Goal: Task Accomplishment & Management: Use online tool/utility

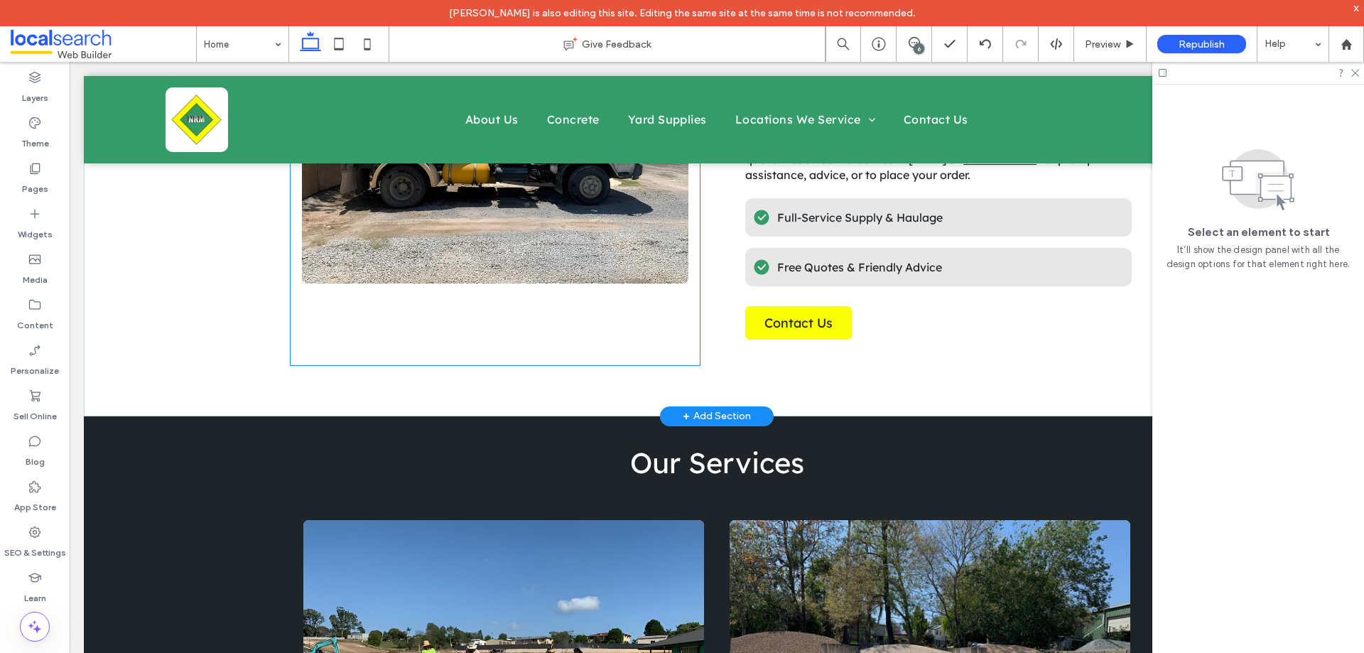
scroll to position [1208, 0]
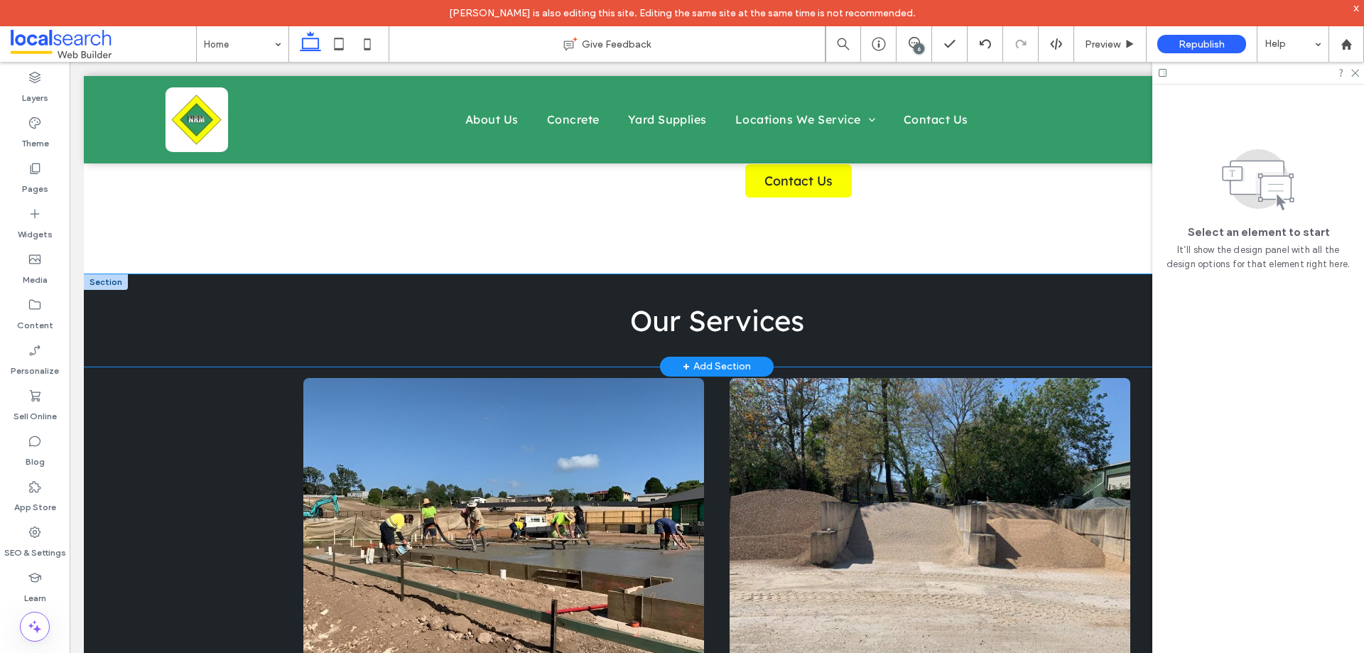
click at [239, 276] on div "Our Services" at bounding box center [717, 320] width 1266 height 92
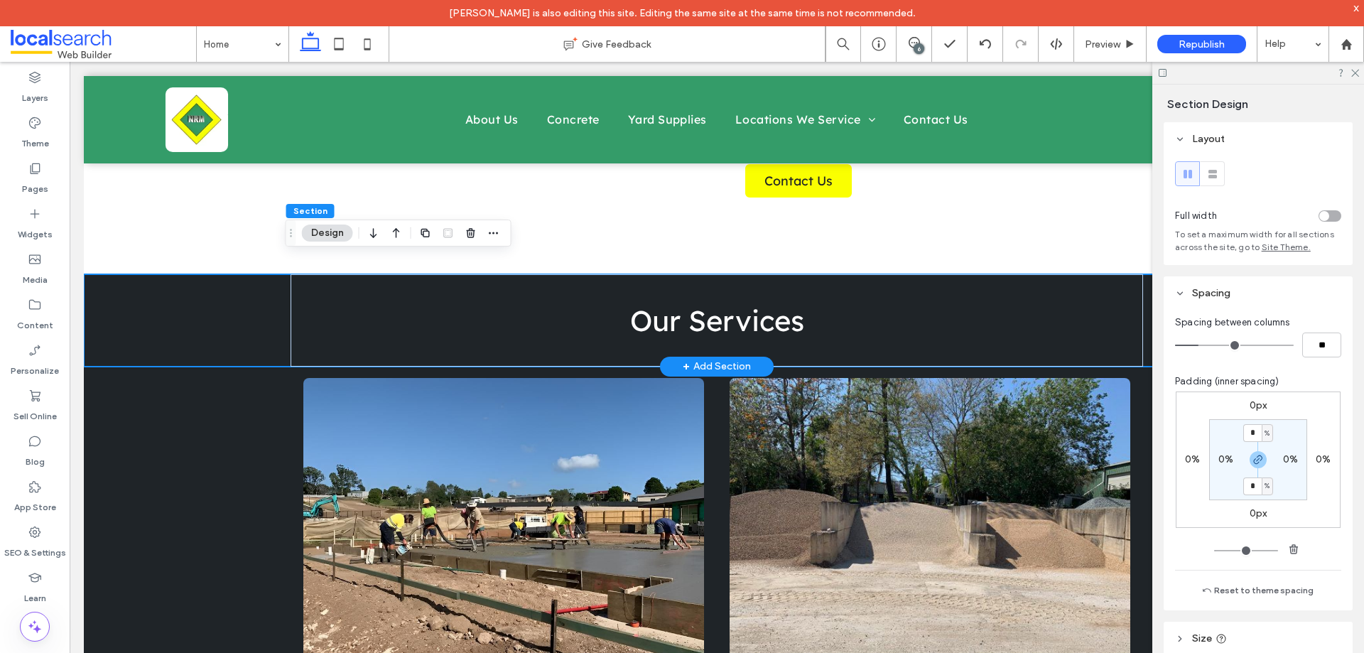
click at [166, 279] on div "Our Services" at bounding box center [717, 320] width 1266 height 92
click at [237, 274] on div "Our Services" at bounding box center [717, 320] width 1266 height 92
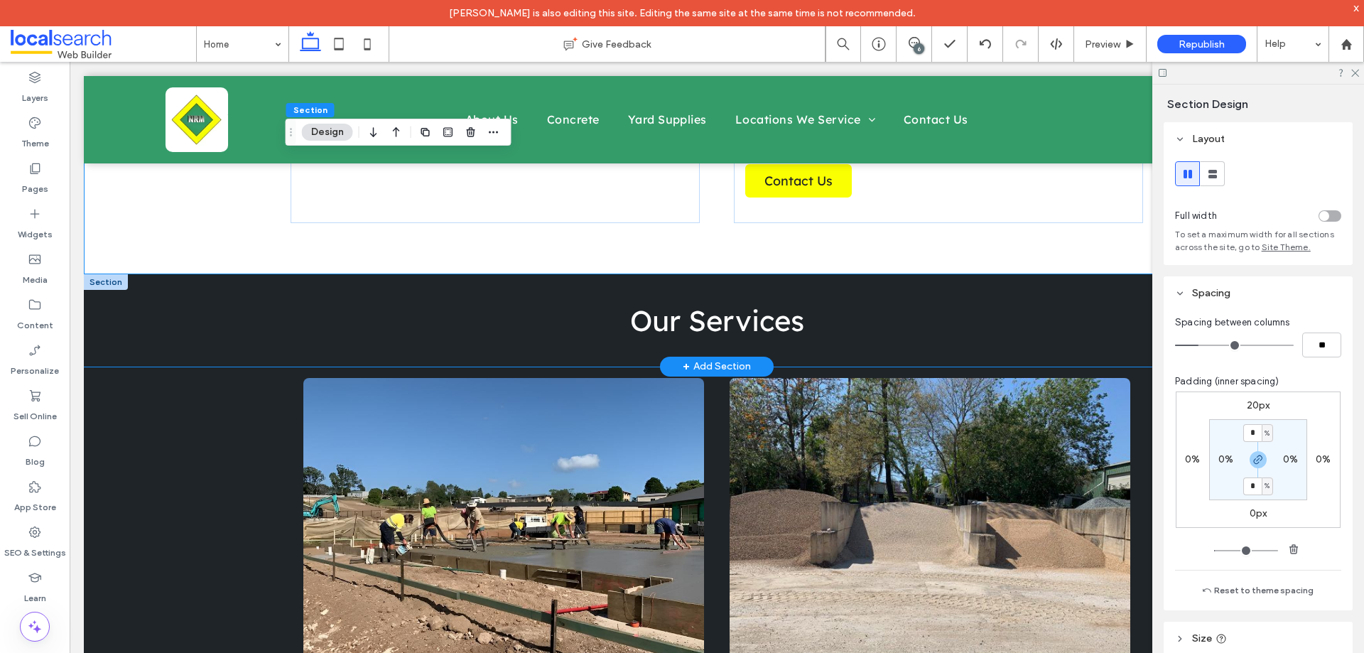
click at [211, 287] on div "Our Services" at bounding box center [717, 320] width 1266 height 92
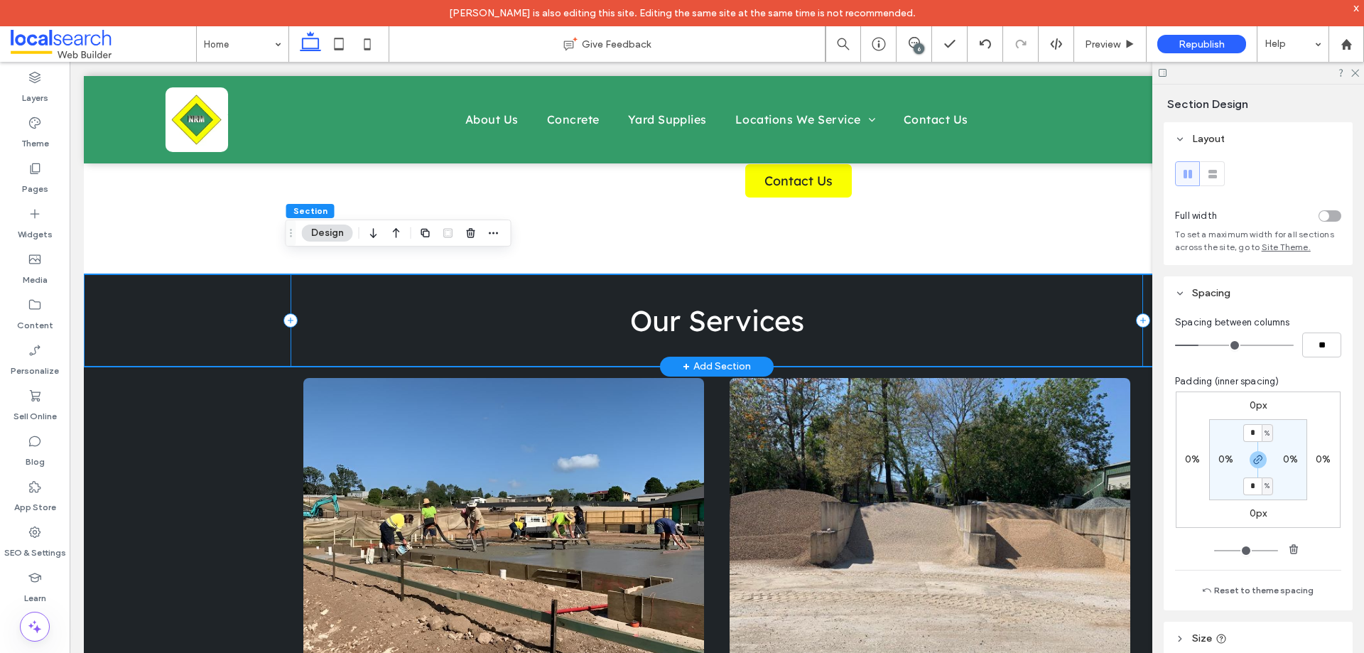
click at [355, 274] on div "Our Services" at bounding box center [717, 320] width 852 height 92
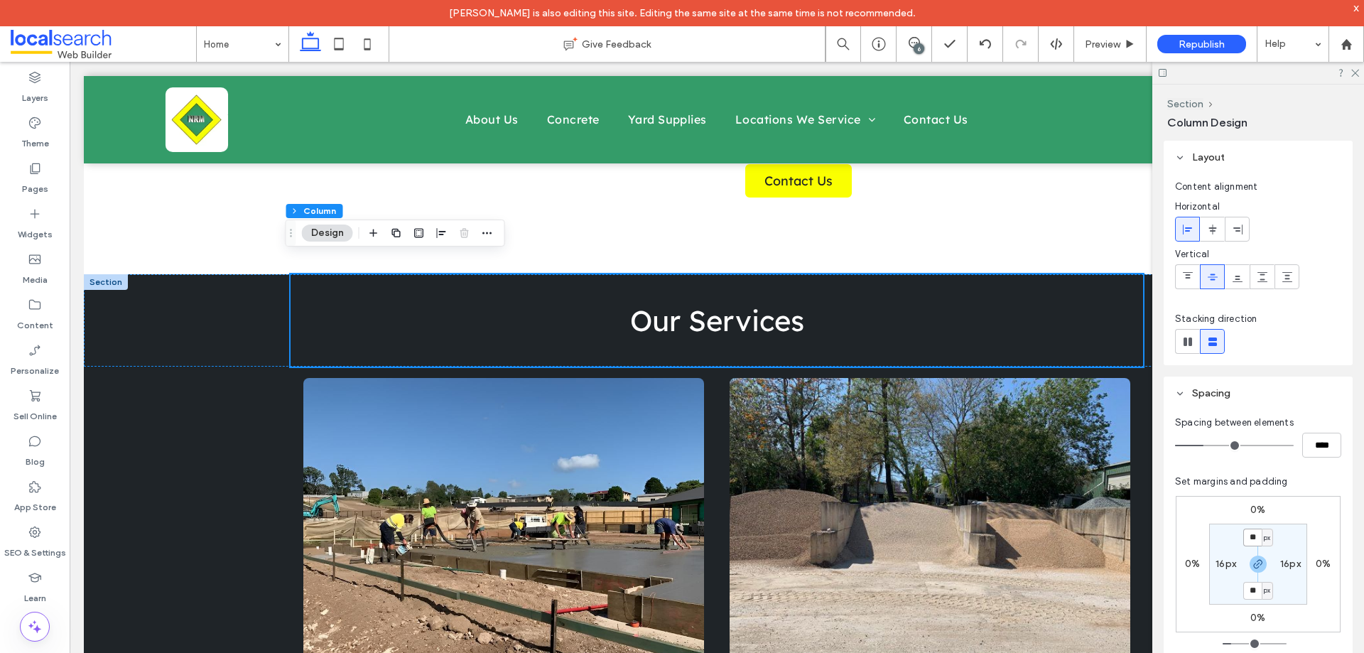
click at [1257, 531] on input "**" at bounding box center [1252, 538] width 18 height 18
type input "**"
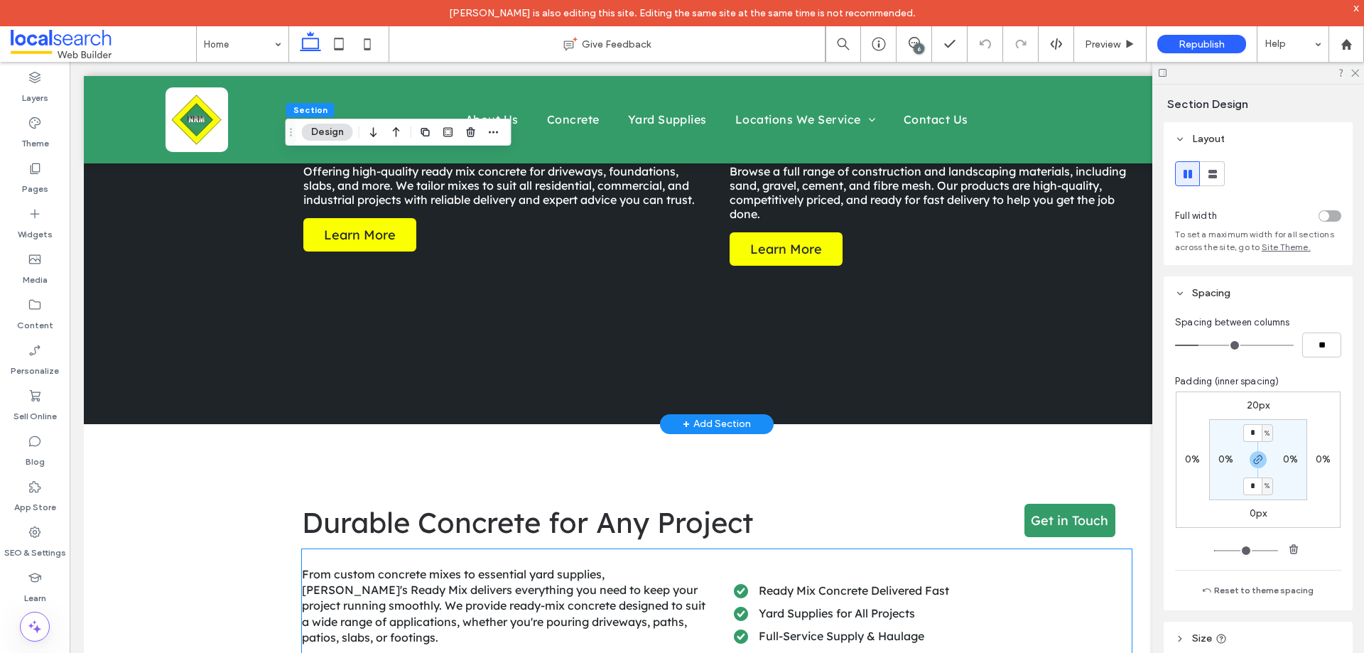
scroll to position [1634, 0]
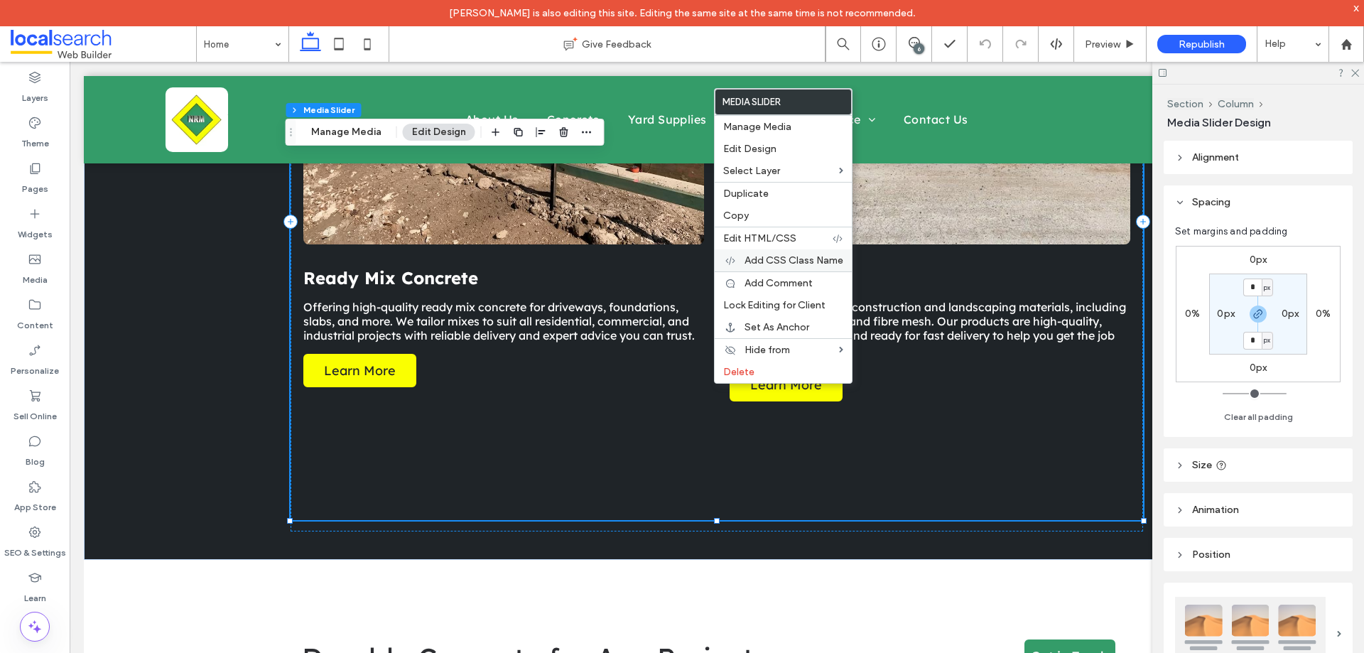
click at [809, 254] on span "Add CSS Class Name" at bounding box center [793, 260] width 99 height 12
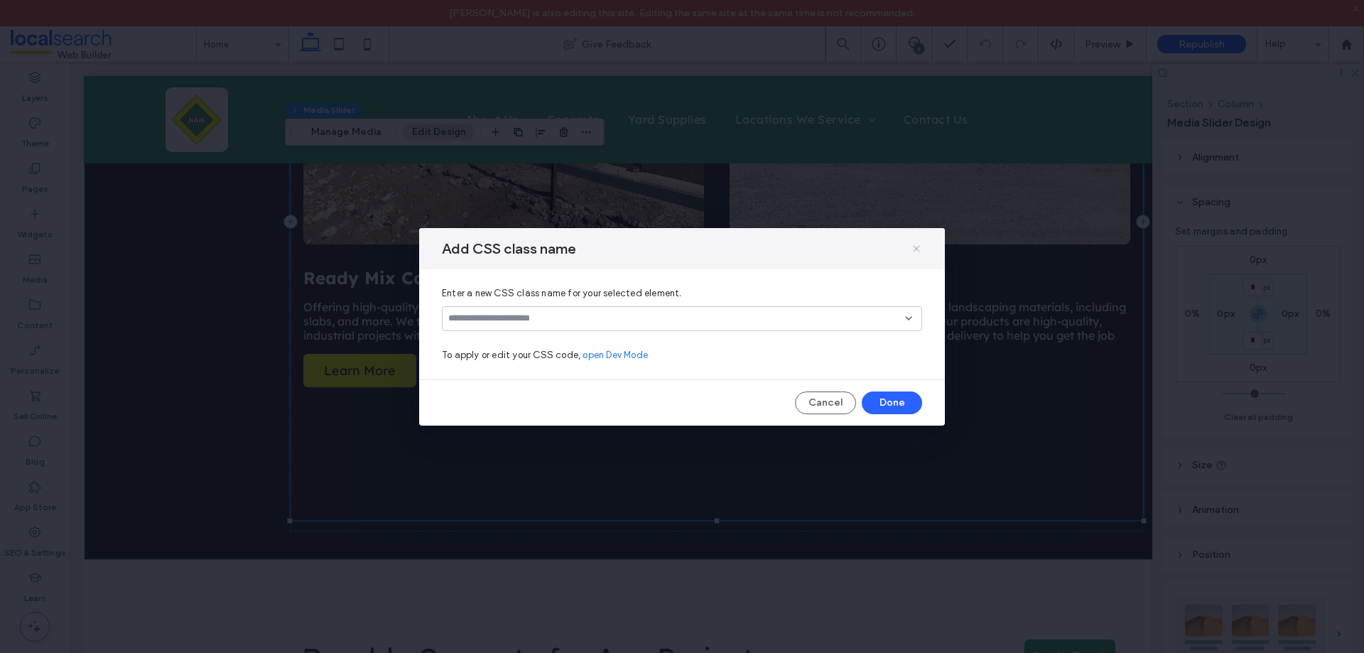
click at [916, 251] on icon at bounding box center [916, 248] width 11 height 11
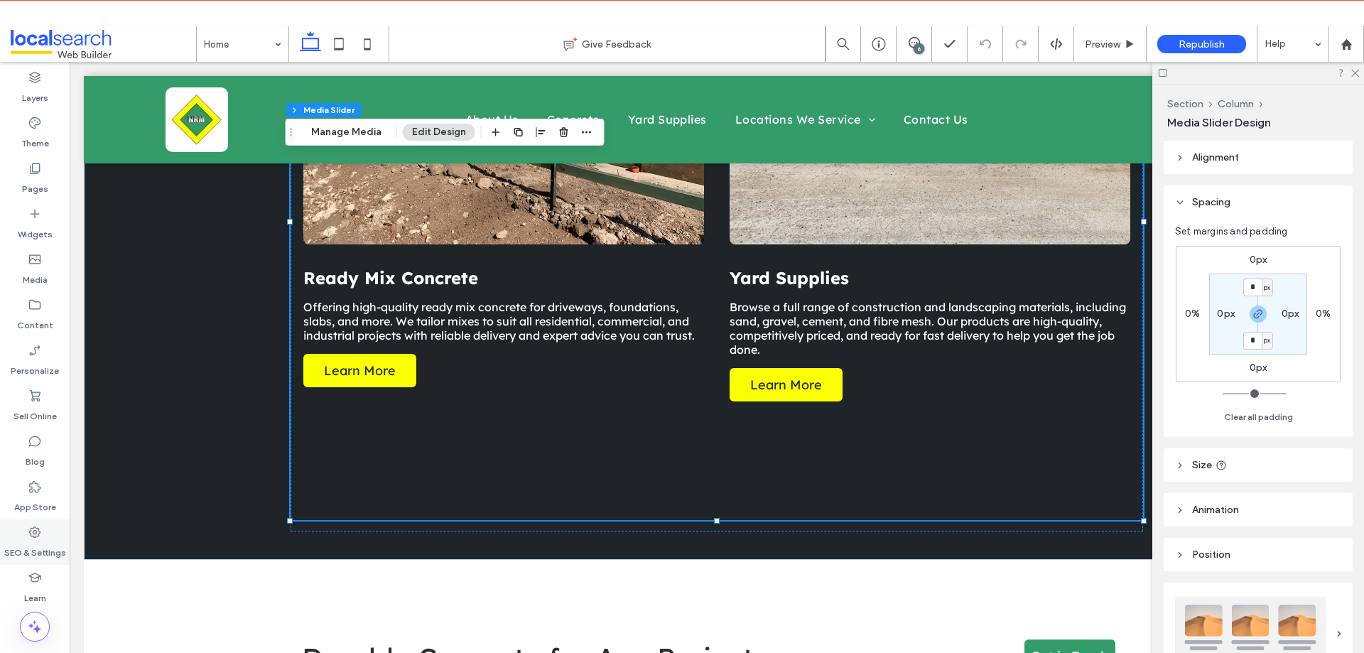
click at [53, 536] on div "SEO & Settings" at bounding box center [35, 541] width 70 height 45
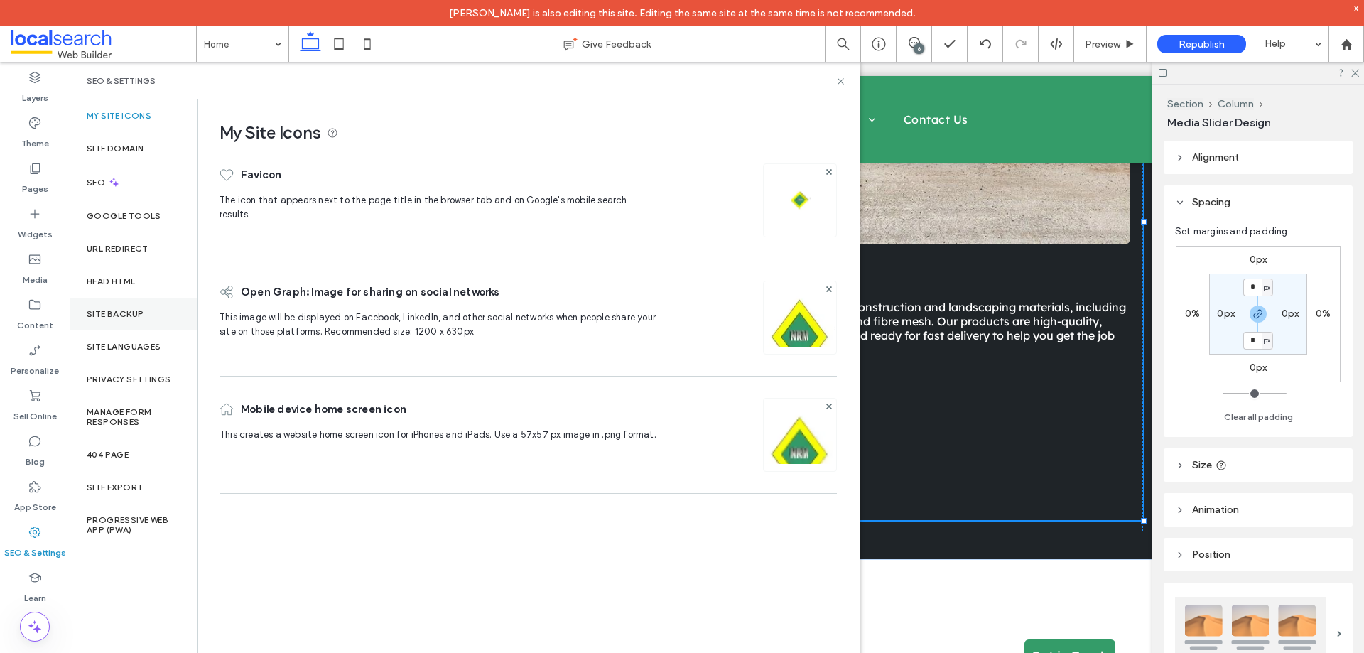
click at [143, 303] on div "Site Backup" at bounding box center [134, 314] width 128 height 33
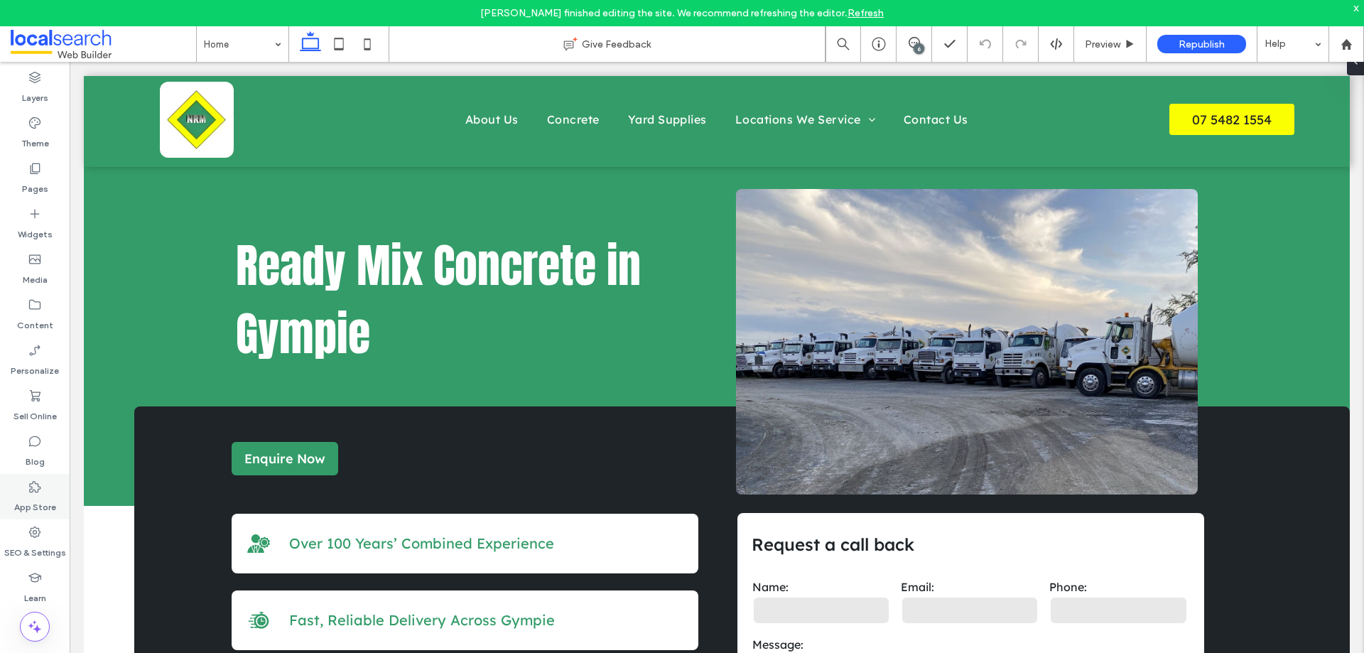
drag, startPoint x: 38, startPoint y: 534, endPoint x: 53, endPoint y: 517, distance: 23.1
click at [38, 534] on icon at bounding box center [35, 532] width 14 height 14
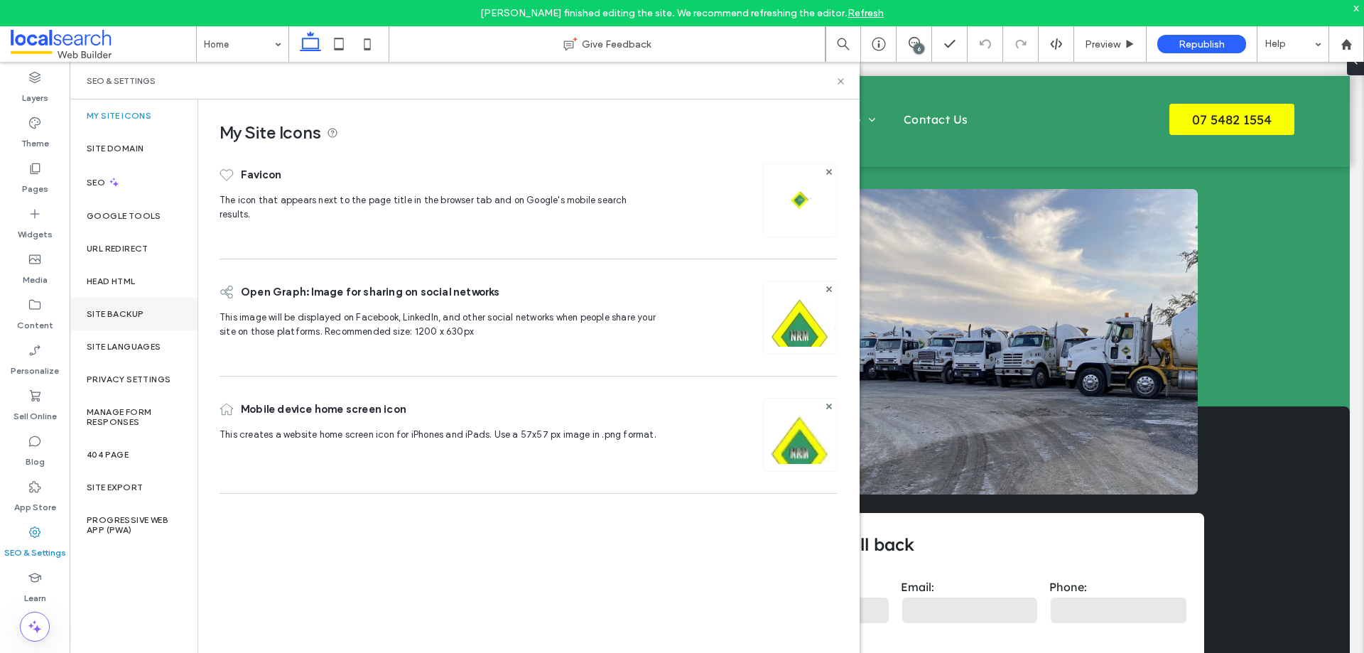
click at [118, 306] on div "Site Backup" at bounding box center [134, 314] width 128 height 33
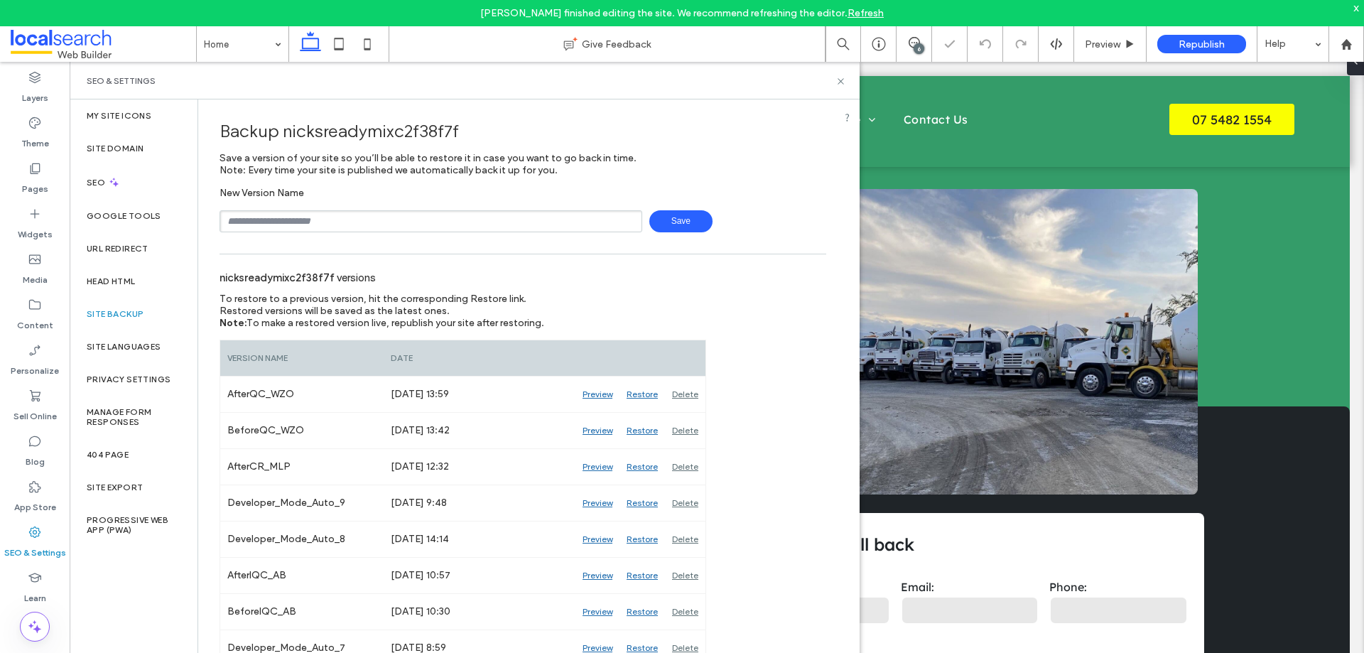
click at [484, 224] on input "text" at bounding box center [430, 221] width 423 height 22
click at [263, 215] on input "**********" at bounding box center [430, 221] width 423 height 22
type input "**********"
click at [664, 217] on span "Save" at bounding box center [680, 221] width 63 height 22
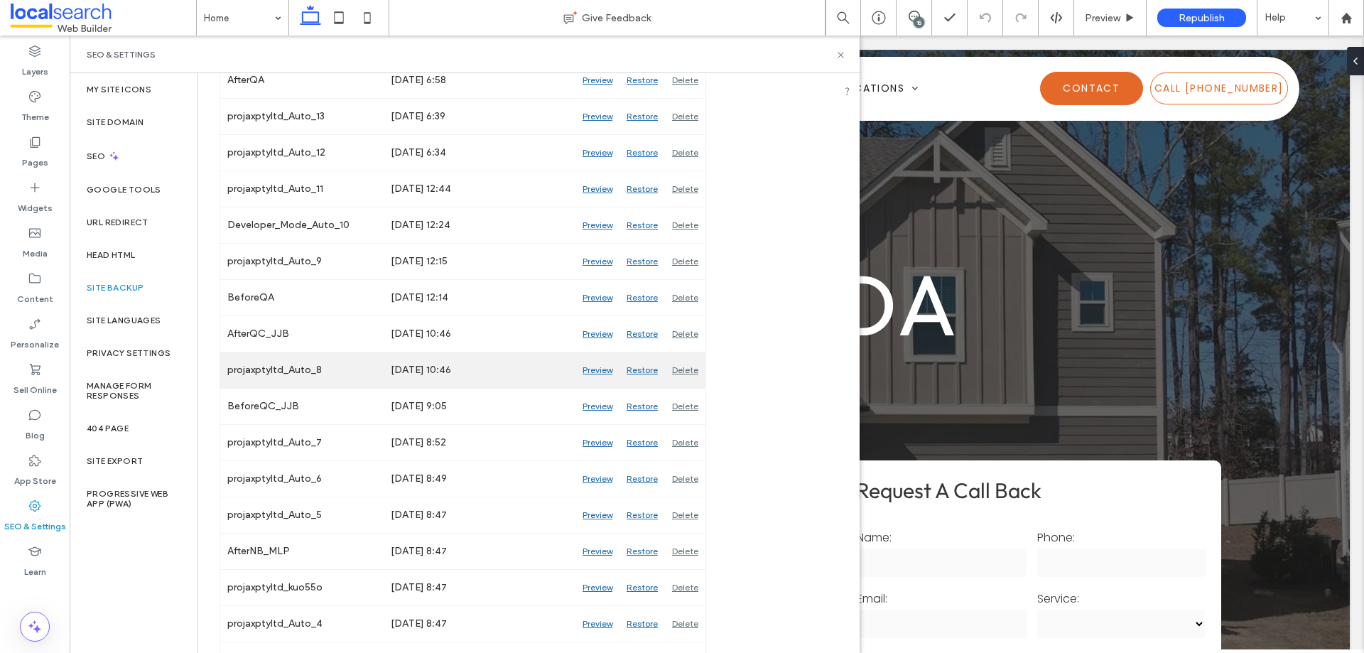
scroll to position [1696, 0]
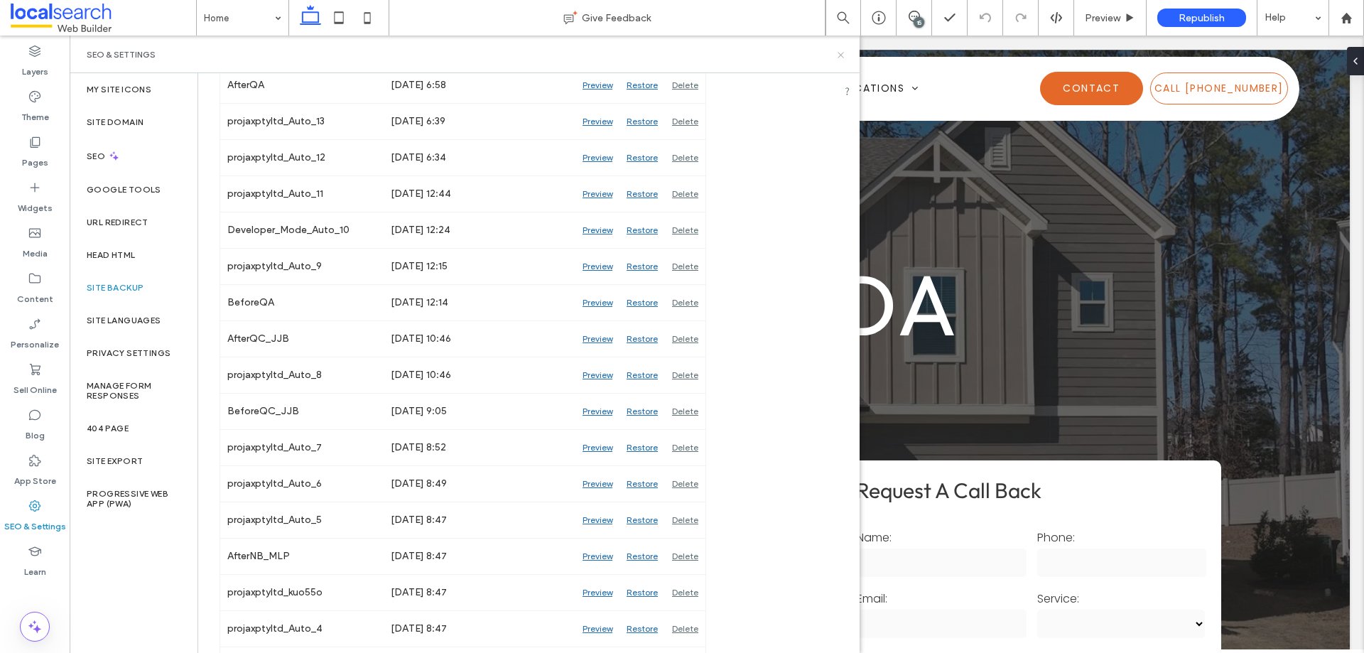
click at [840, 50] on icon at bounding box center [840, 55] width 11 height 11
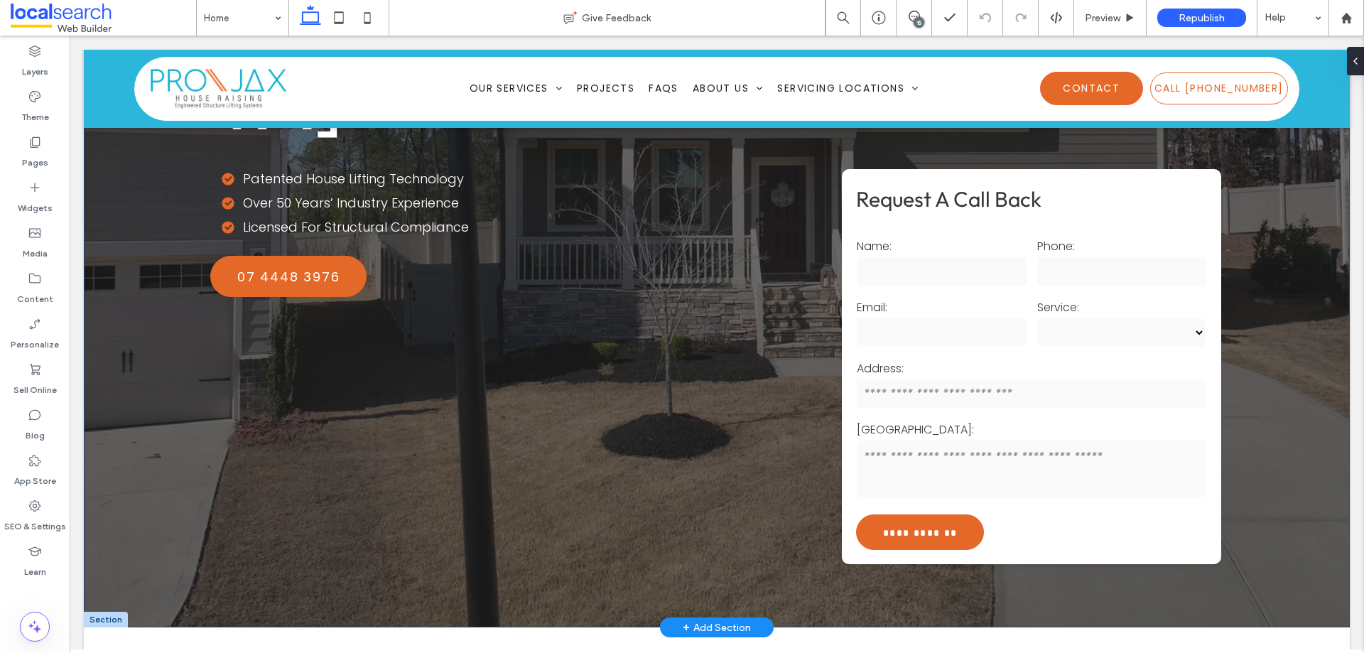
scroll to position [355, 0]
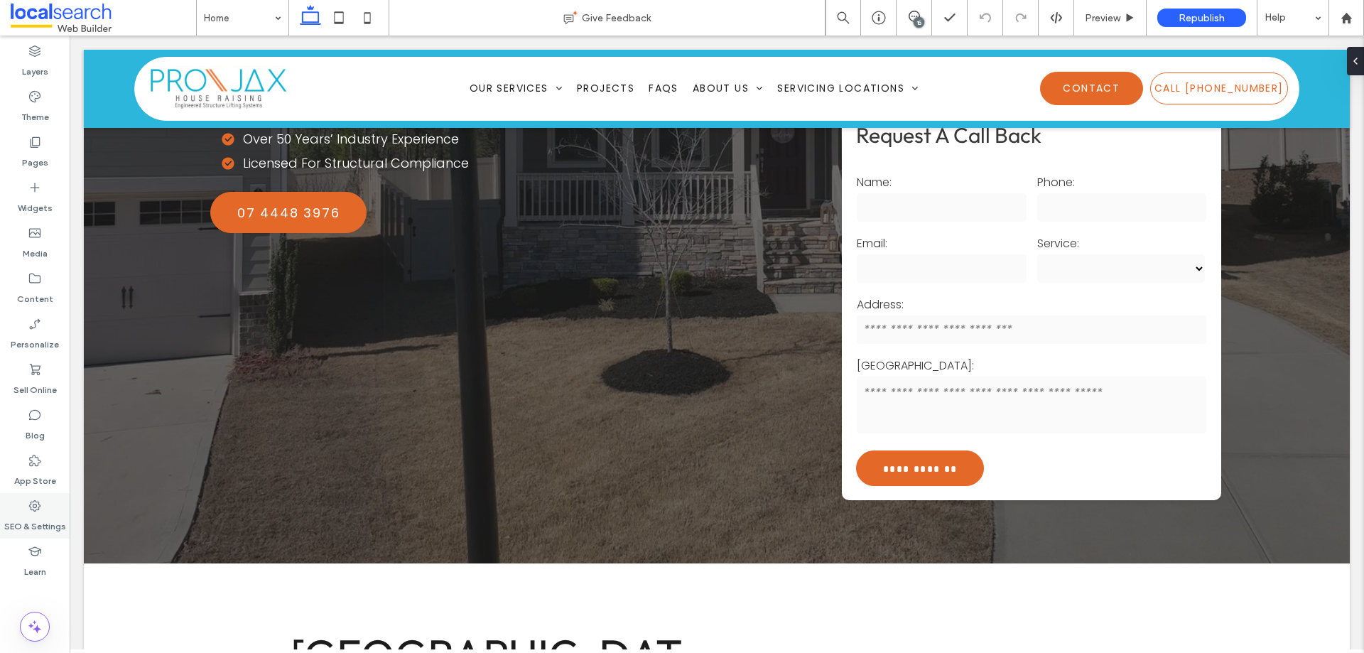
click at [35, 504] on use at bounding box center [34, 505] width 11 height 11
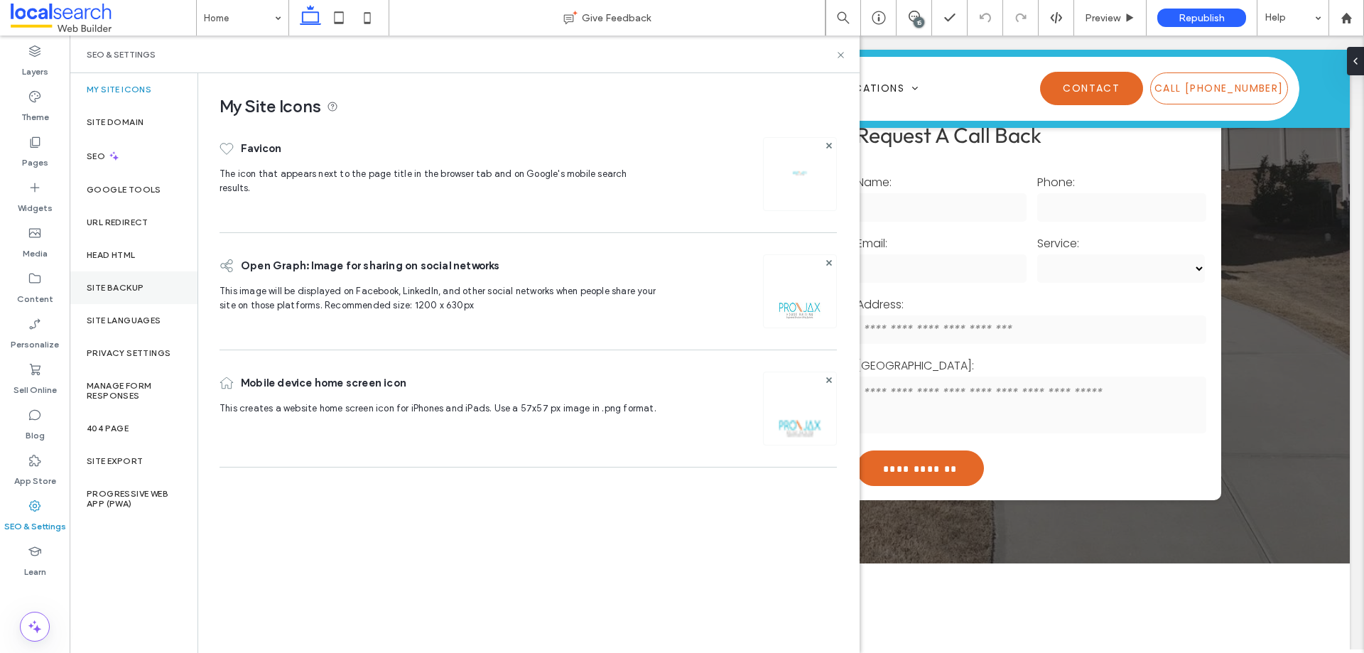
click at [153, 292] on div "Site Backup" at bounding box center [134, 287] width 128 height 33
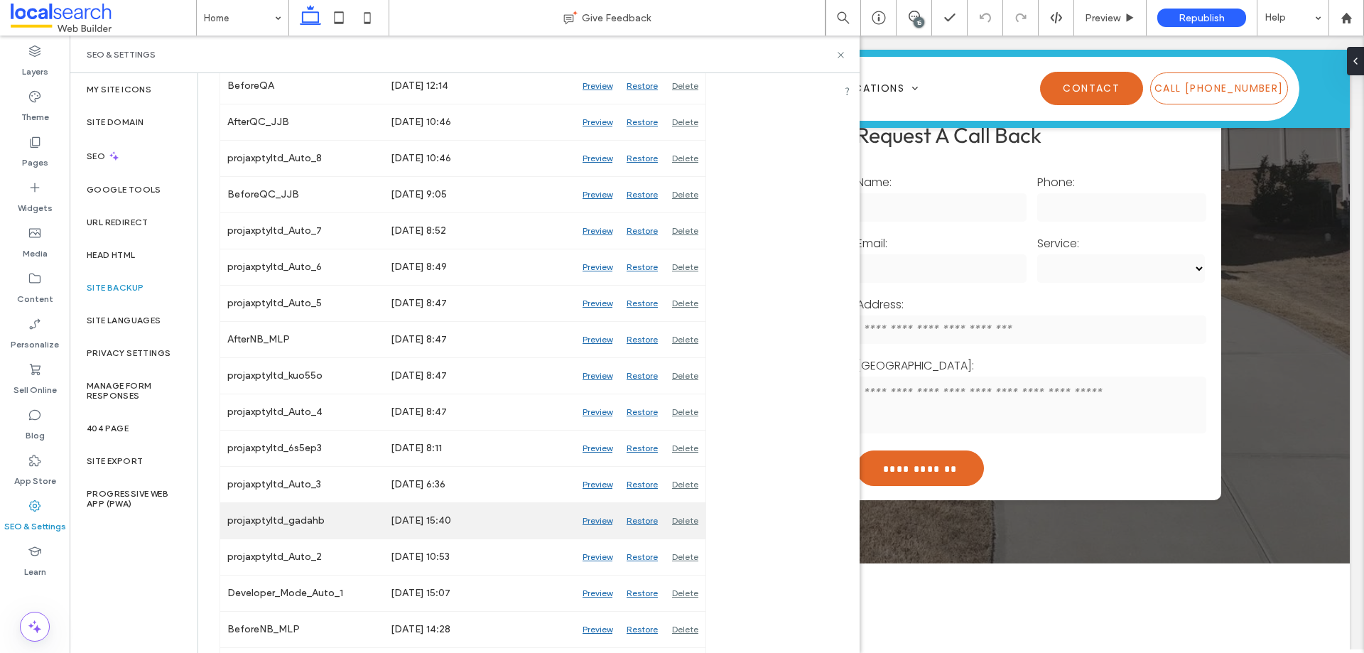
scroll to position [1918, 0]
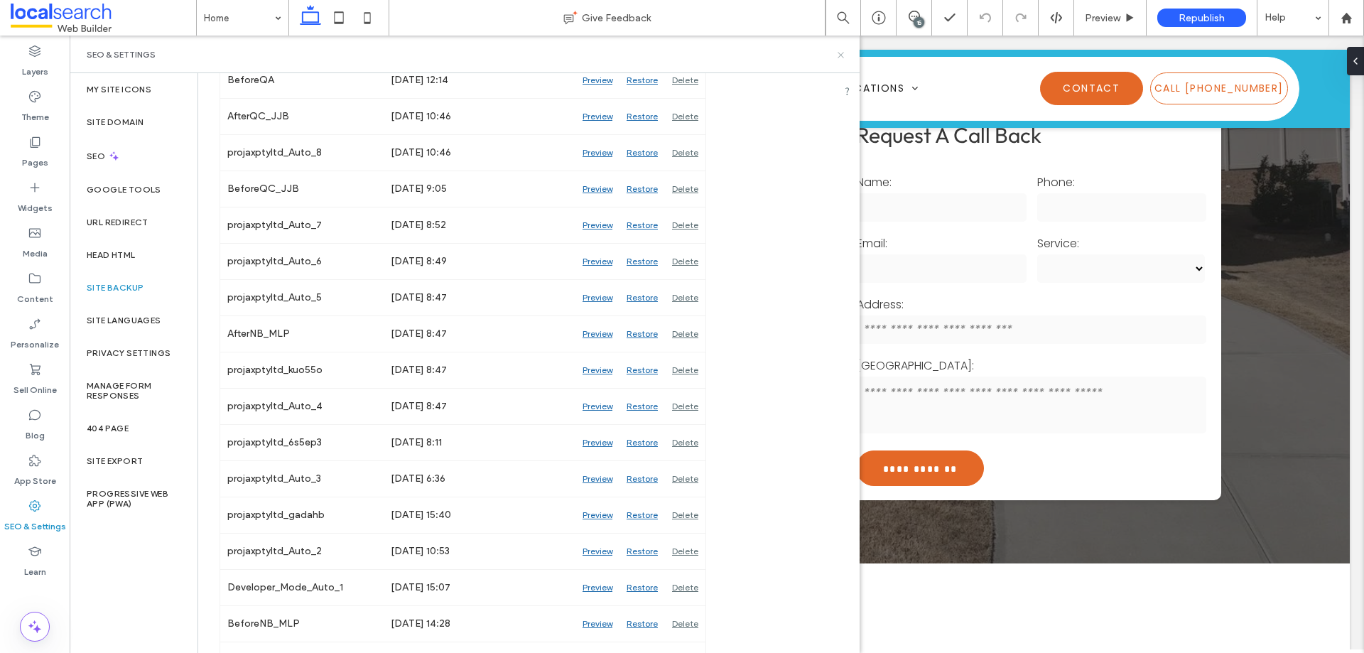
click at [838, 53] on use at bounding box center [841, 55] width 6 height 6
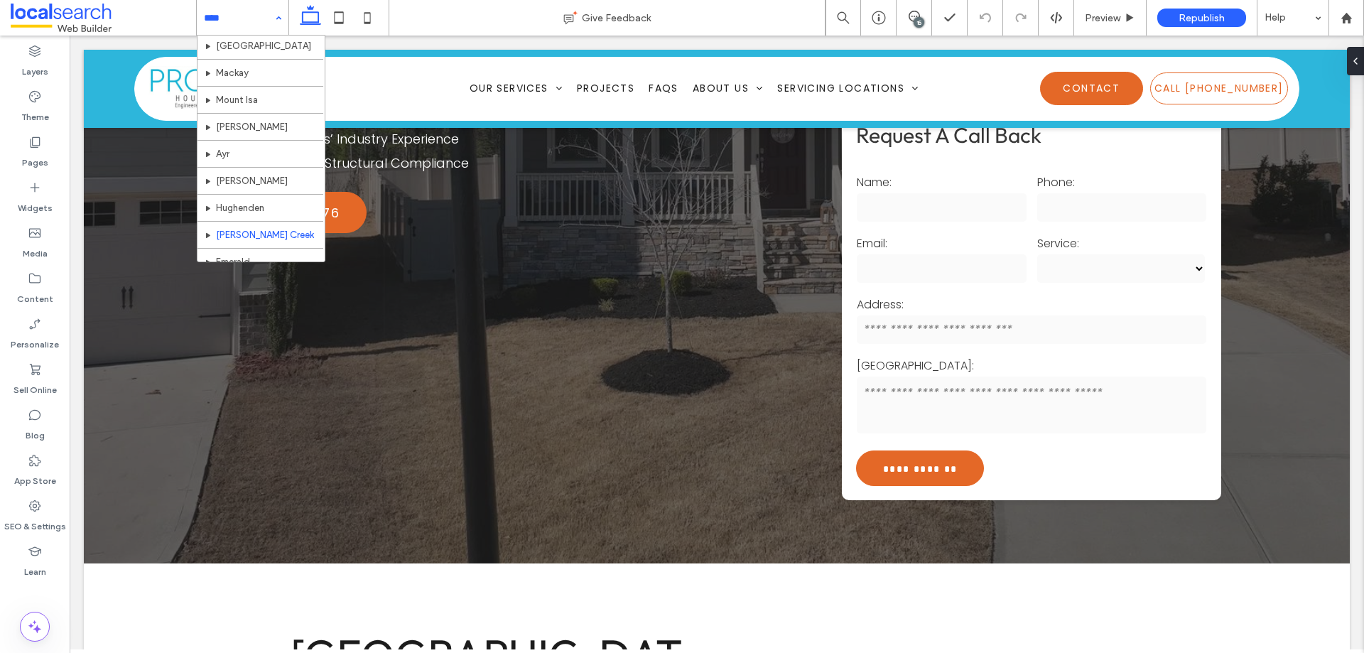
scroll to position [366, 0]
click at [277, 7] on div "Home Our Services House Raising House Restumping House Levelling House Relocati…" at bounding box center [243, 18] width 92 height 36
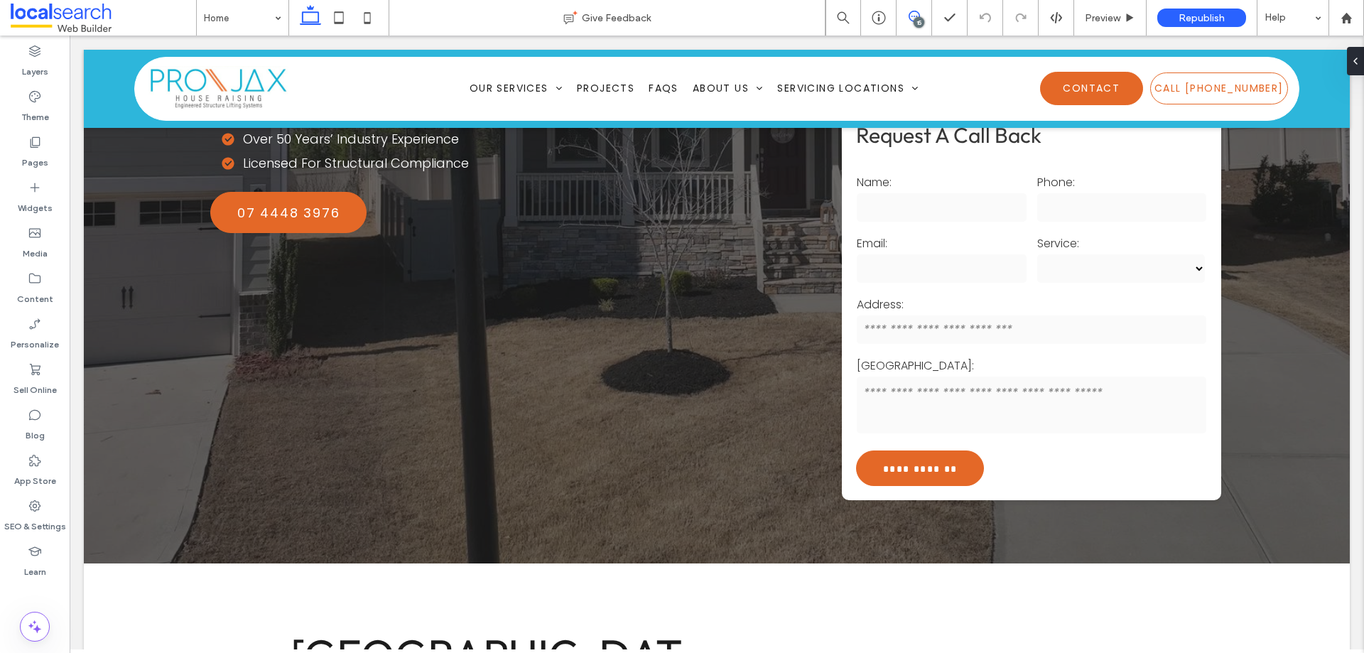
click at [921, 12] on span at bounding box center [913, 16] width 35 height 11
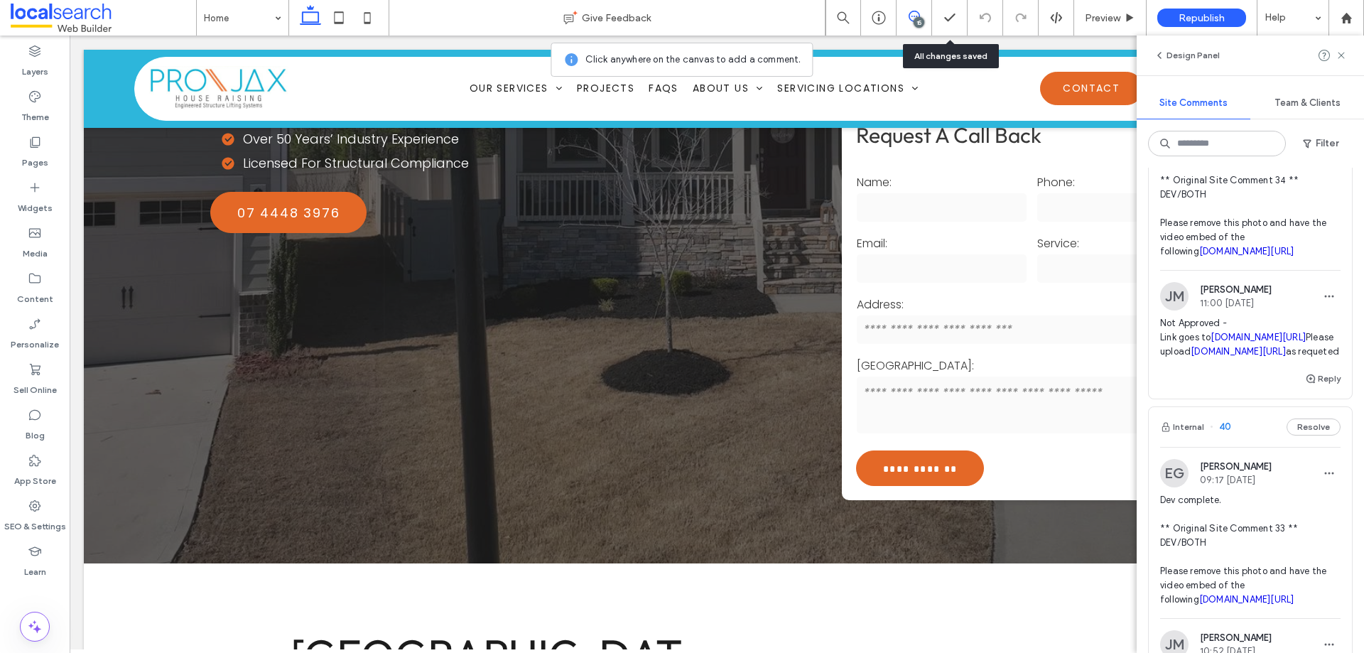
scroll to position [355, 0]
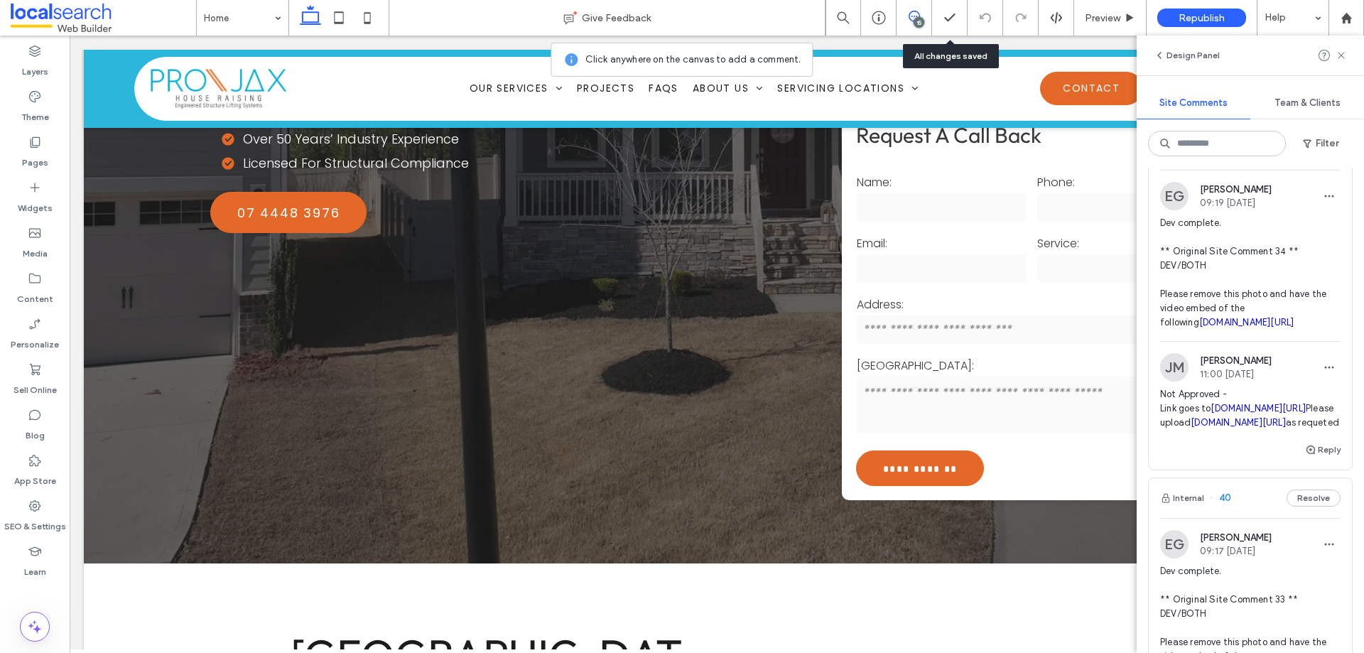
click at [1277, 368] on div "JM Jane Mcneill 11:00 Aug 12 2025" at bounding box center [1250, 367] width 180 height 28
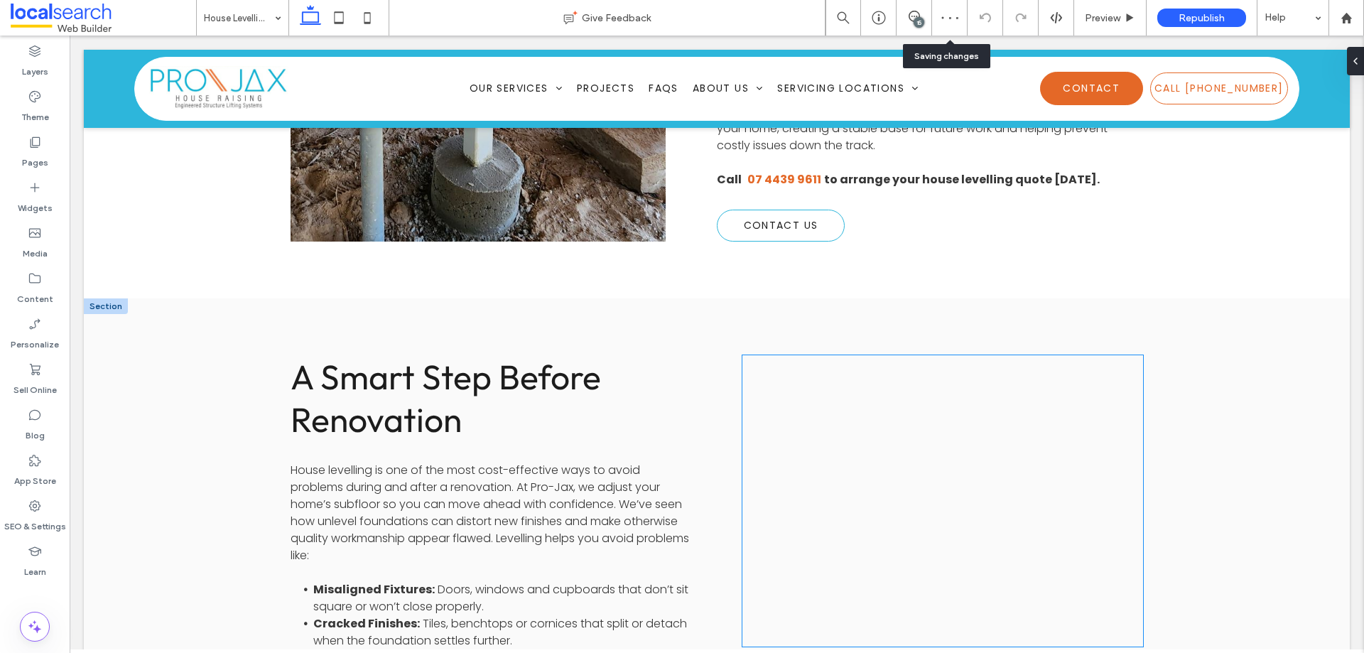
scroll to position [1059, 0]
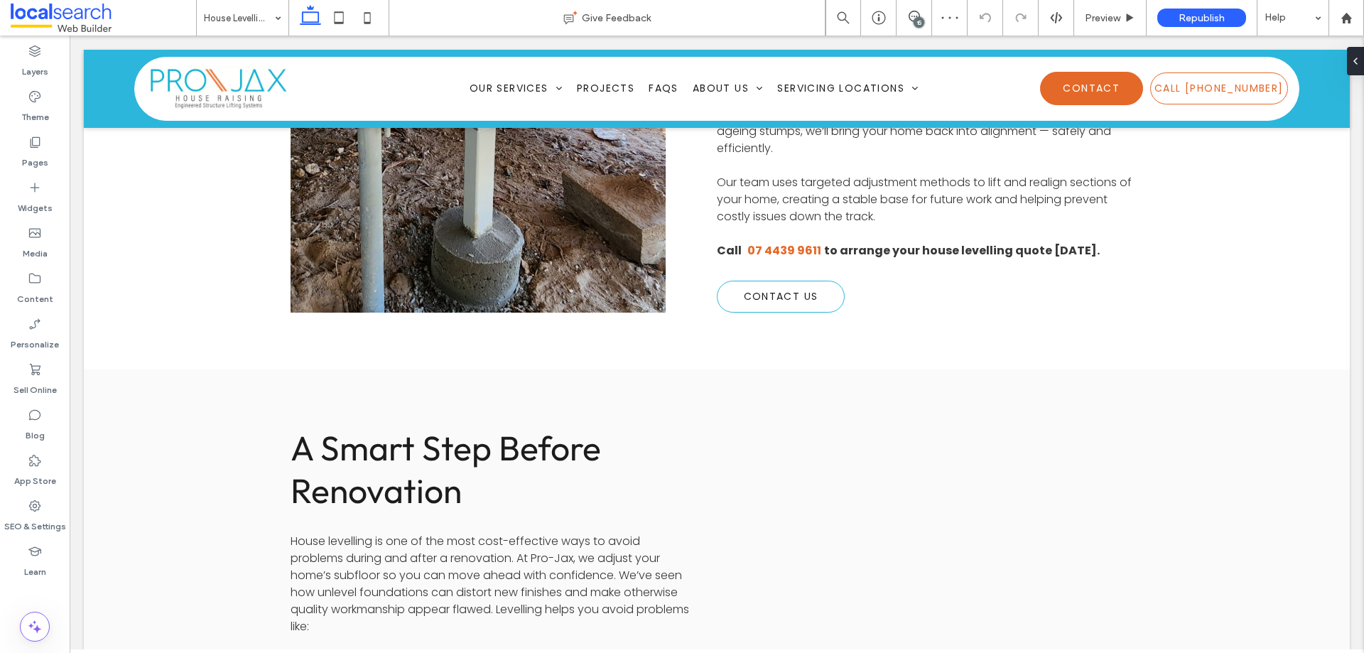
click at [918, 19] on div "15" at bounding box center [919, 22] width 11 height 11
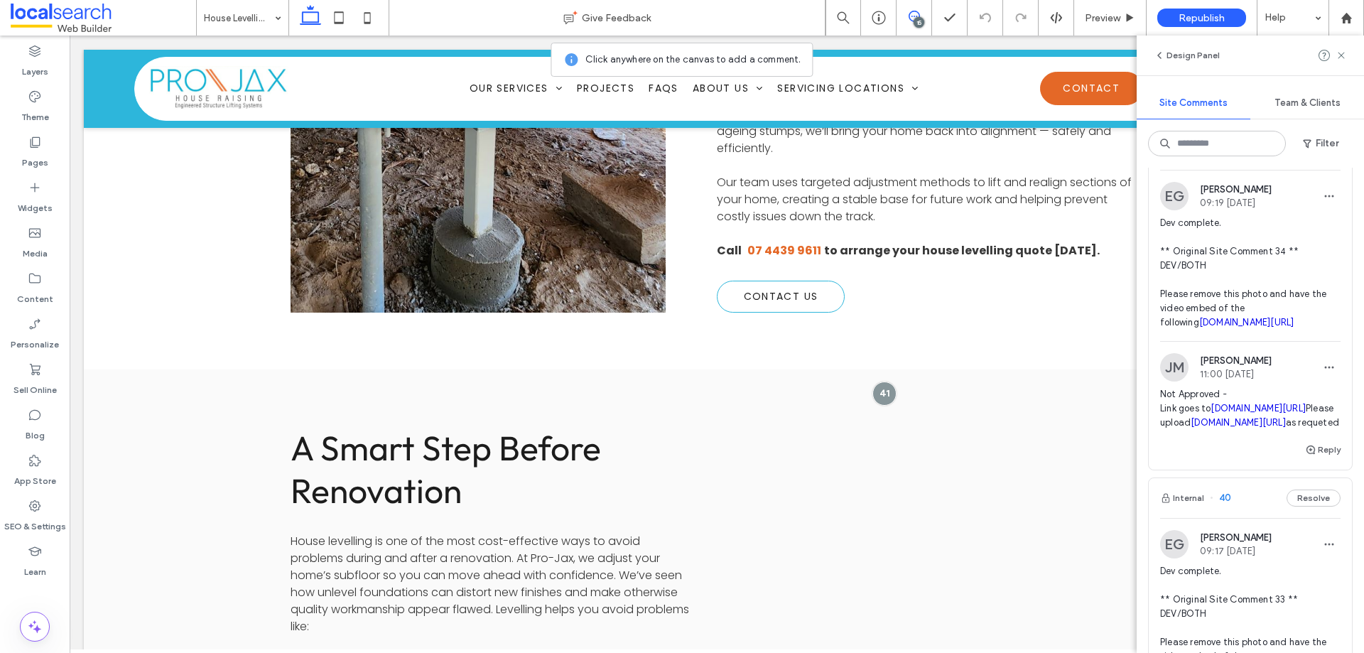
scroll to position [284, 0]
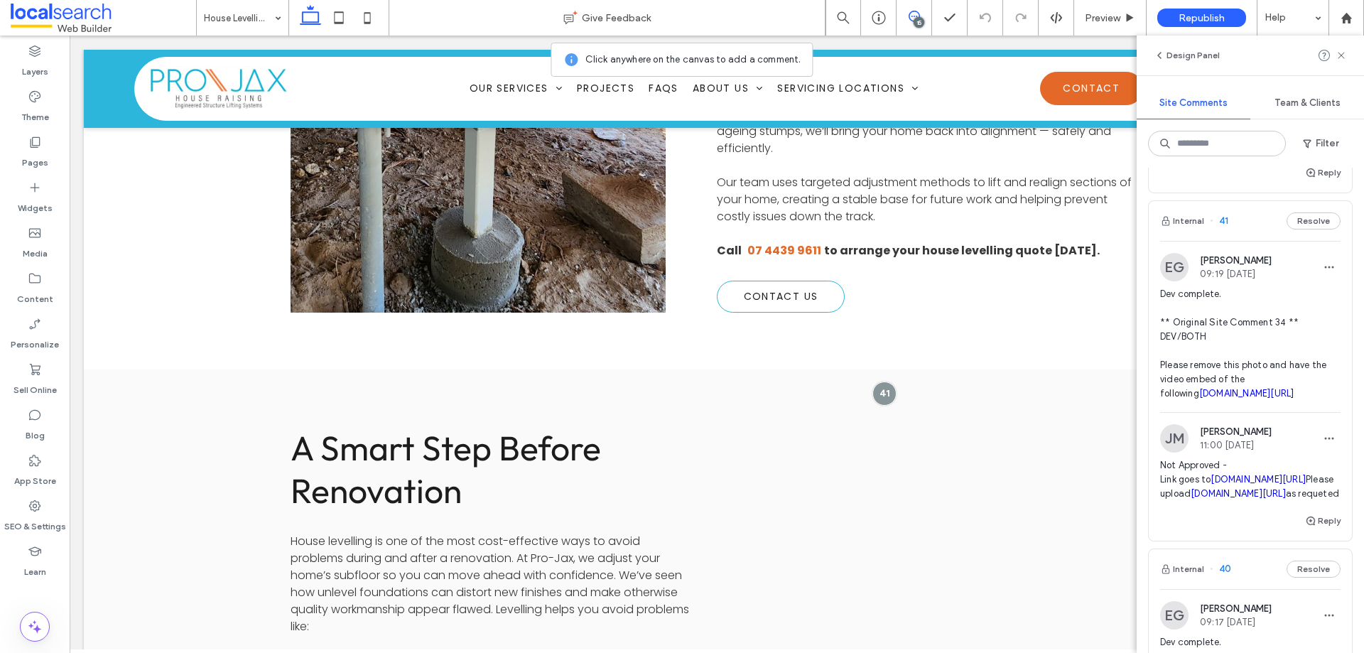
copy link "youtube.com/watch?v=0G24z293NR0"
drag, startPoint x: 1251, startPoint y: 508, endPoint x: 1214, endPoint y: 495, distance: 39.1
click at [1214, 495] on span "Not Approved - Link goes to youtube.com/watch?v=0G24z293NR0 Please upload youtu…" at bounding box center [1250, 479] width 180 height 43
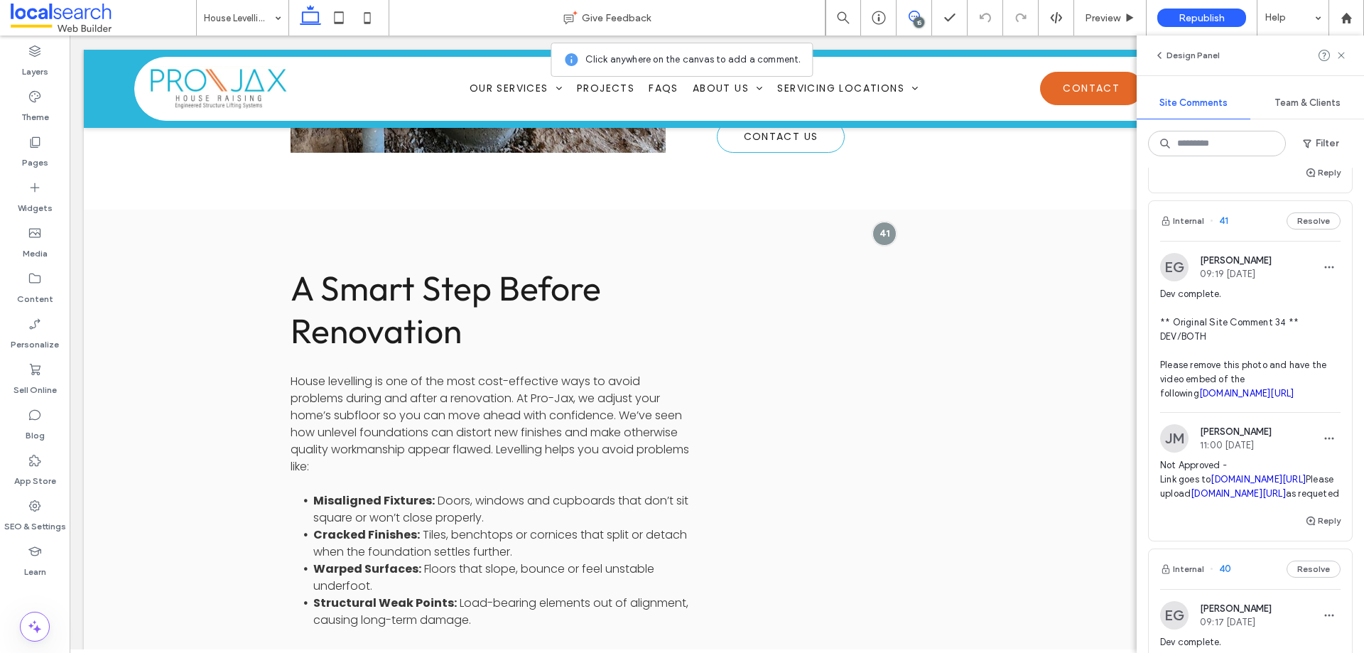
scroll to position [1272, 0]
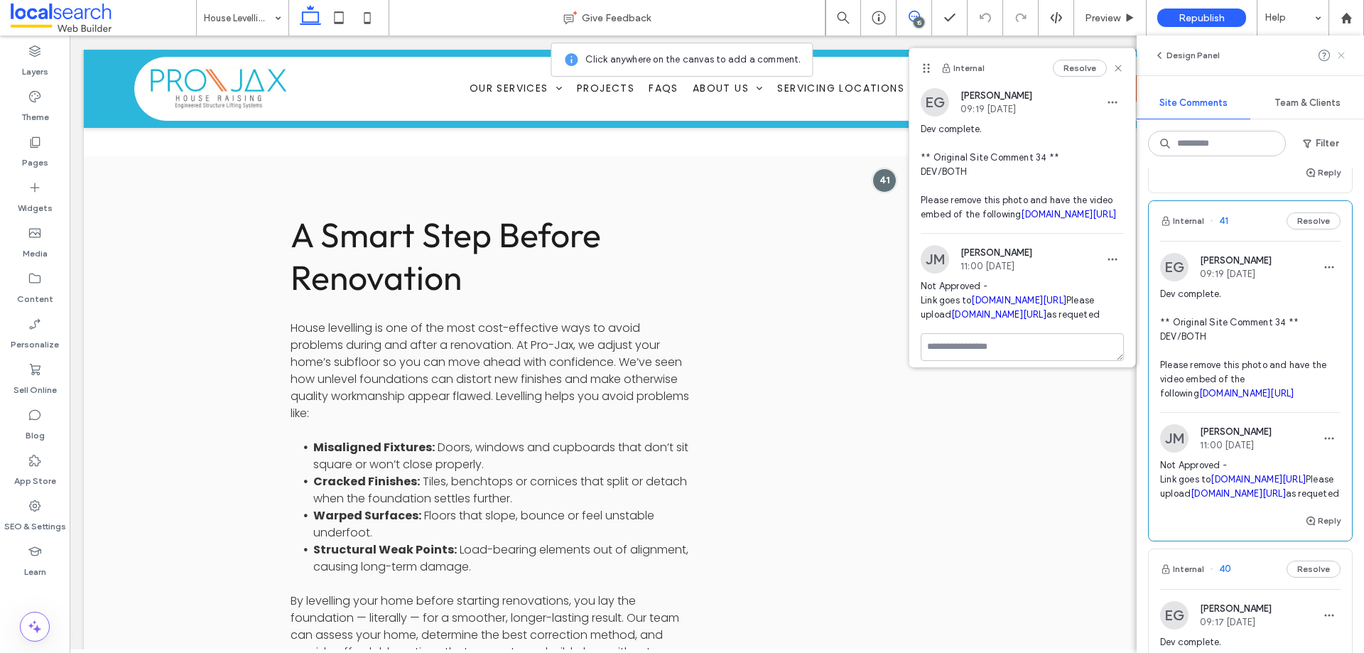
click at [1343, 53] on use at bounding box center [1341, 55] width 6 height 6
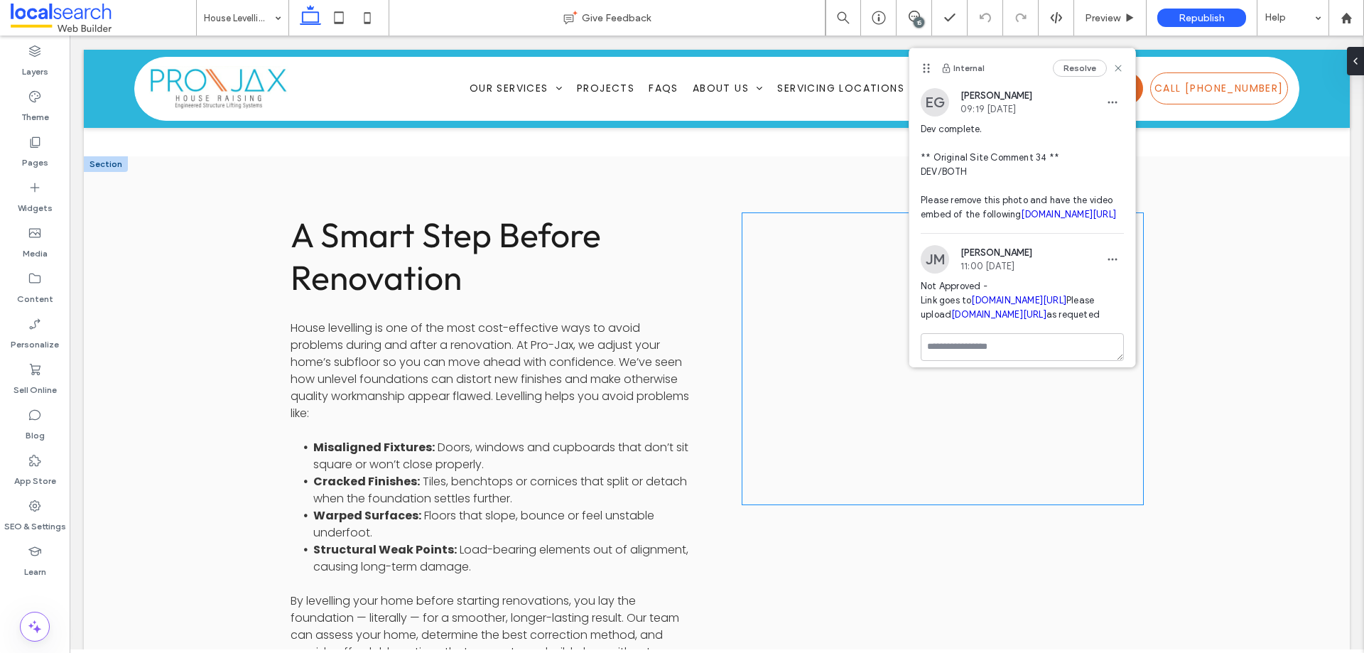
click at [838, 276] on div at bounding box center [942, 358] width 401 height 291
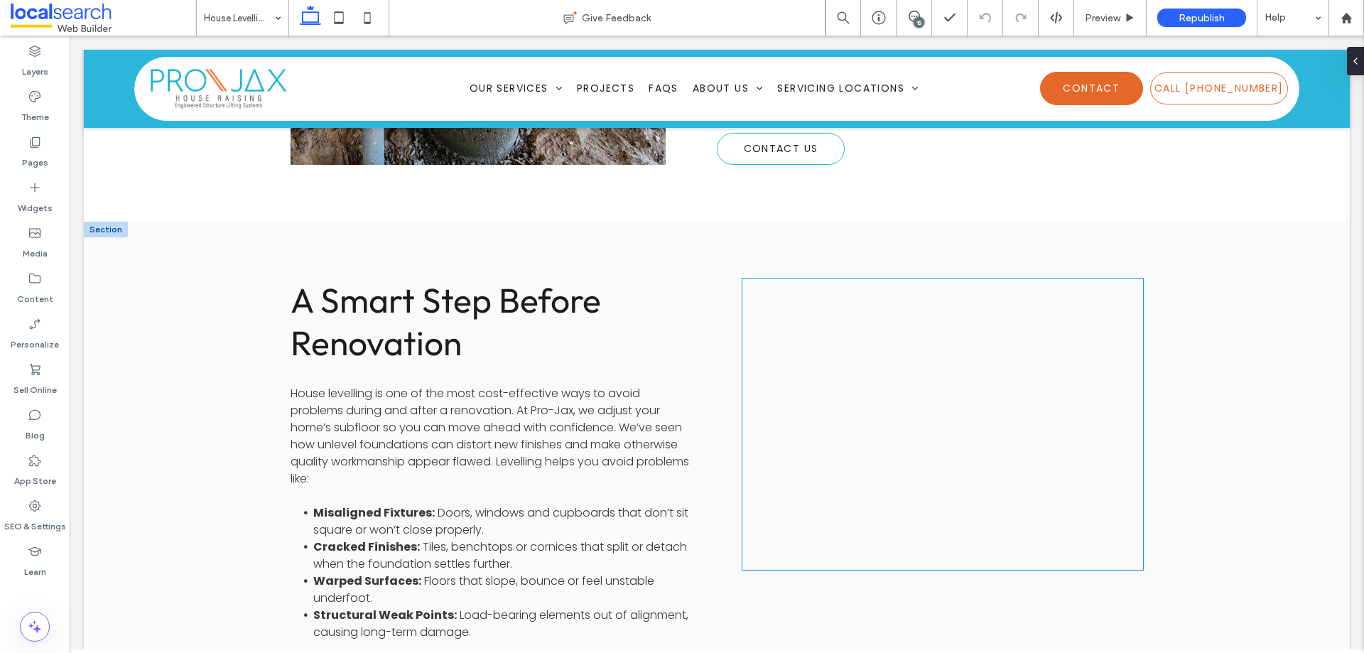
scroll to position [1130, 0]
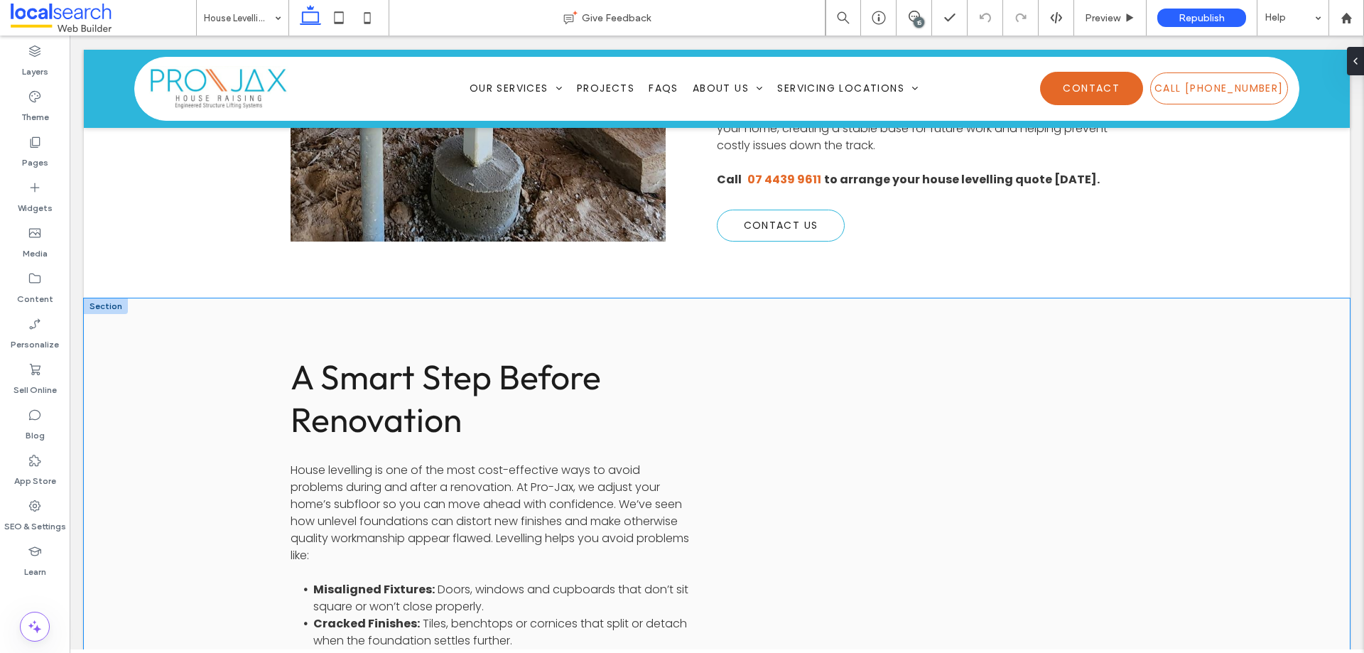
click at [891, 298] on div "A Smart Step Before Renovation House levelling is one of the most cost-effectiv…" at bounding box center [717, 639] width 852 height 683
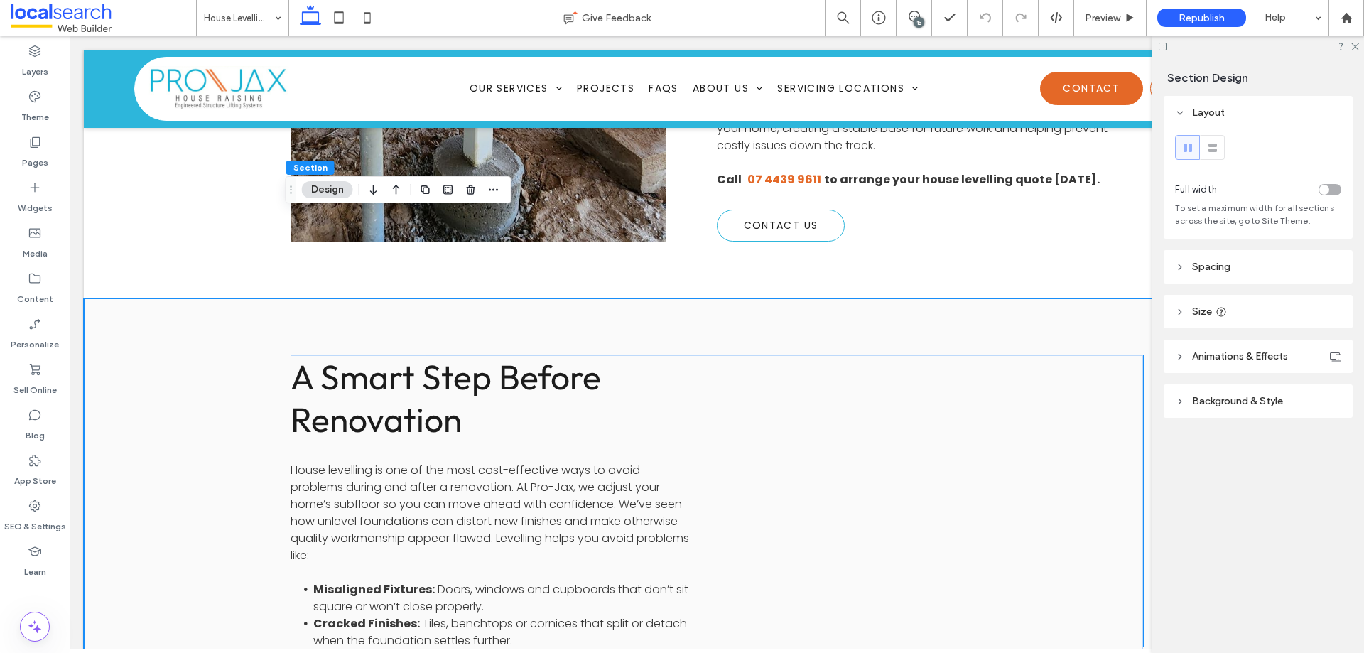
click at [884, 355] on div at bounding box center [942, 500] width 401 height 291
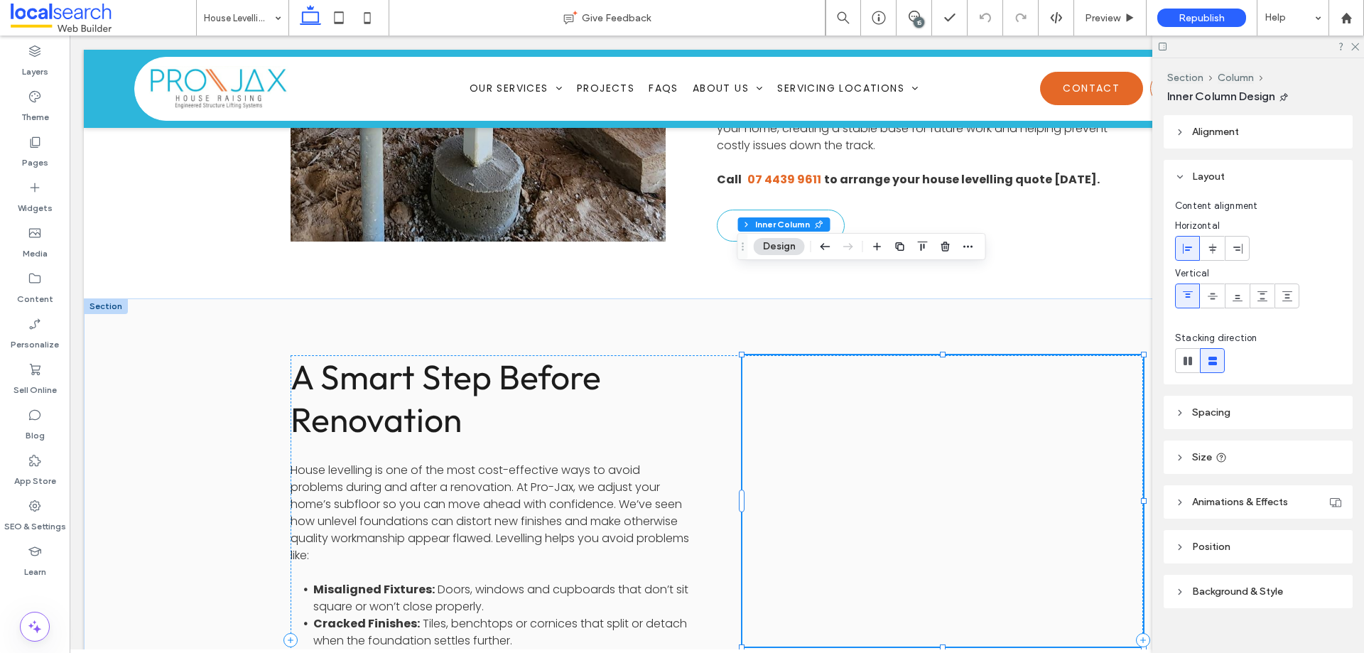
type input "**"
click at [884, 355] on div at bounding box center [942, 500] width 401 height 291
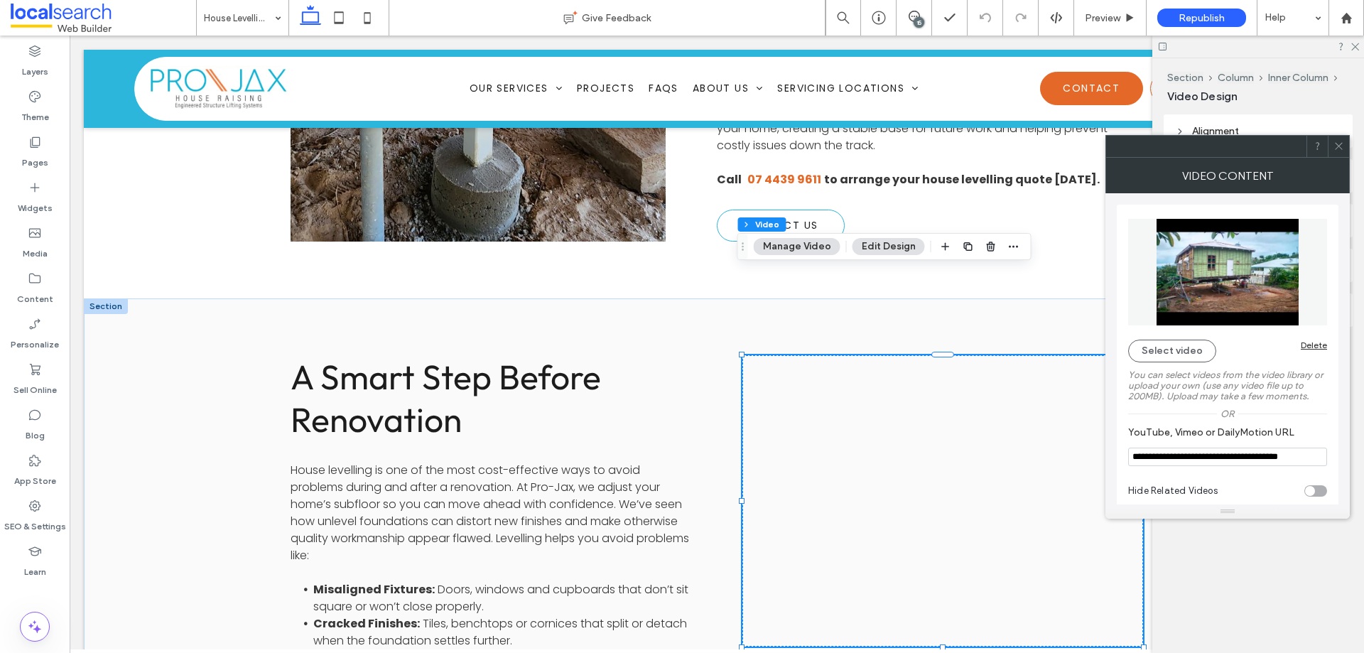
click at [1267, 458] on input "**********" at bounding box center [1227, 457] width 199 height 18
click at [1264, 458] on input "**********" at bounding box center [1227, 457] width 199 height 18
click at [1263, 458] on input "**********" at bounding box center [1227, 457] width 199 height 18
click at [1262, 458] on input "**********" at bounding box center [1227, 457] width 199 height 18
paste input "YouTube, Vimeo or DailyMotion URL"
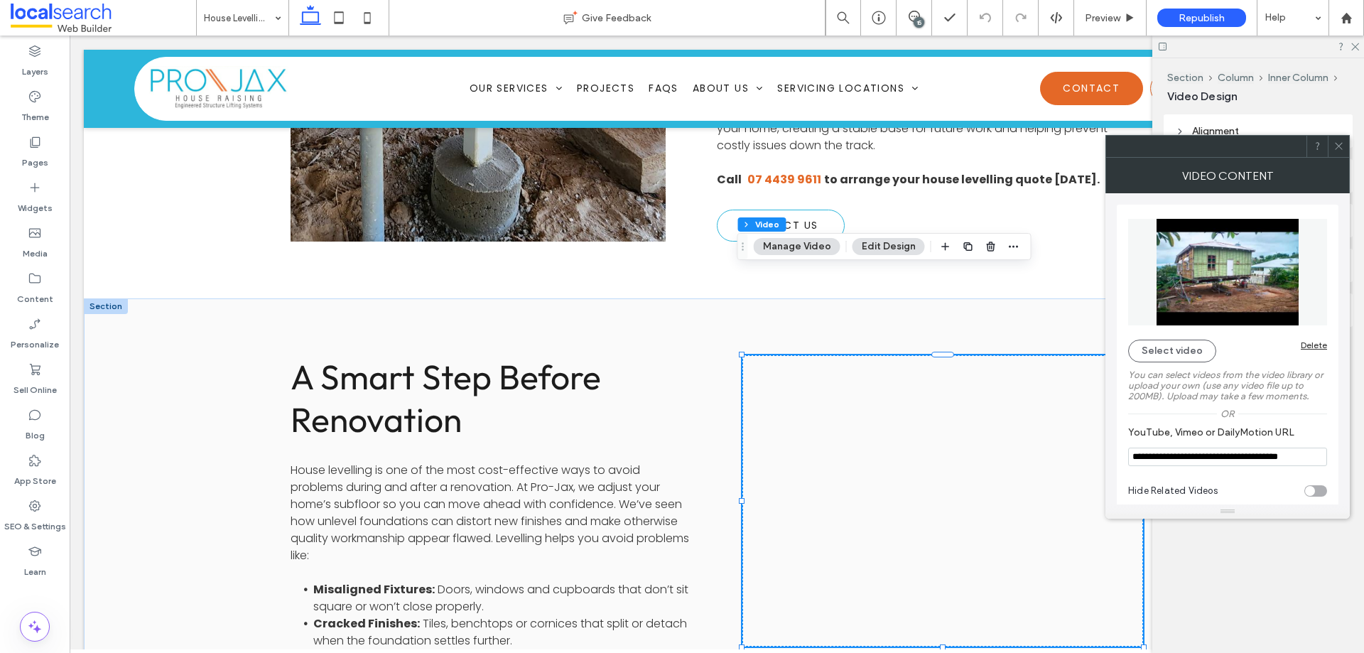
type input "**********"
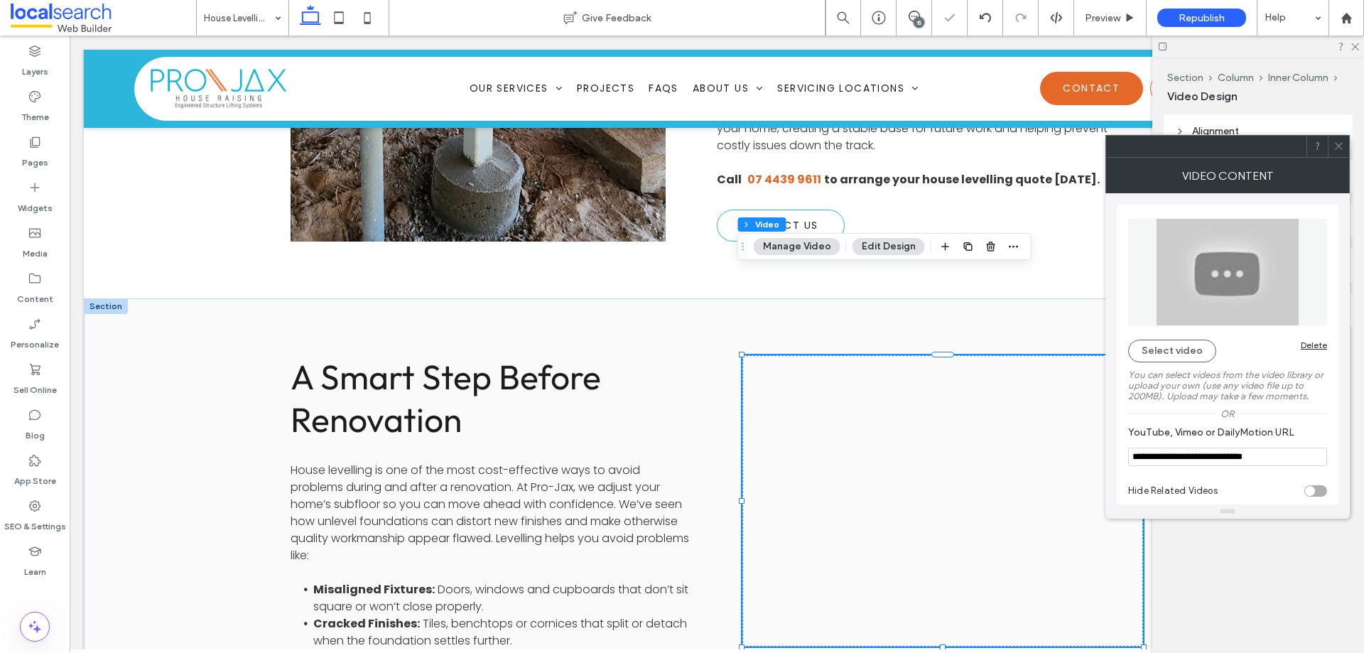
click at [953, 413] on div at bounding box center [942, 500] width 401 height 291
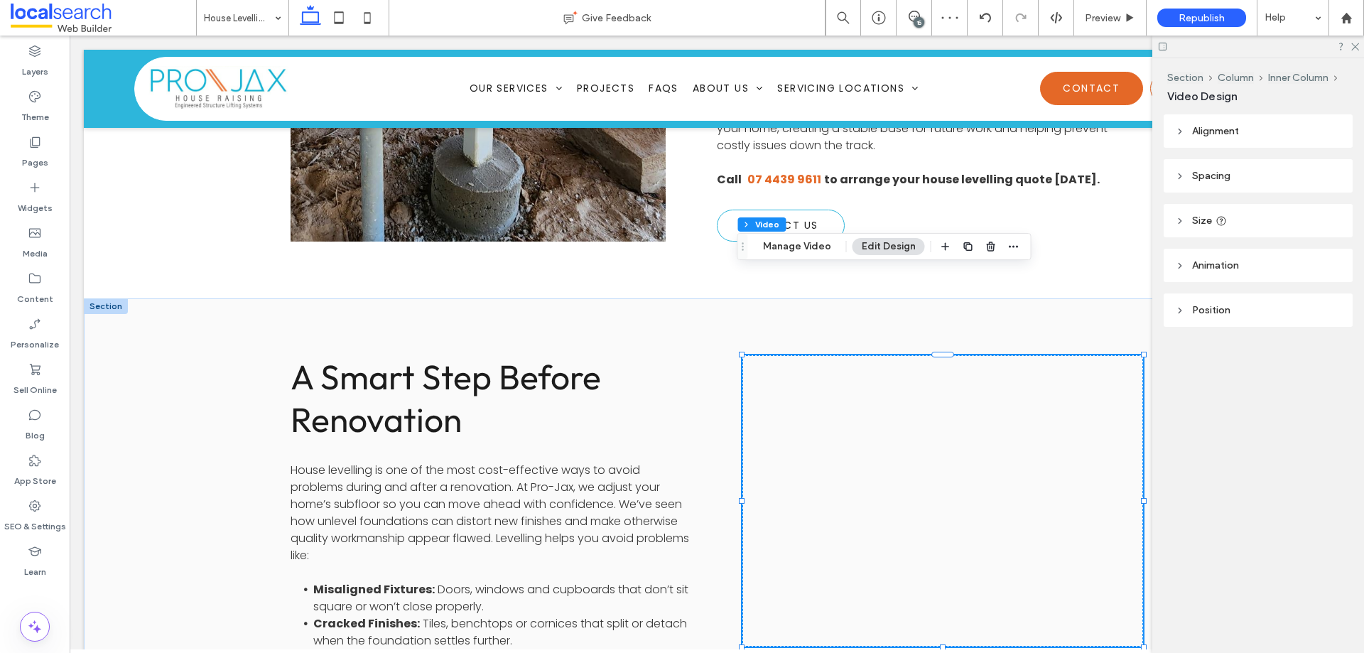
click at [947, 391] on div at bounding box center [942, 500] width 401 height 291
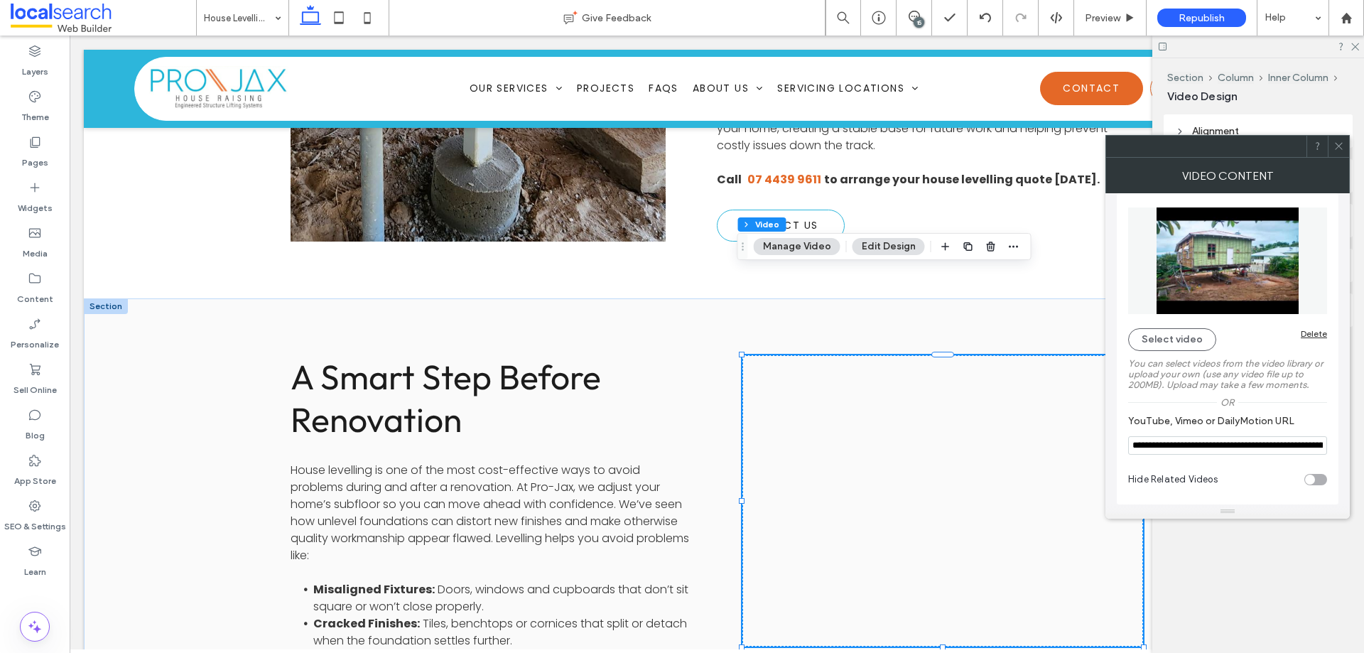
scroll to position [0, 0]
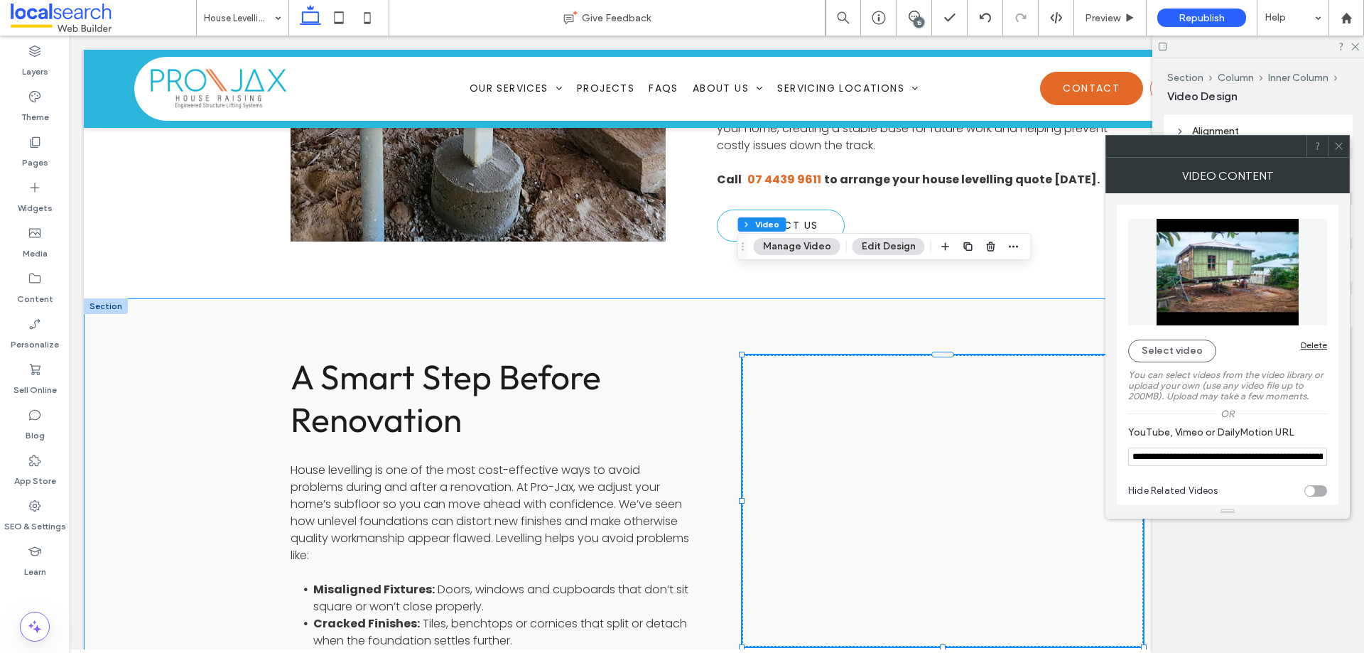
click at [1067, 298] on div "A Smart Step Before Renovation House levelling is one of the most cost-effectiv…" at bounding box center [717, 639] width 852 height 683
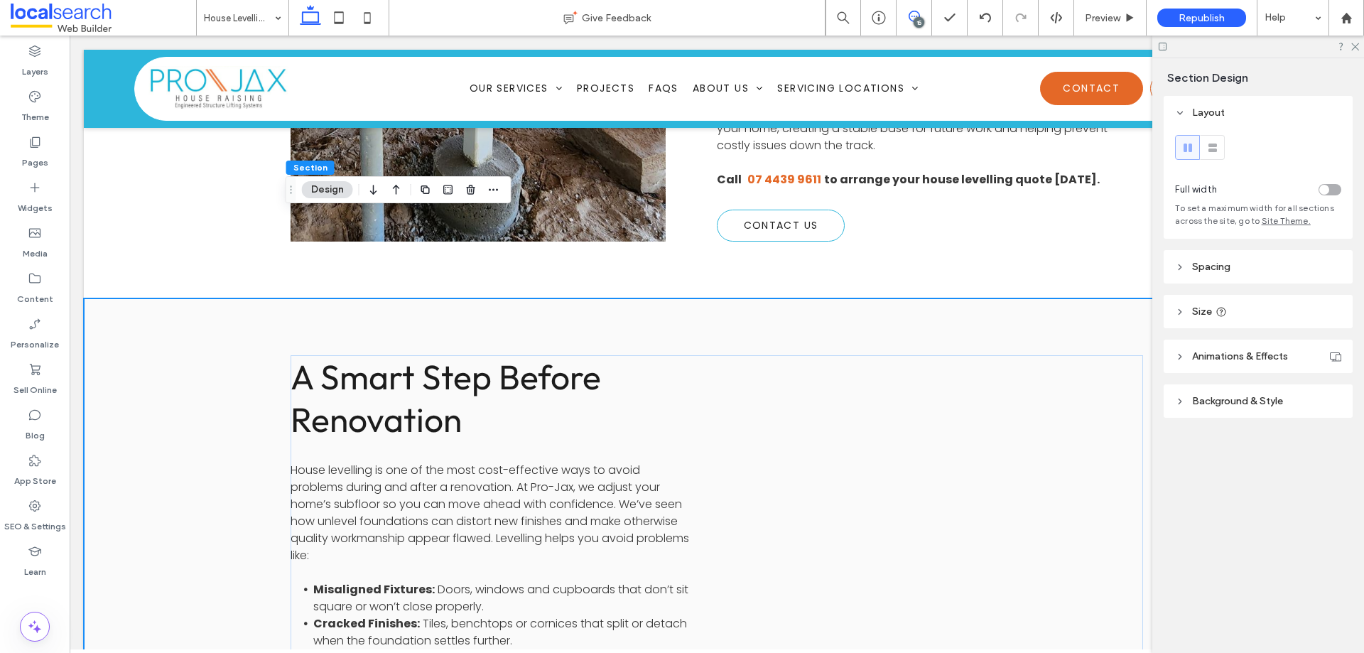
drag, startPoint x: 921, startPoint y: 11, endPoint x: 965, endPoint y: 75, distance: 77.5
click at [921, 11] on span at bounding box center [913, 16] width 35 height 11
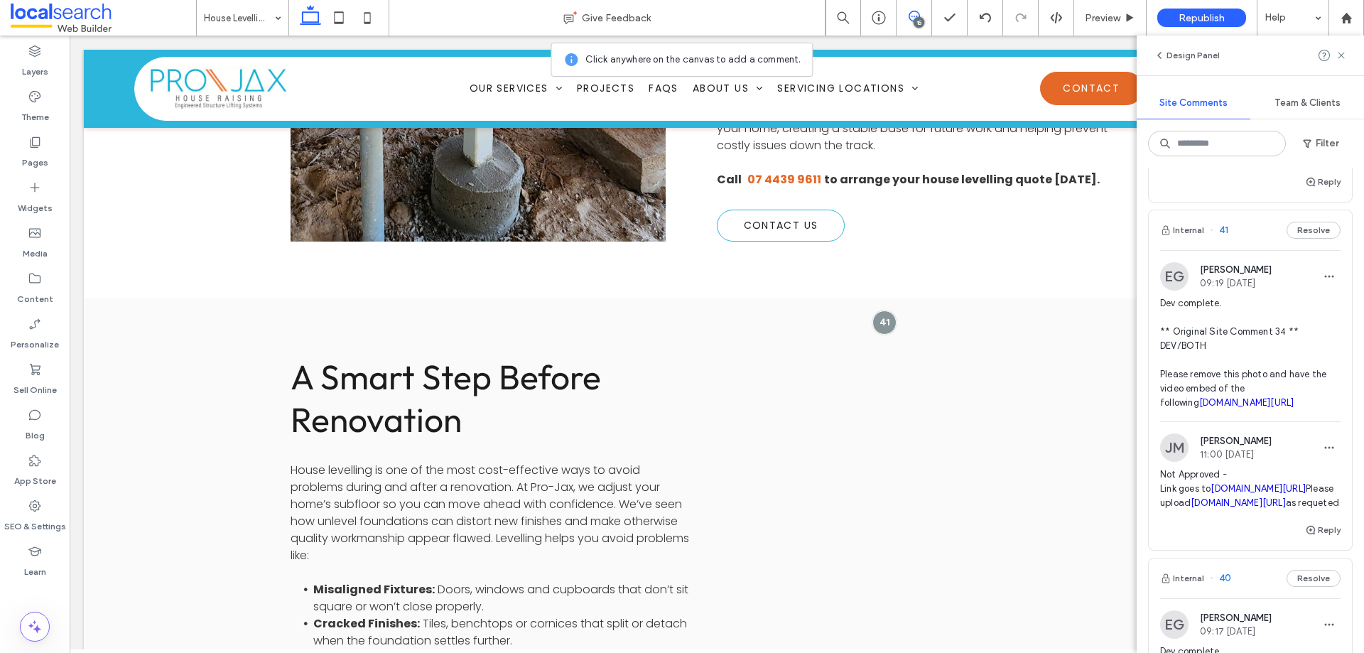
scroll to position [284, 0]
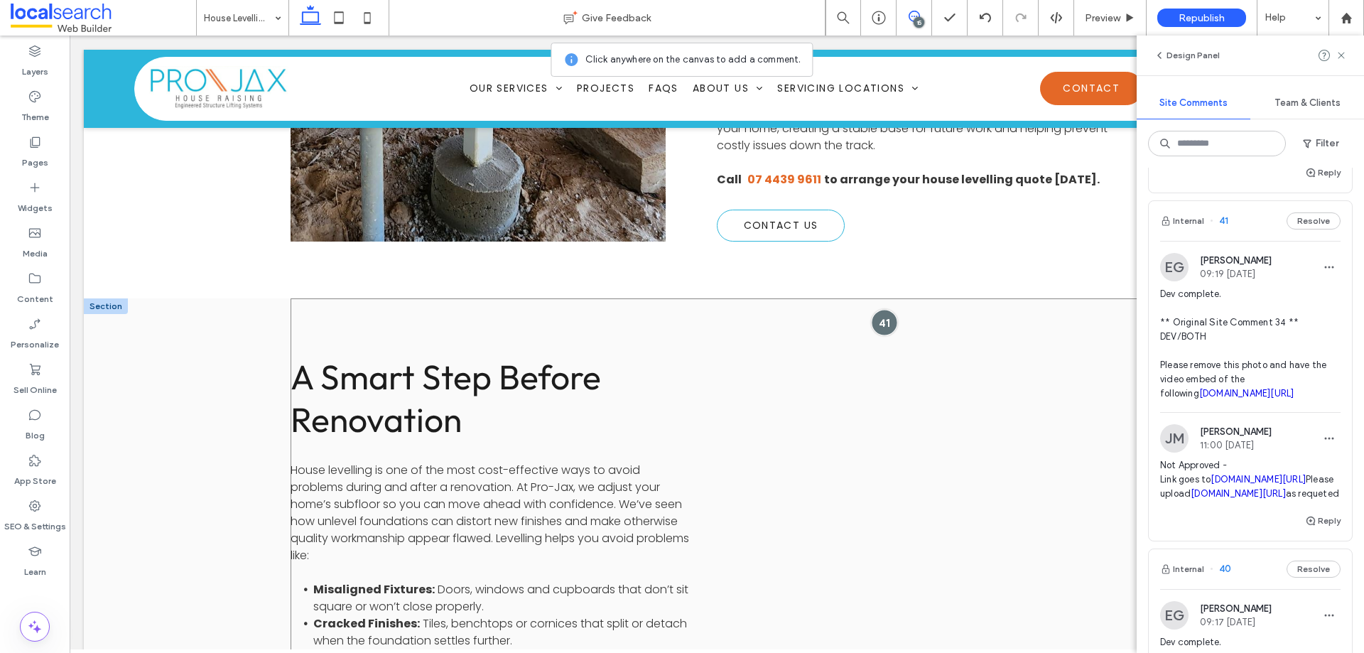
click at [877, 309] on div at bounding box center [884, 322] width 26 height 26
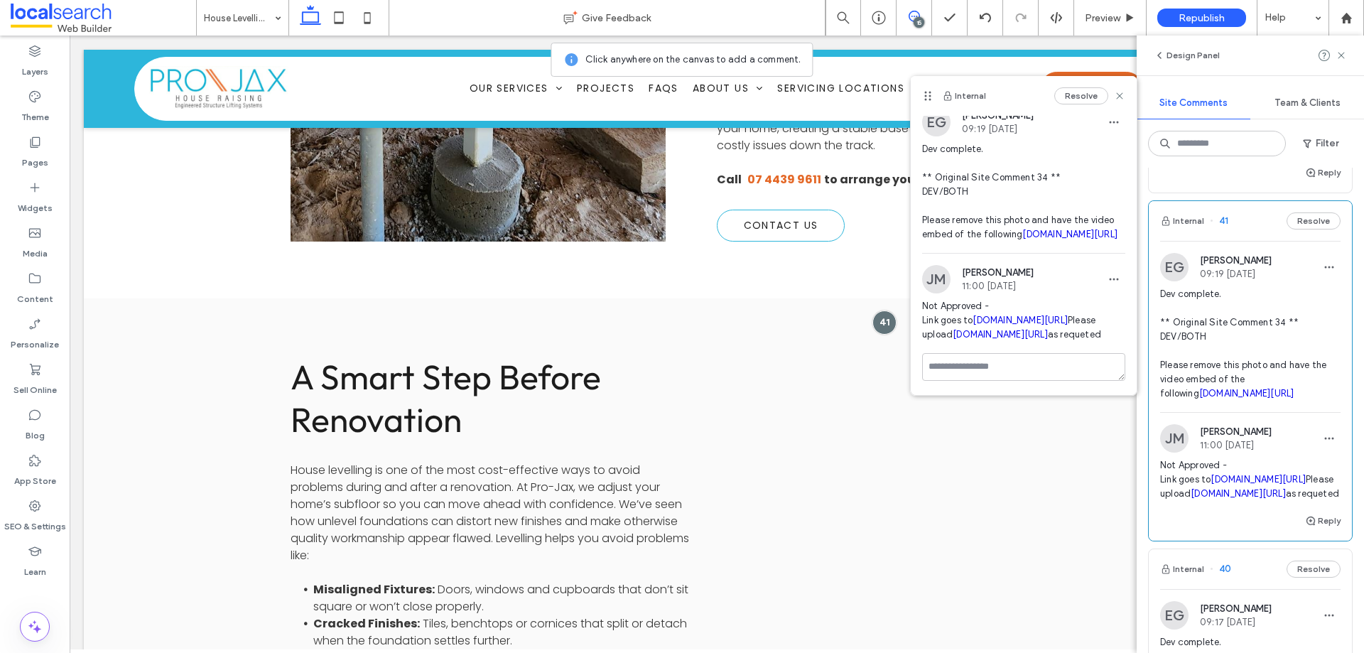
scroll to position [94, 0]
drag, startPoint x: 1012, startPoint y: 279, endPoint x: 977, endPoint y: 259, distance: 40.4
click at [977, 299] on span "Not Approved - Link goes to youtube.com/watch?v=0G24z293NR0 Please upload youtu…" at bounding box center [1023, 320] width 203 height 43
copy link "youtube.com/watch?v=0G24z293NR0"
click at [886, 408] on div at bounding box center [942, 500] width 401 height 291
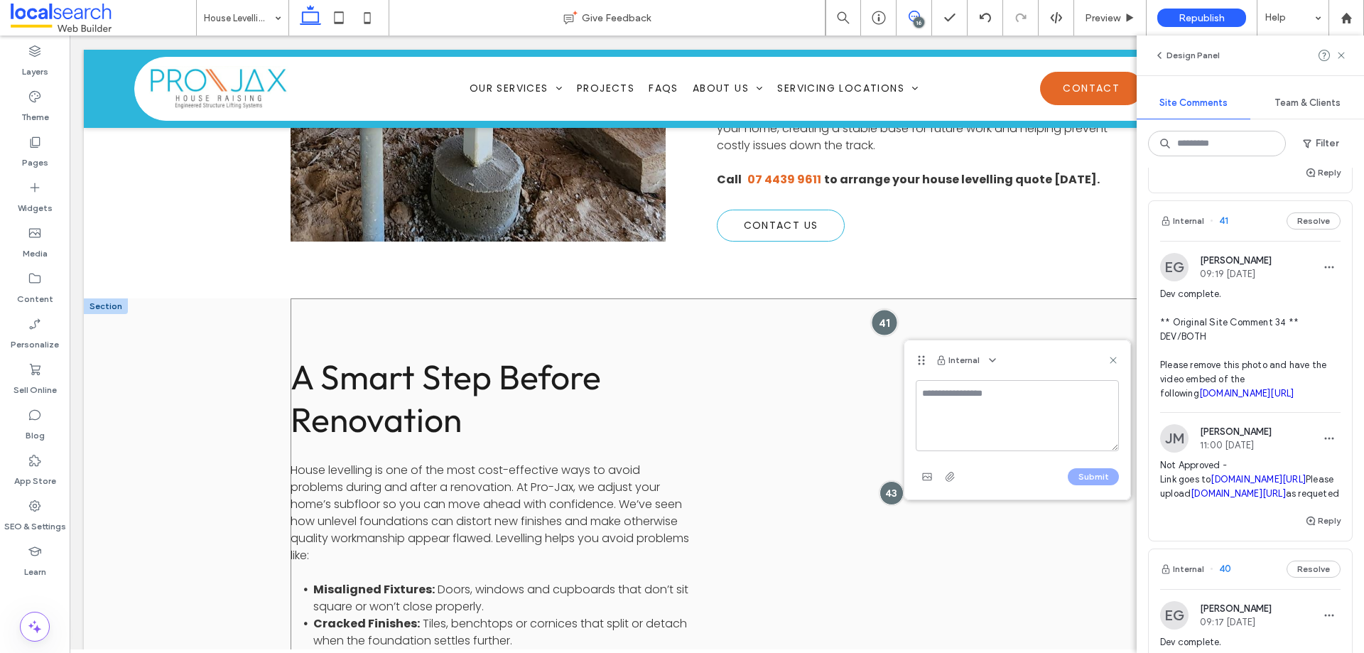
click at [883, 309] on div at bounding box center [884, 322] width 26 height 26
click at [888, 309] on div at bounding box center [884, 322] width 26 height 26
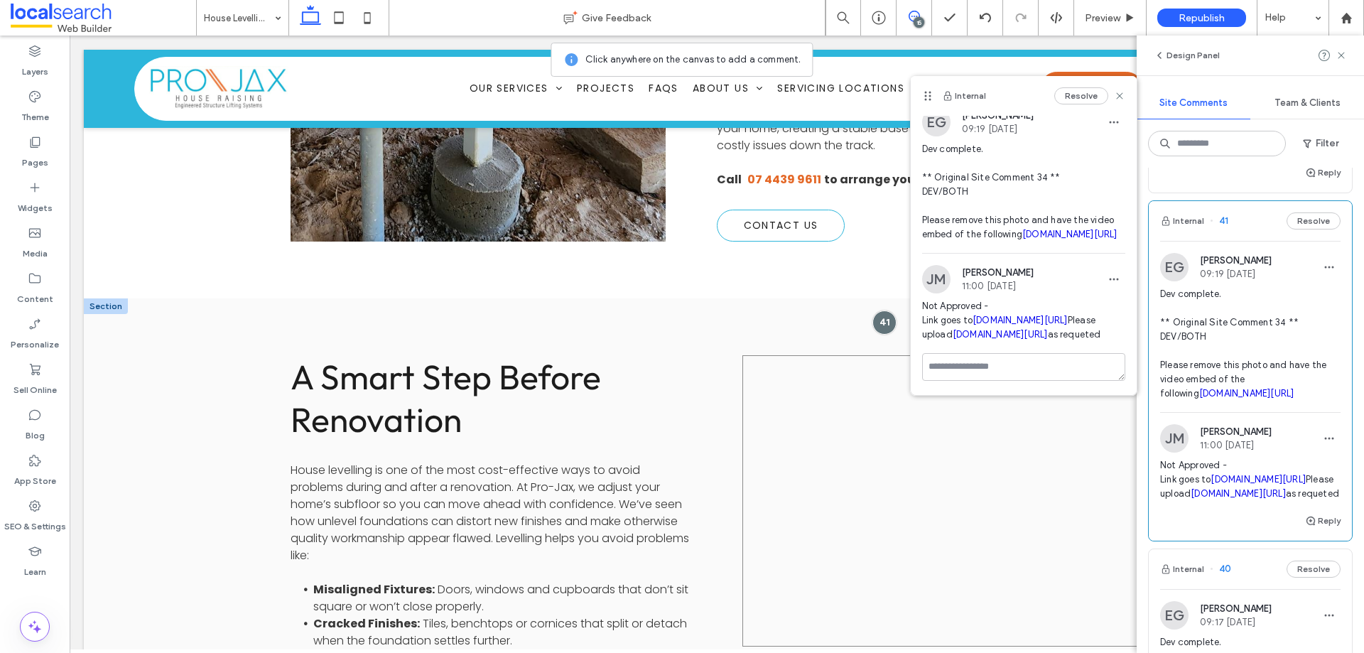
click at [863, 393] on div at bounding box center [942, 500] width 401 height 291
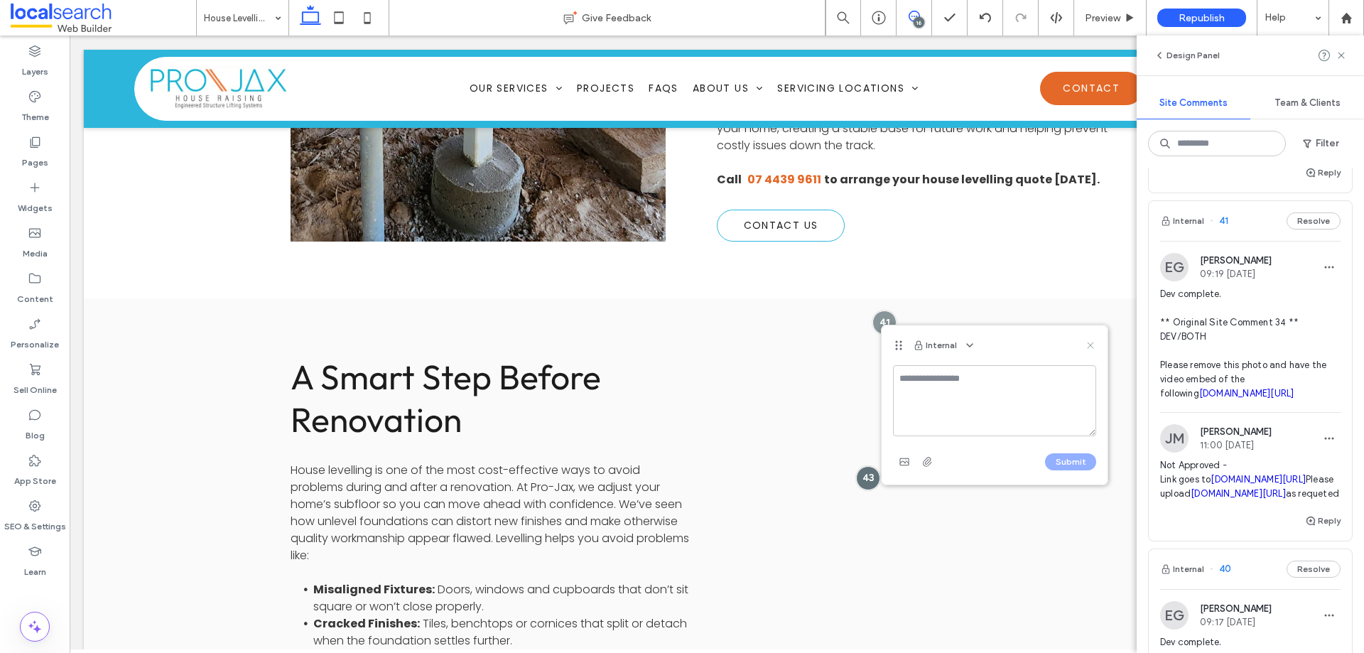
drag, startPoint x: 1090, startPoint y: 343, endPoint x: 1019, endPoint y: 310, distance: 78.5
click at [1090, 343] on icon at bounding box center [1090, 345] width 11 height 11
drag, startPoint x: 1342, startPoint y: 55, endPoint x: 967, endPoint y: 291, distance: 442.8
click at [1342, 55] on use at bounding box center [1341, 55] width 6 height 6
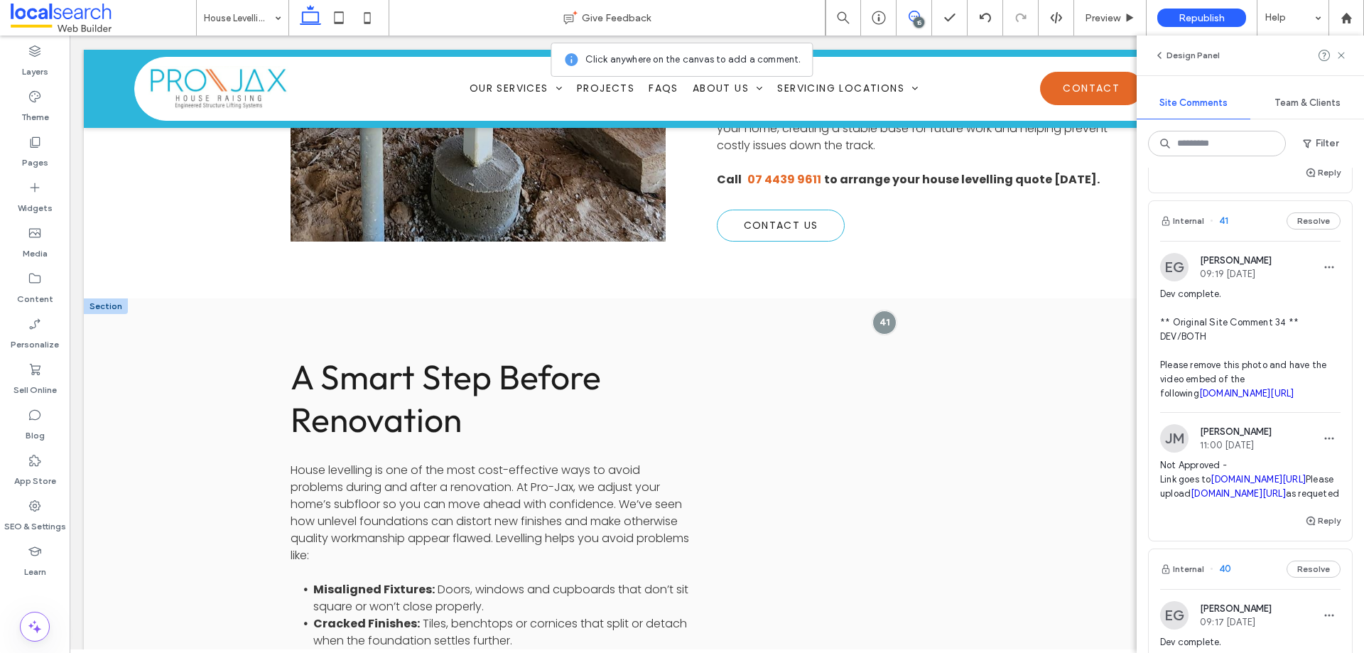
scroll to position [0, 0]
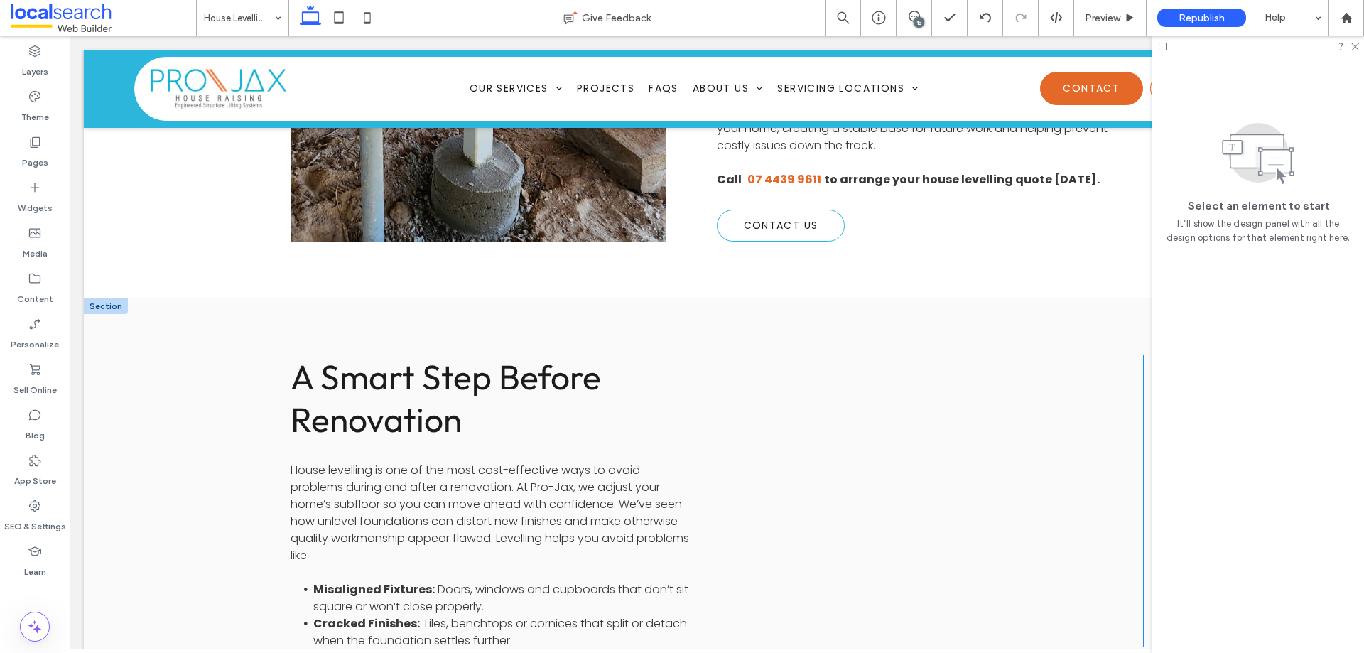
click at [1014, 355] on div at bounding box center [942, 500] width 401 height 291
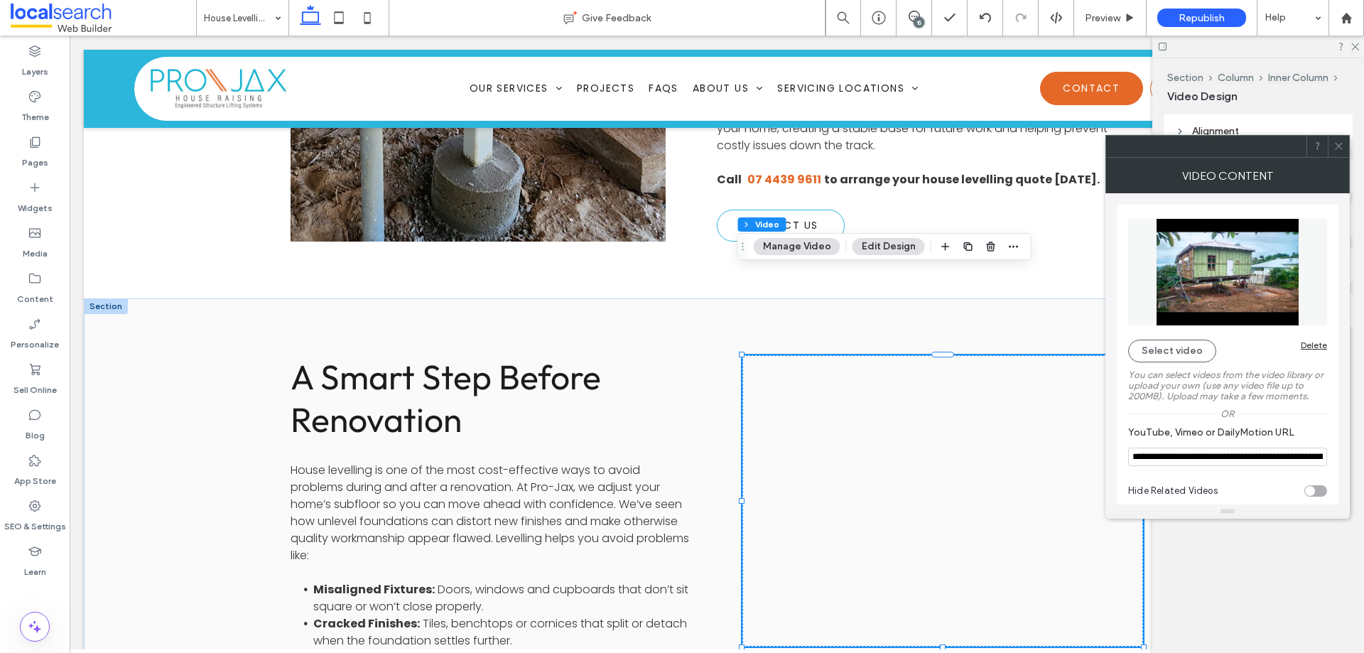
click at [1216, 462] on input "**********" at bounding box center [1227, 457] width 199 height 18
paste input "YouTube, Vimeo or DailyMotion URL"
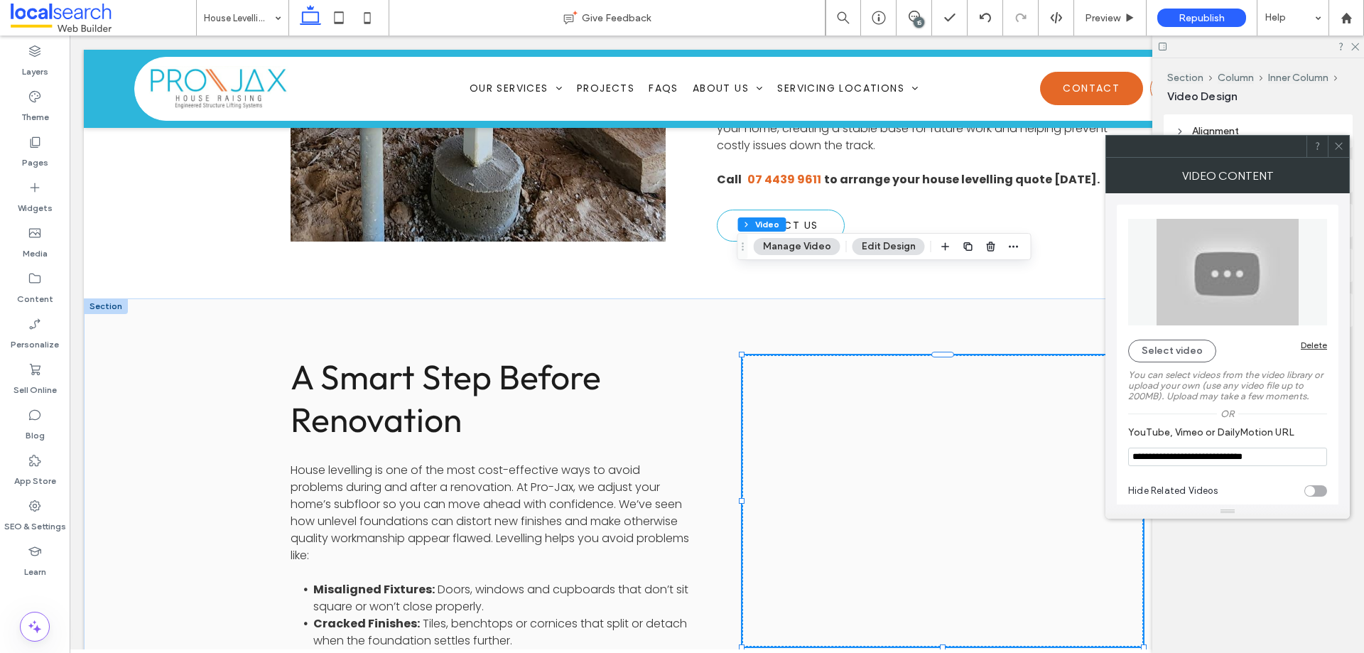
click at [1215, 460] on input "**********" at bounding box center [1227, 457] width 199 height 18
paste input "**********"
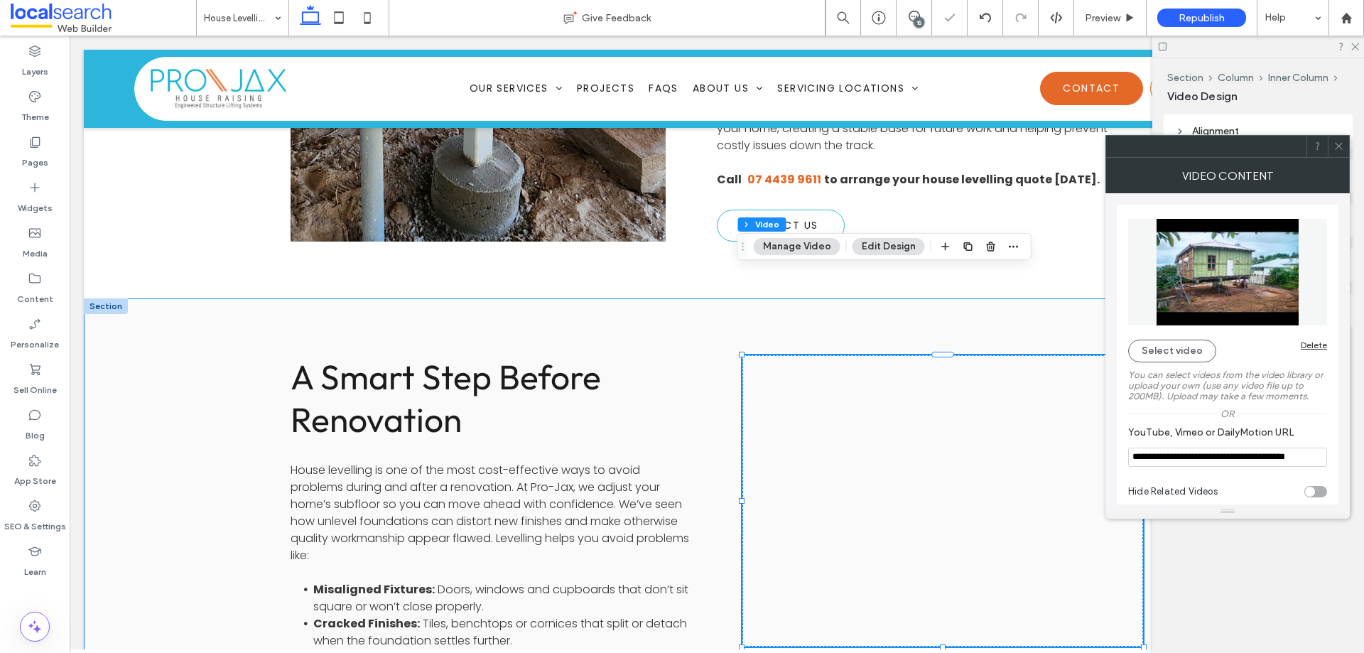
type input "**********"
click at [1012, 298] on div "A Smart Step Before Renovation House levelling is one of the most cost-effectiv…" at bounding box center [717, 639] width 852 height 683
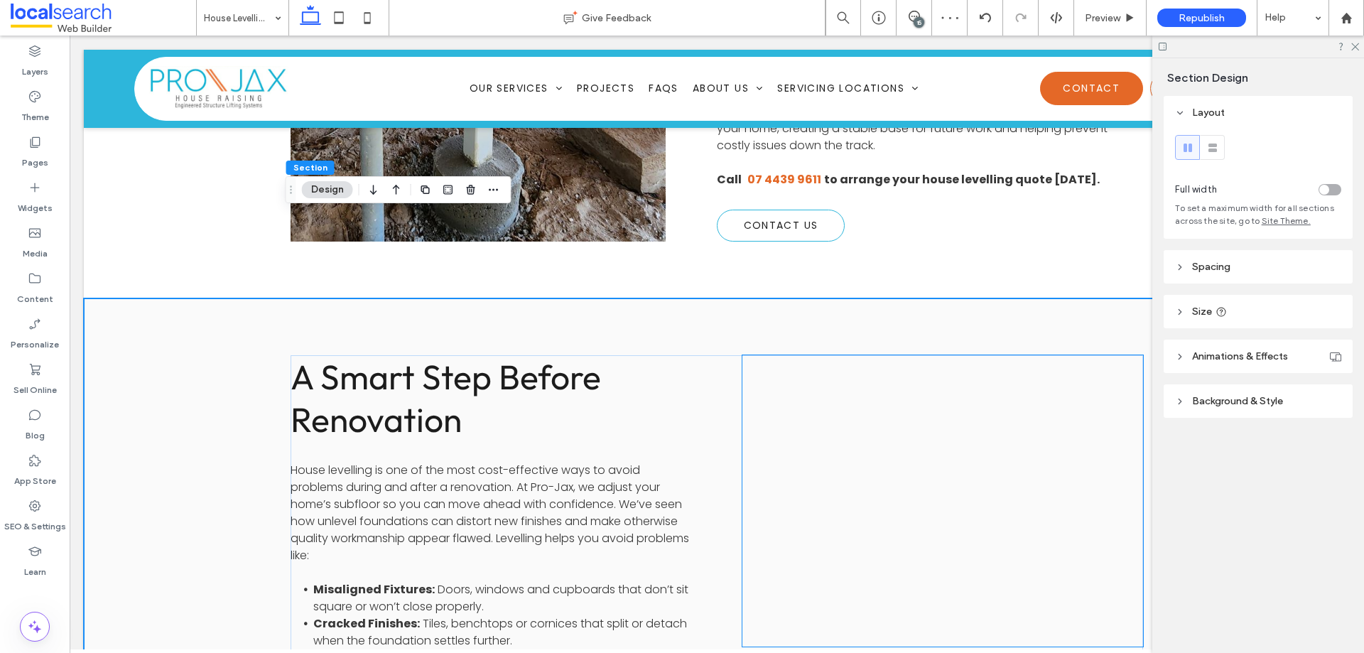
click at [931, 414] on div at bounding box center [942, 500] width 401 height 291
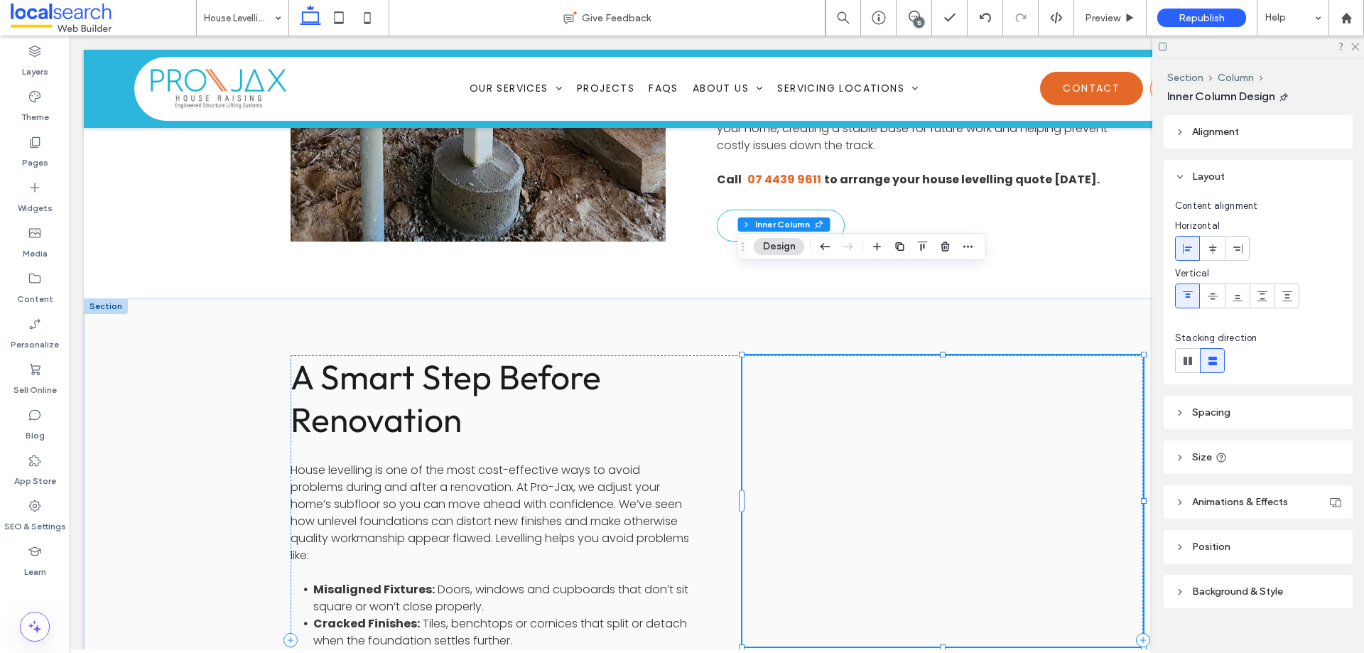
click at [893, 372] on div at bounding box center [942, 500] width 401 height 291
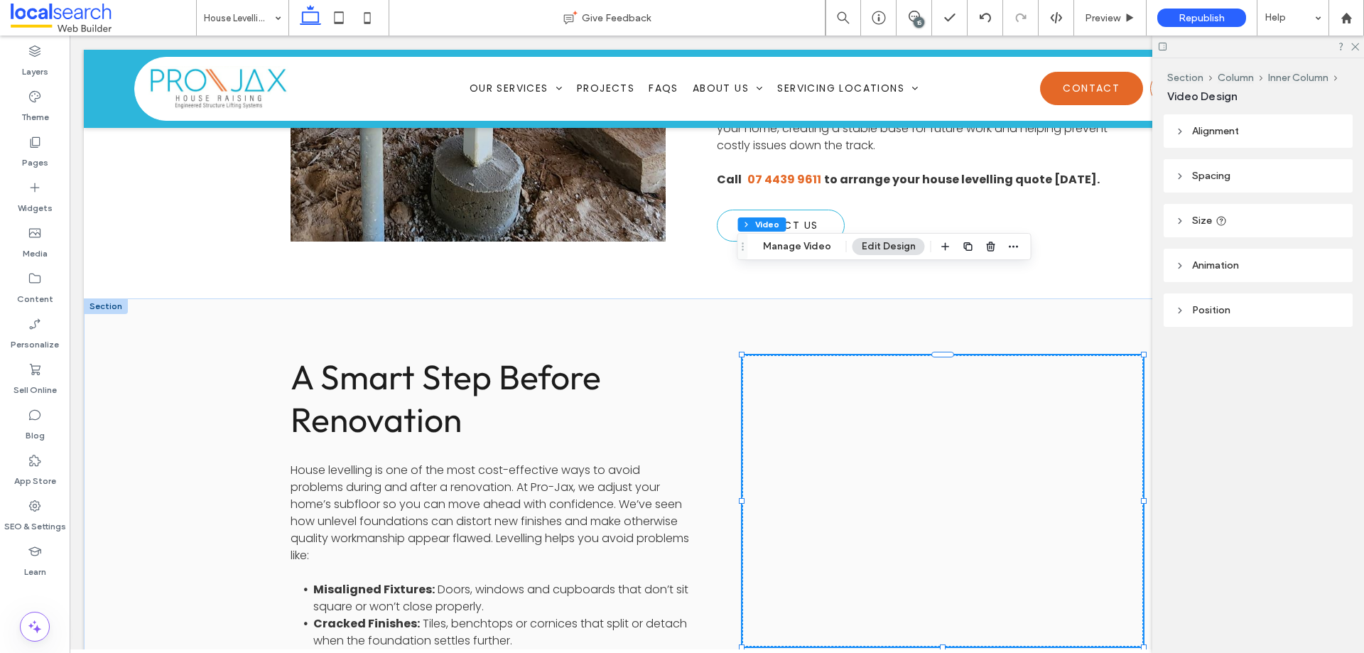
click at [893, 372] on div at bounding box center [942, 500] width 401 height 291
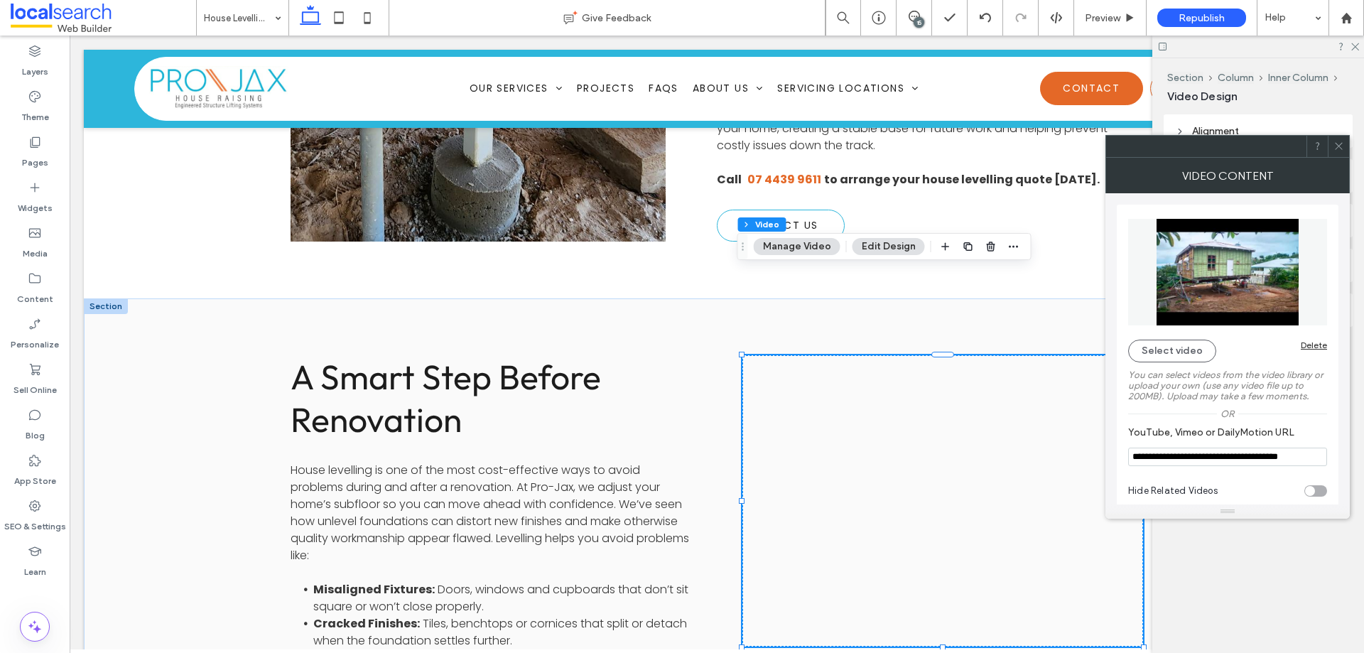
click at [1335, 150] on icon at bounding box center [1338, 146] width 11 height 11
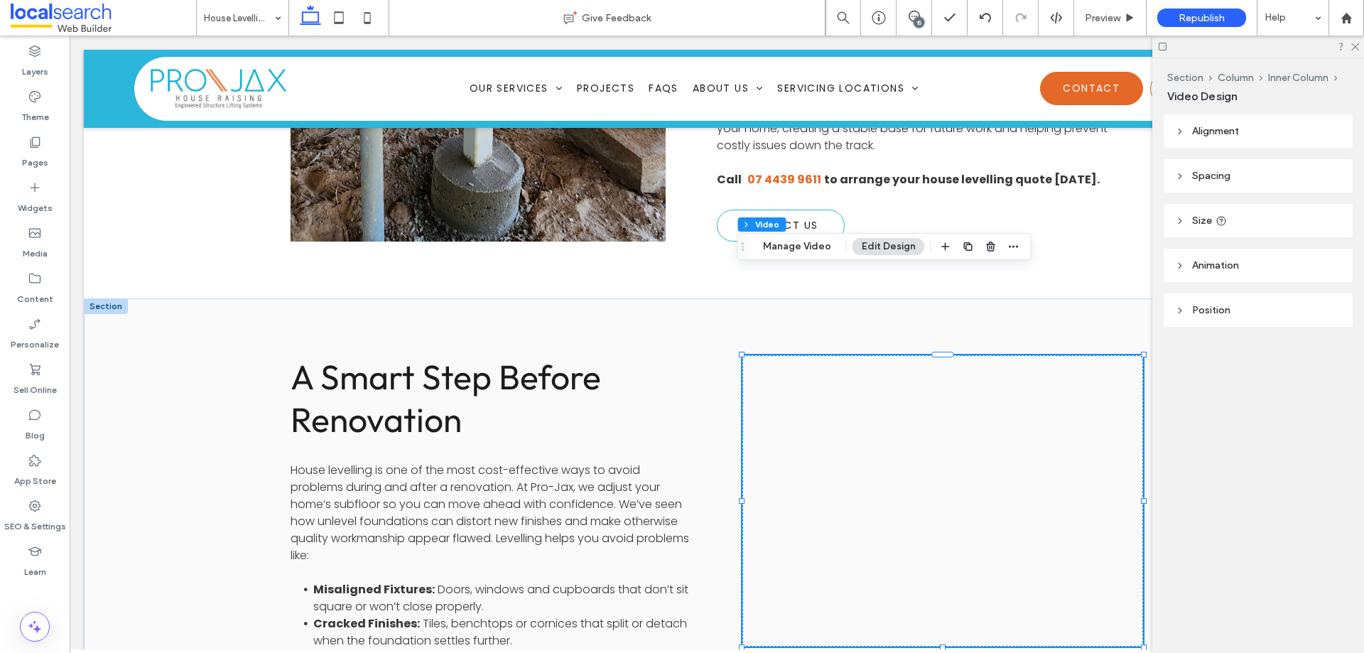
drag, startPoint x: 918, startPoint y: 18, endPoint x: 836, endPoint y: 31, distance: 83.4
click at [918, 18] on div "15" at bounding box center [919, 22] width 11 height 11
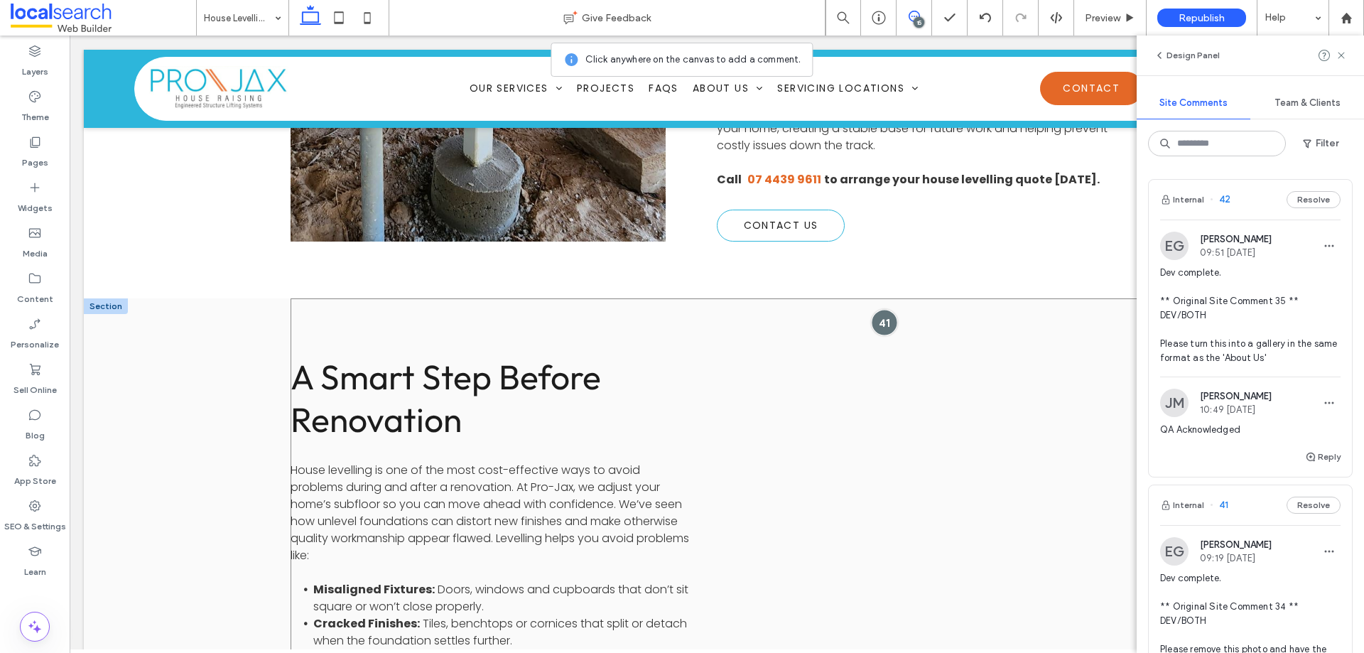
click at [877, 309] on div at bounding box center [884, 322] width 26 height 26
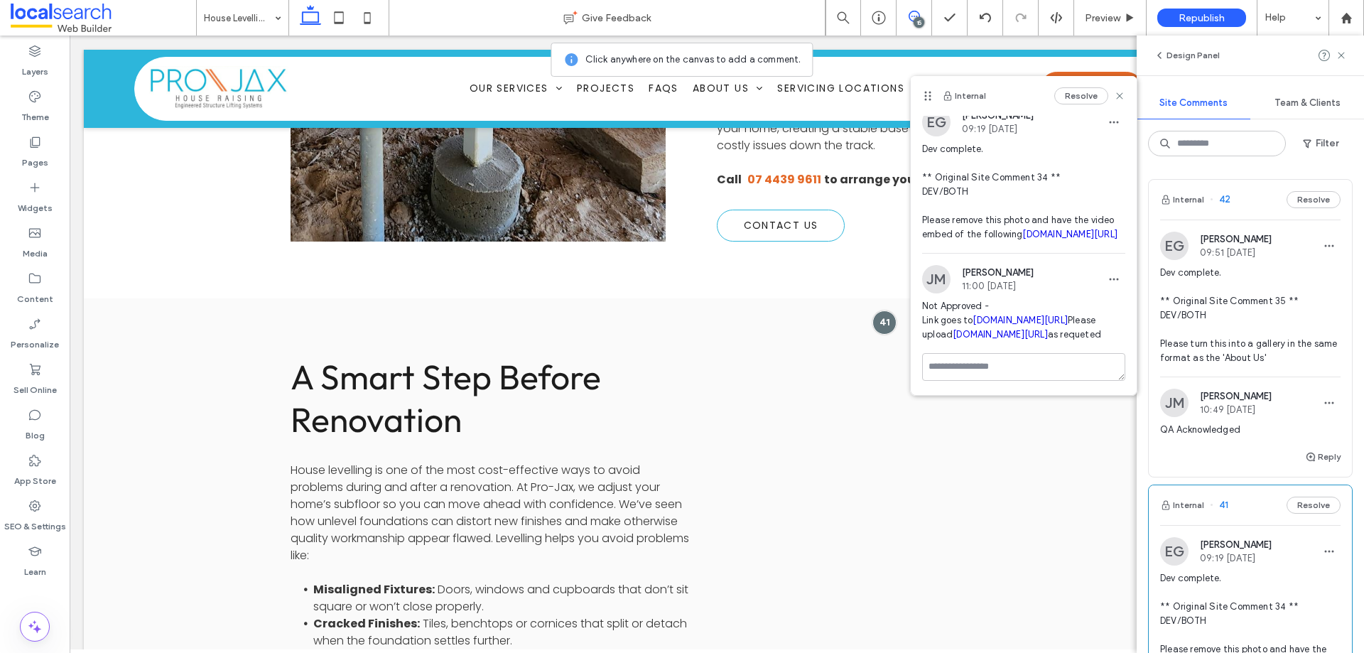
scroll to position [71, 0]
drag, startPoint x: 918, startPoint y: 342, endPoint x: 1079, endPoint y: 337, distance: 160.6
click at [1079, 337] on div "JM Jane Mcneill 11:00 Aug 12 2025 Not Approved - Link goes to youtube.com/watch…" at bounding box center [1024, 309] width 226 height 88
copy link "youtube.com/embed/ZpFrAWqwX8I"
click at [1343, 58] on use at bounding box center [1341, 55] width 6 height 6
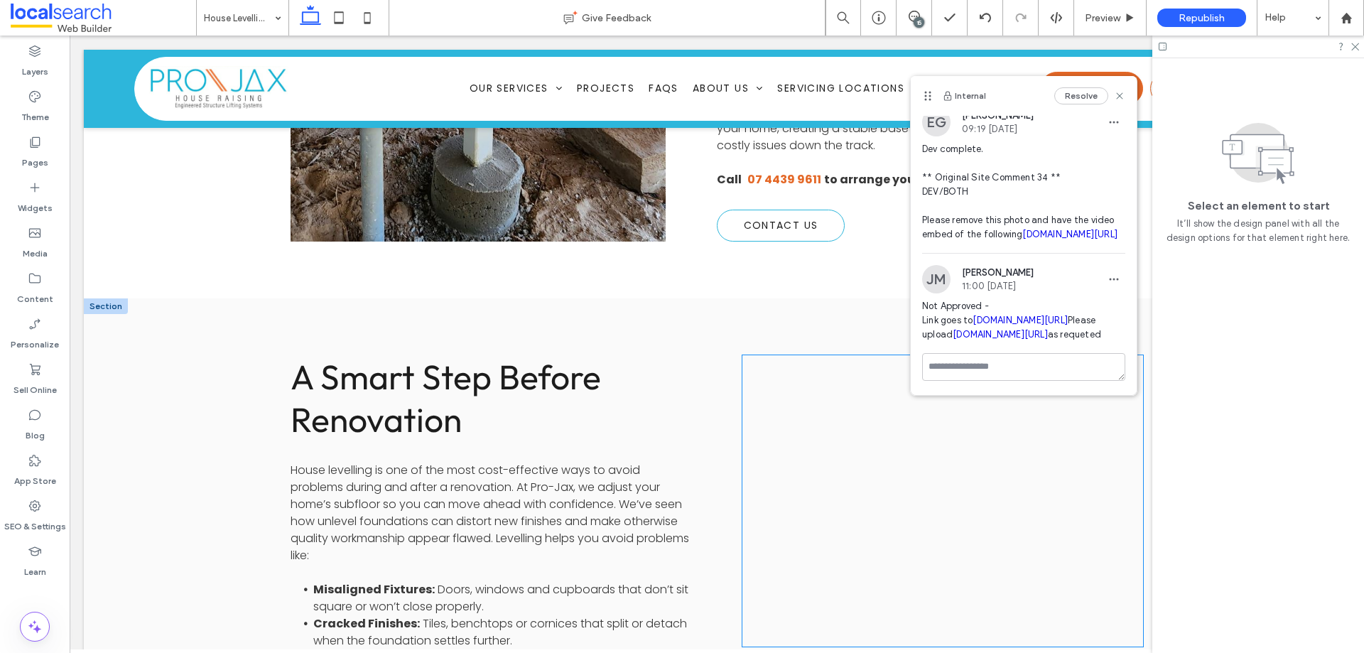
click at [874, 355] on div at bounding box center [942, 500] width 401 height 291
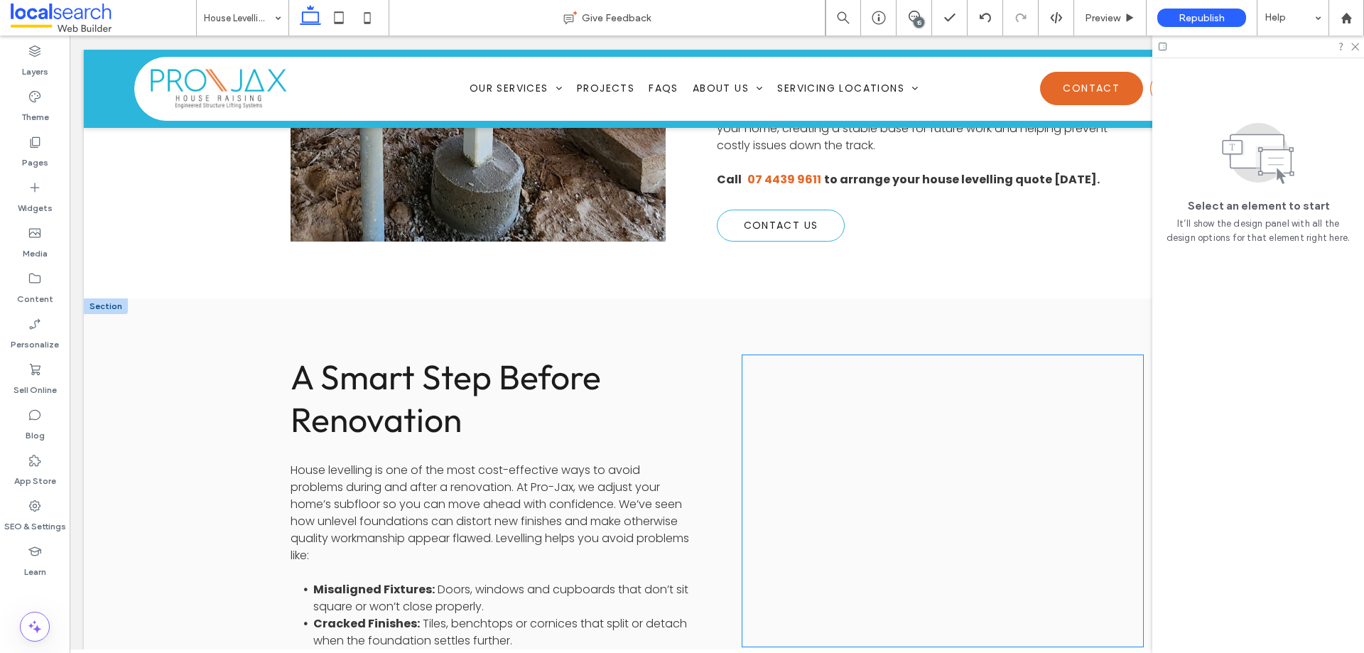
click at [874, 355] on div at bounding box center [942, 500] width 401 height 291
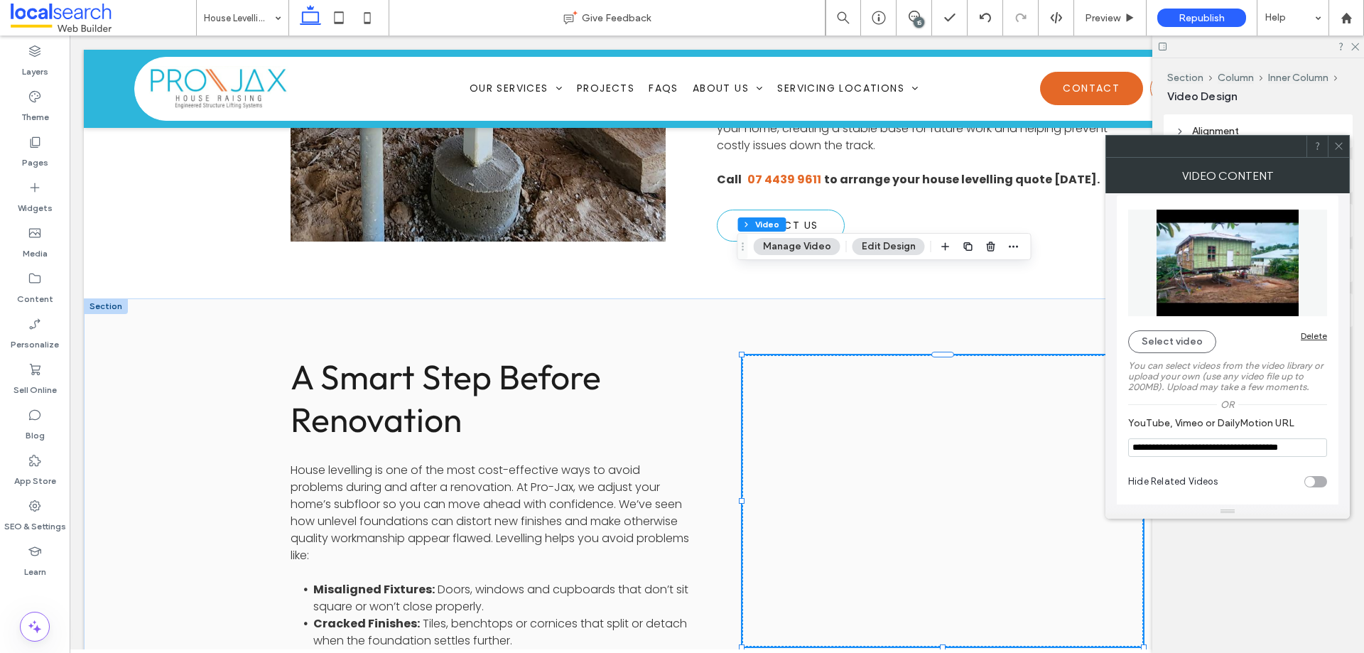
scroll to position [12, 0]
click at [1205, 443] on input "**********" at bounding box center [1227, 445] width 199 height 18
paste input "YouTube, Vimeo or DailyMotion URL"
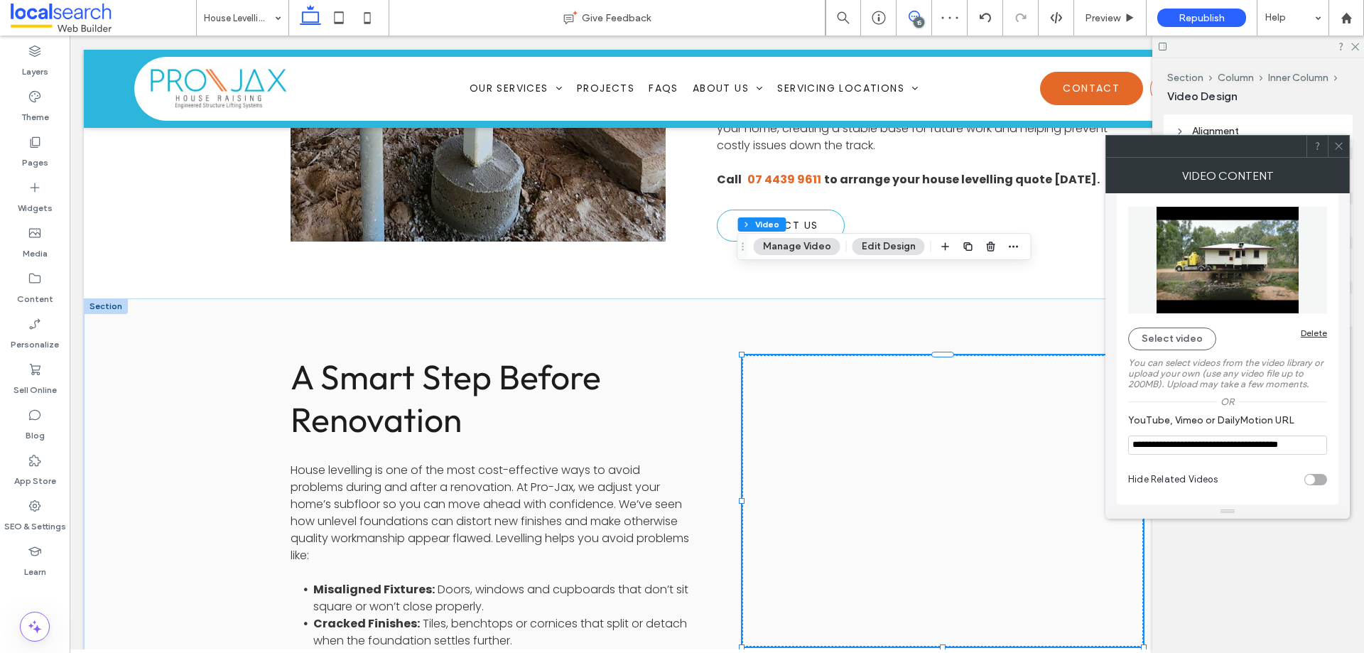
type input "**********"
click at [918, 12] on icon at bounding box center [914, 16] width 11 height 11
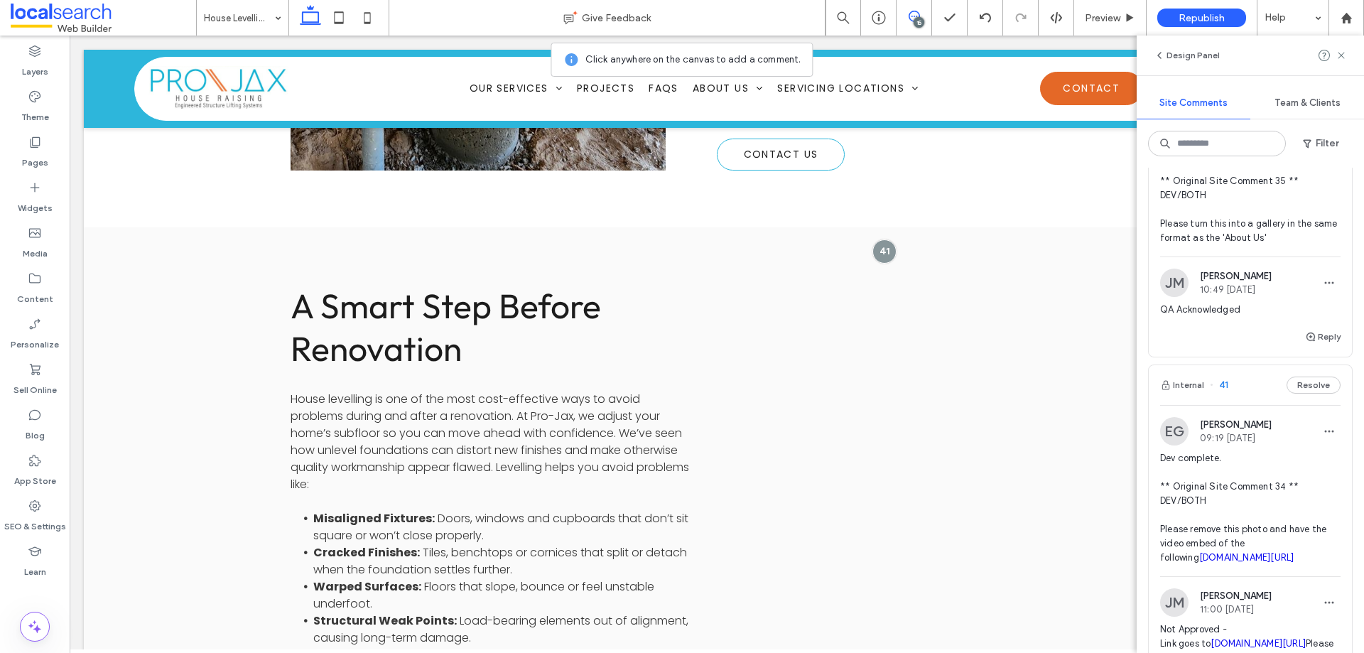
scroll to position [142, 0]
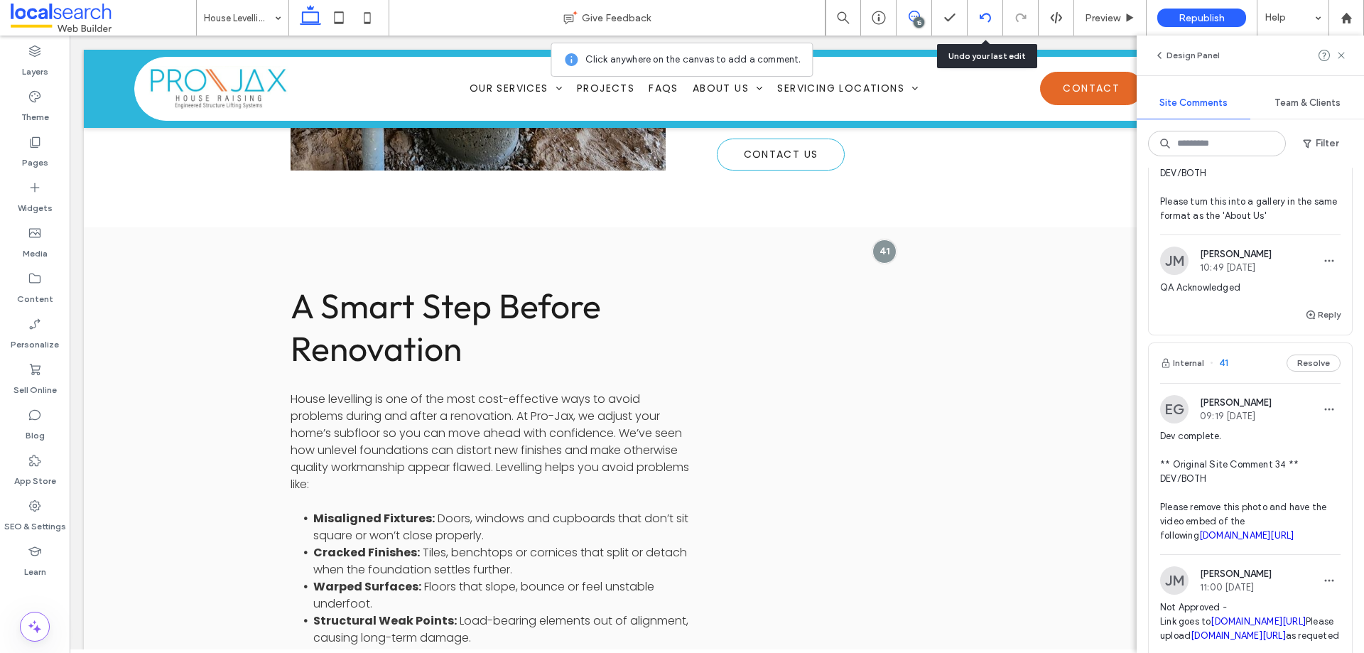
click at [984, 16] on icon at bounding box center [985, 17] width 11 height 11
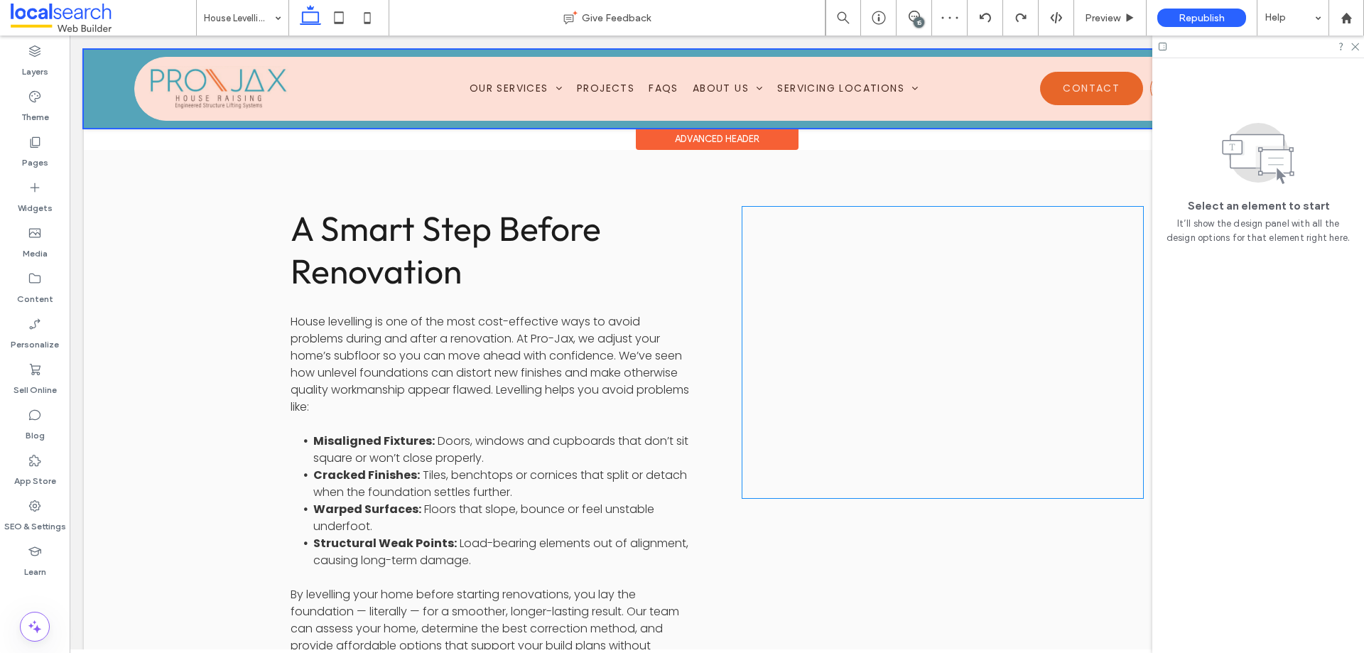
scroll to position [0, 0]
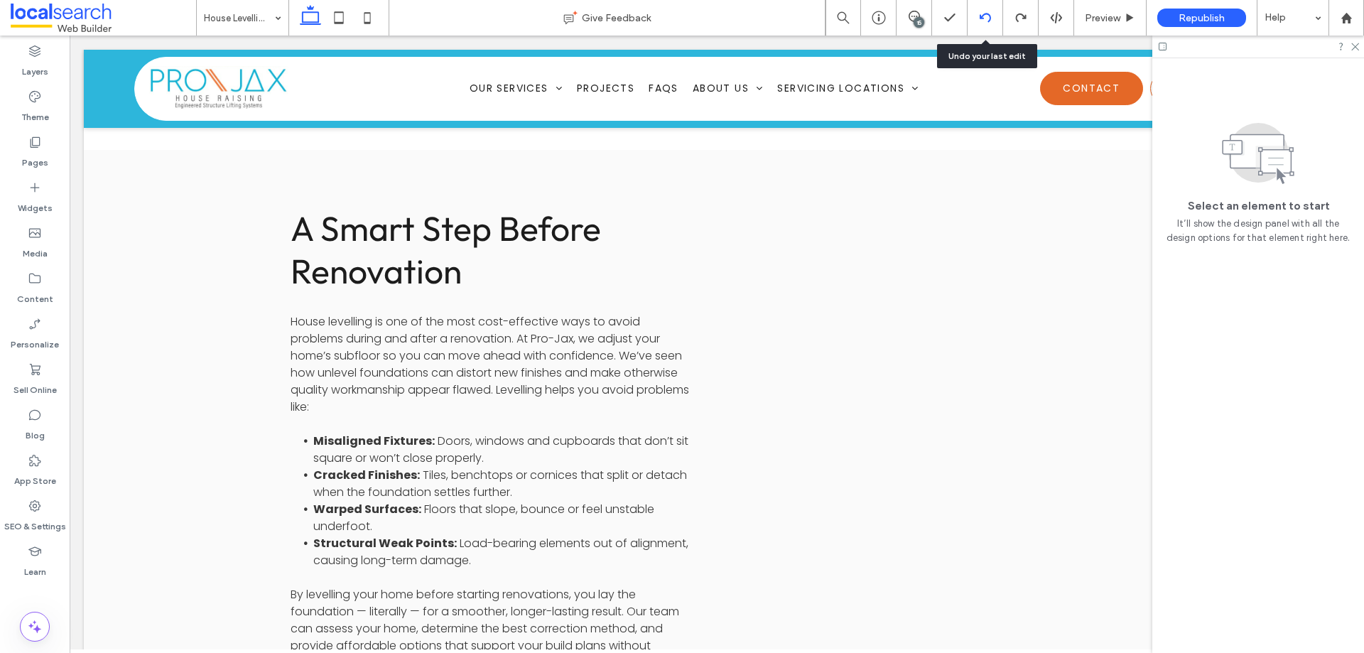
click at [987, 17] on icon at bounding box center [985, 17] width 11 height 11
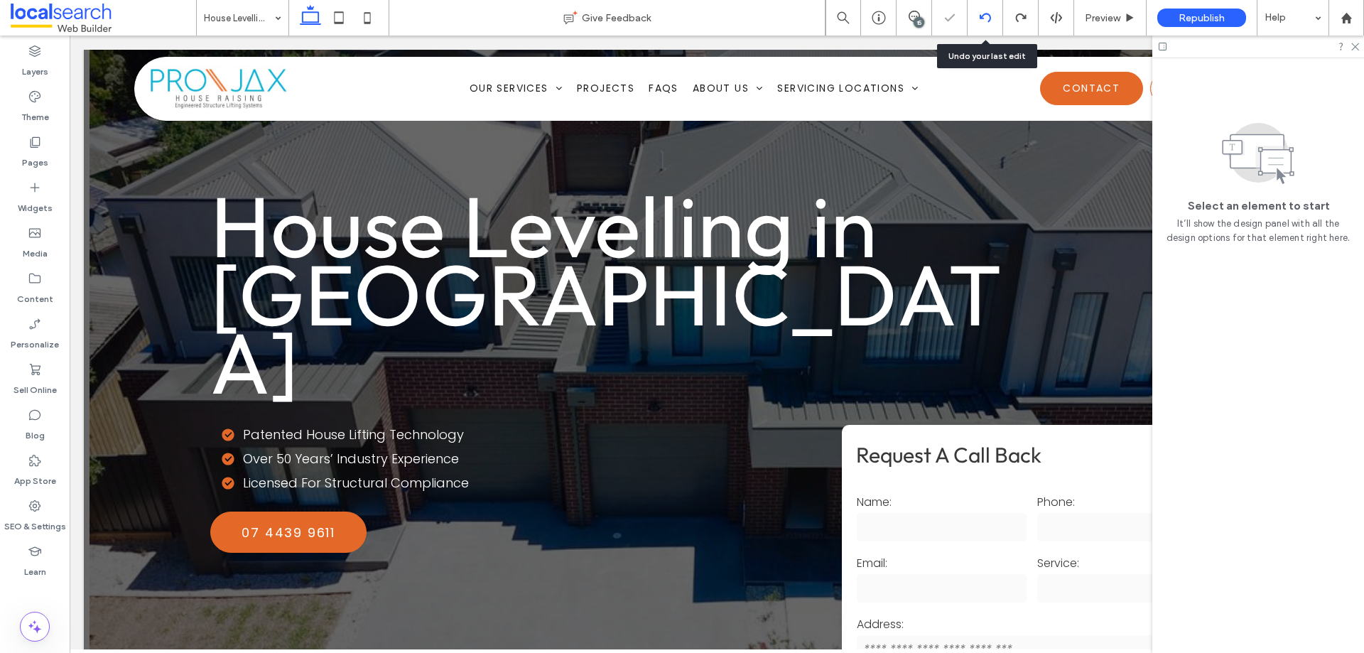
click at [982, 17] on icon at bounding box center [985, 17] width 11 height 11
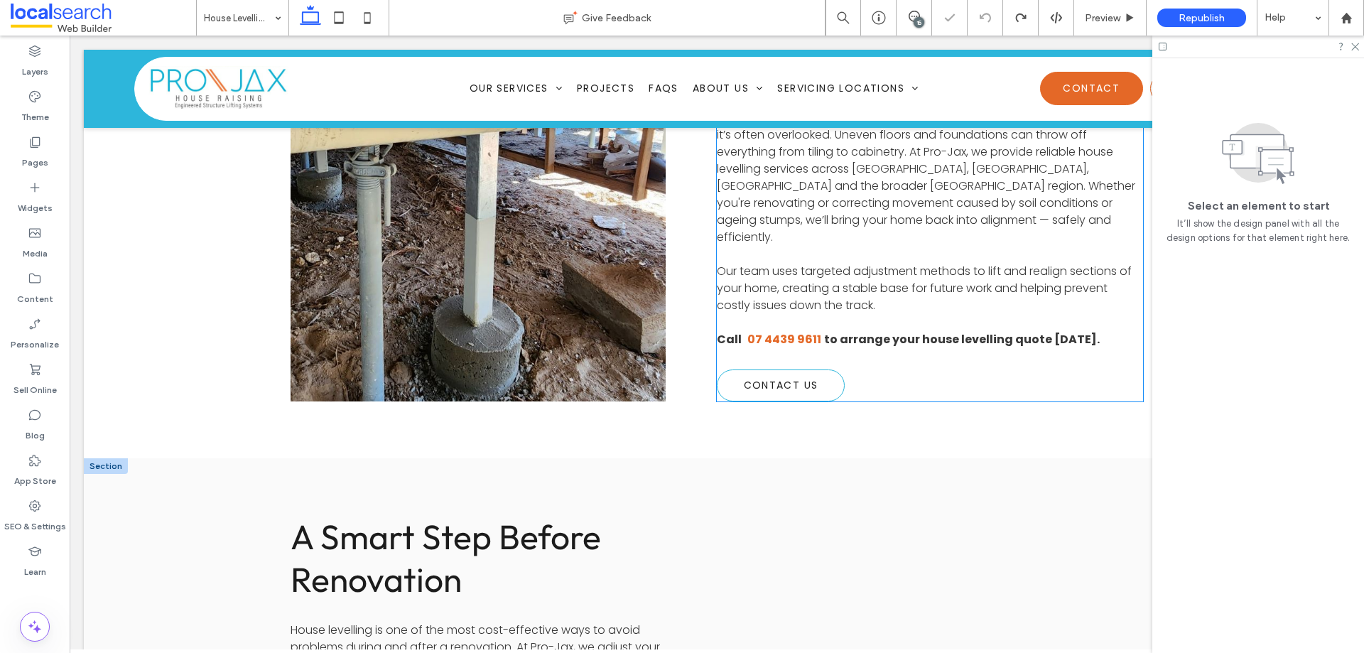
scroll to position [1208, 0]
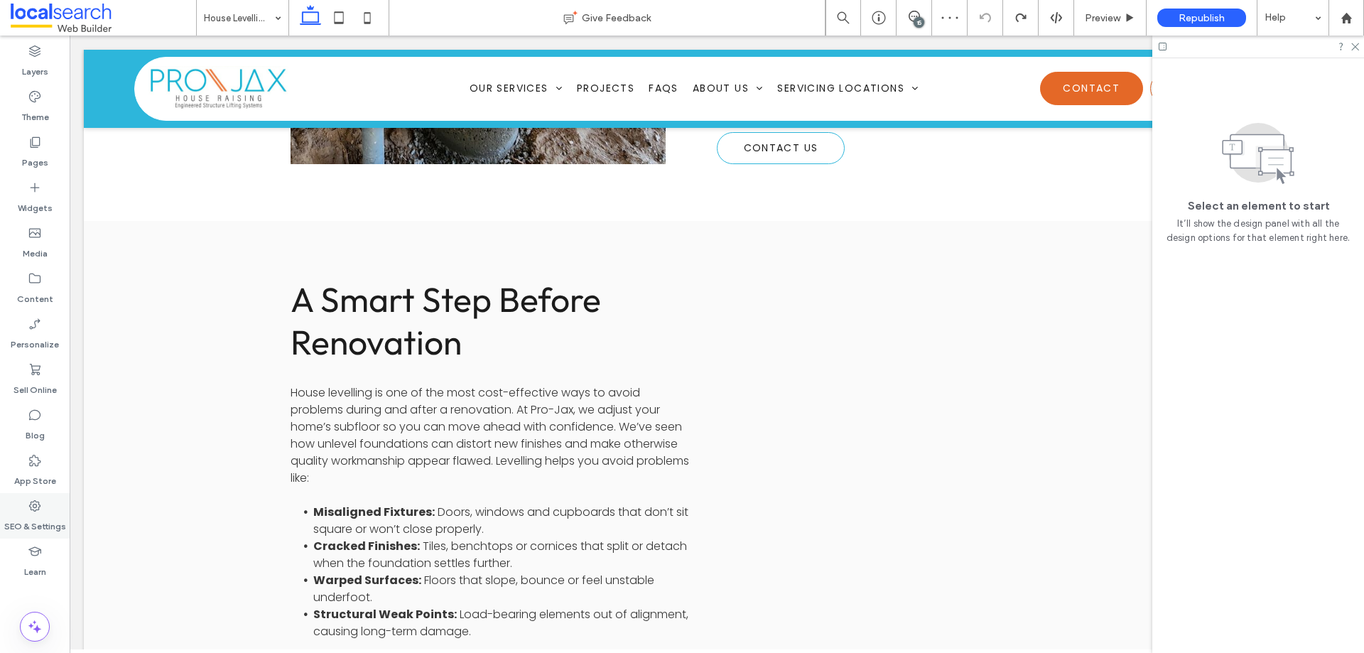
click at [45, 508] on div "SEO & Settings" at bounding box center [35, 515] width 70 height 45
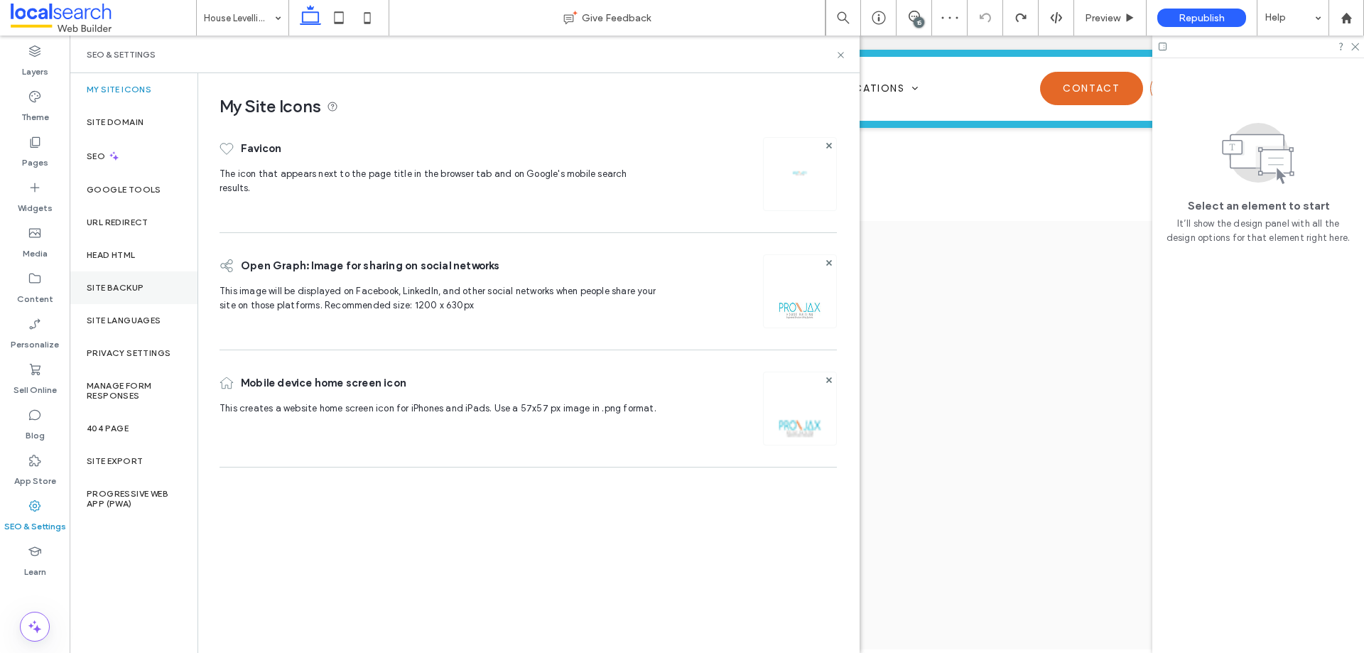
click at [139, 286] on label "Site Backup" at bounding box center [115, 288] width 57 height 10
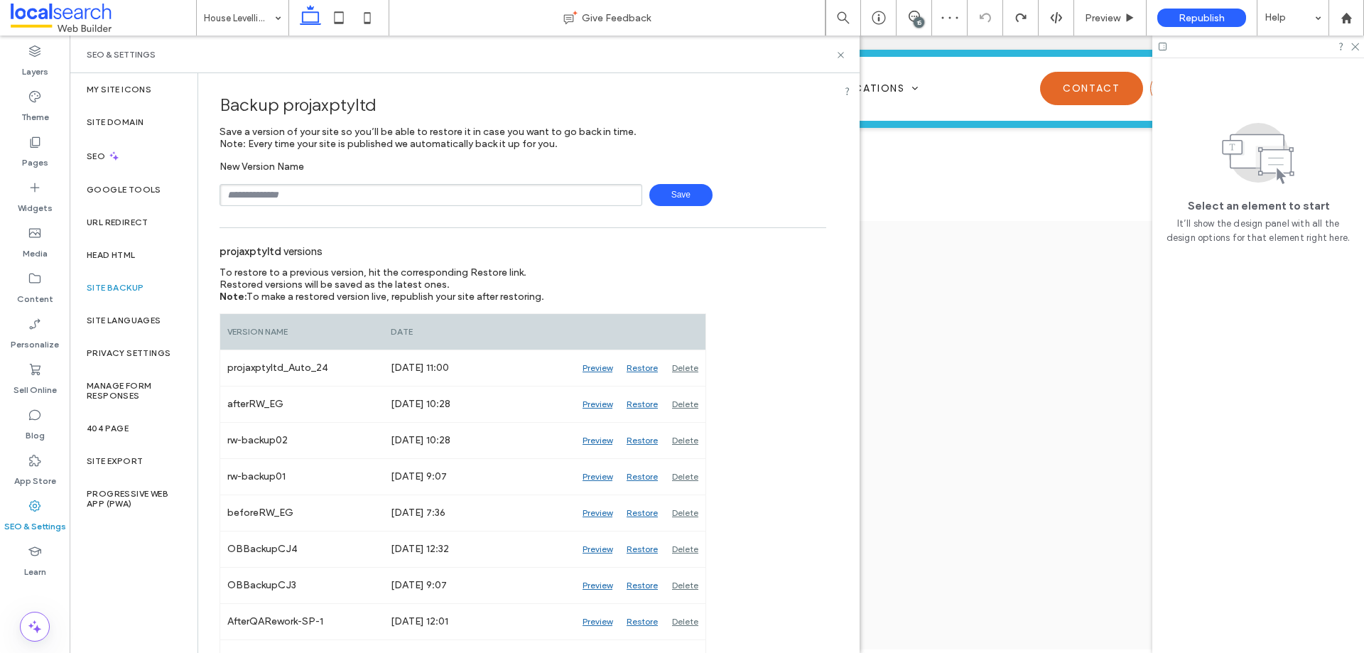
click at [328, 195] on input "text" at bounding box center [430, 195] width 423 height 22
type input "**********"
drag, startPoint x: 408, startPoint y: 175, endPoint x: 405, endPoint y: 184, distance: 9.2
click at [408, 177] on div "**********" at bounding box center [522, 183] width 607 height 45
click at [405, 184] on input "**********" at bounding box center [430, 195] width 423 height 22
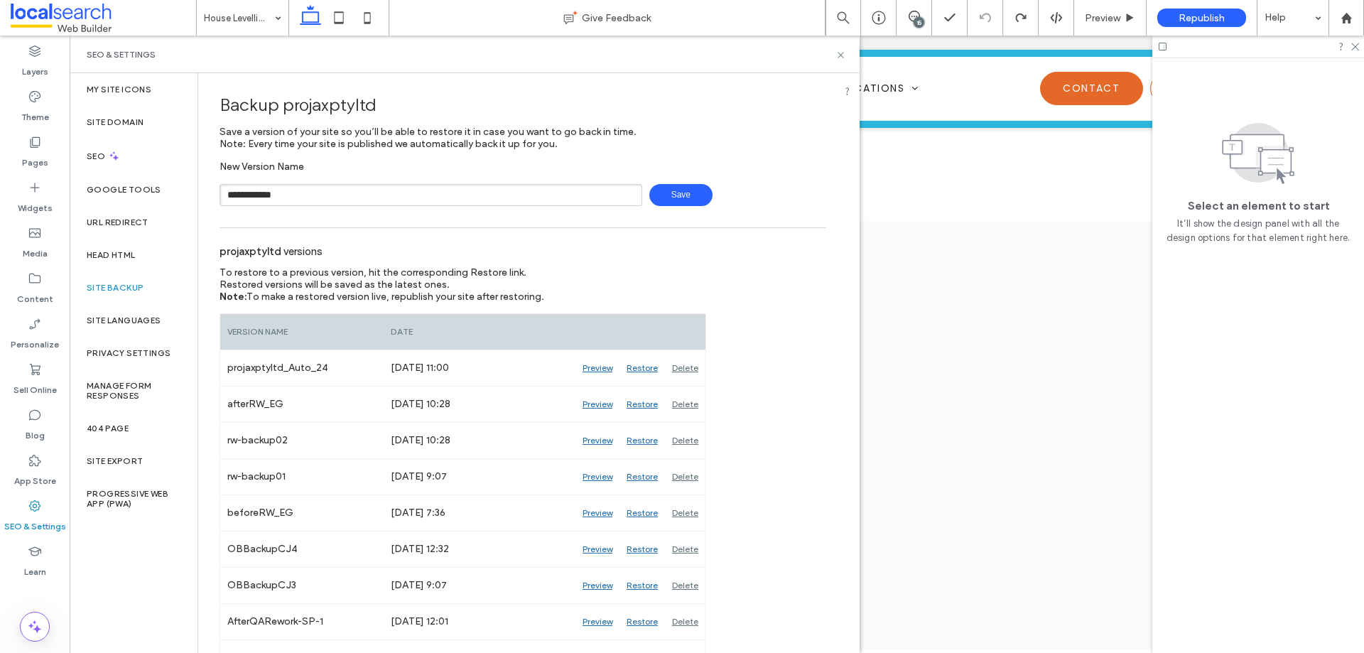
click at [405, 184] on input "**********" at bounding box center [430, 195] width 423 height 22
click at [352, 193] on input "**********" at bounding box center [430, 195] width 423 height 22
click at [343, 196] on input "**********" at bounding box center [430, 195] width 423 height 22
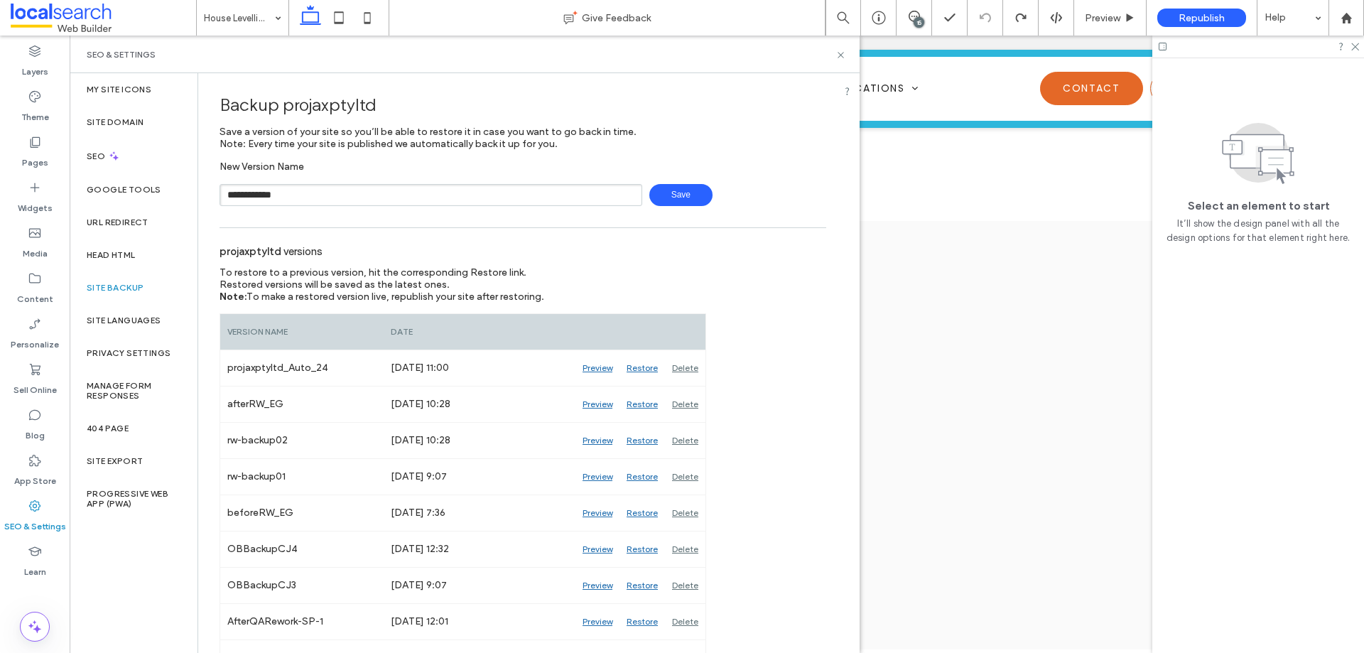
click at [343, 196] on input "**********" at bounding box center [430, 195] width 423 height 22
type input "**********"
click at [673, 200] on span "Save" at bounding box center [680, 195] width 63 height 22
click at [842, 55] on use at bounding box center [841, 55] width 6 height 6
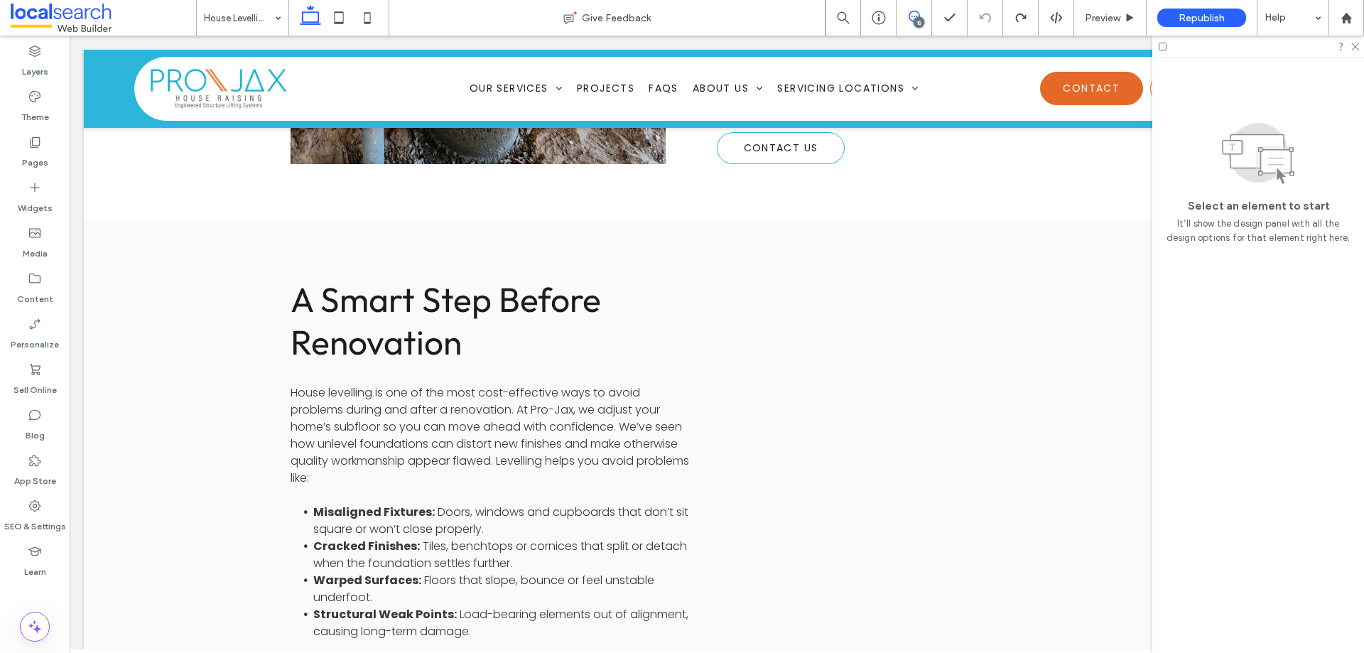
click at [925, 16] on span at bounding box center [913, 16] width 35 height 11
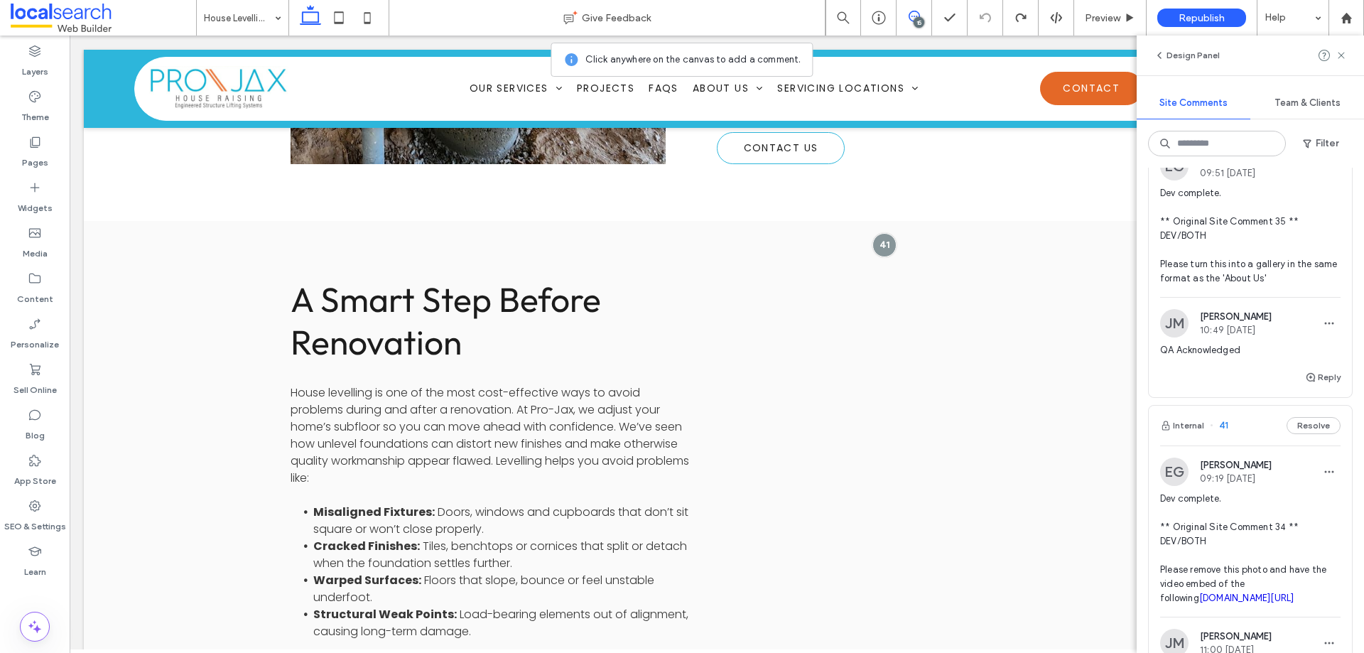
scroll to position [284, 0]
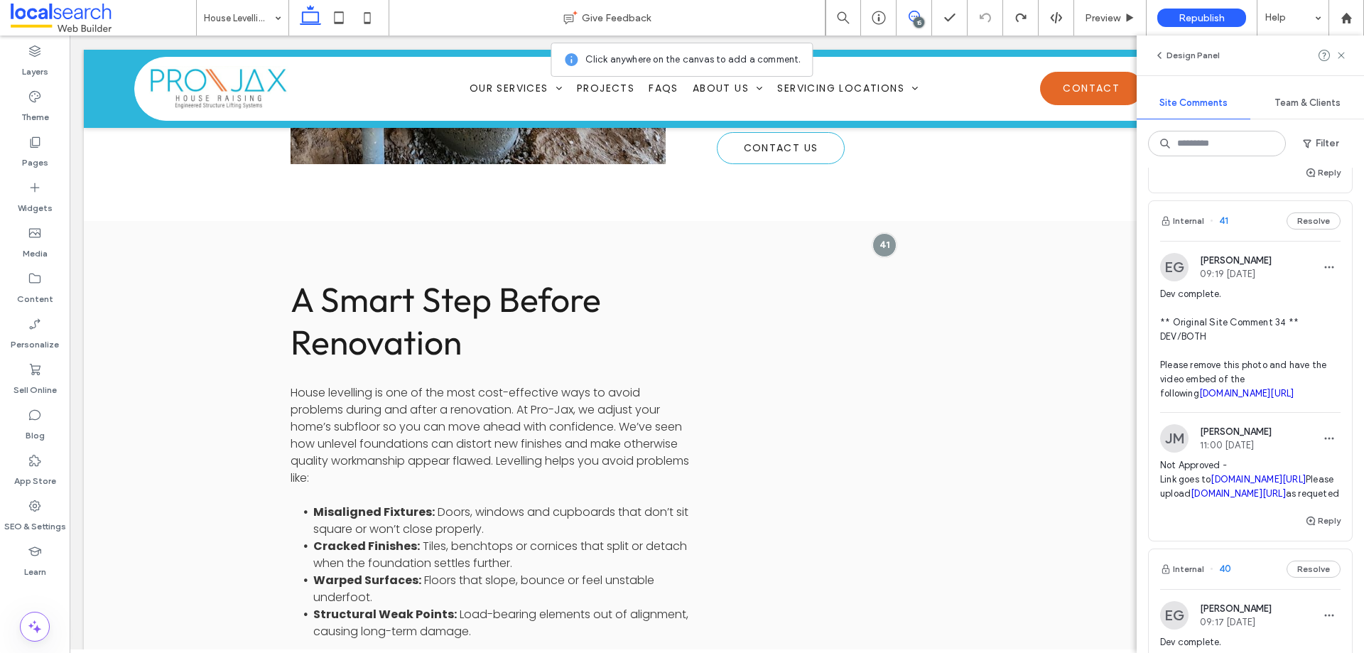
drag, startPoint x: 1158, startPoint y: 549, endPoint x: 1317, endPoint y: 551, distance: 159.1
click at [1317, 512] on div "JM Jane Mcneill 11:00 Aug 12 2025 Not Approved - Link goes to youtube.com/watch…" at bounding box center [1250, 468] width 203 height 88
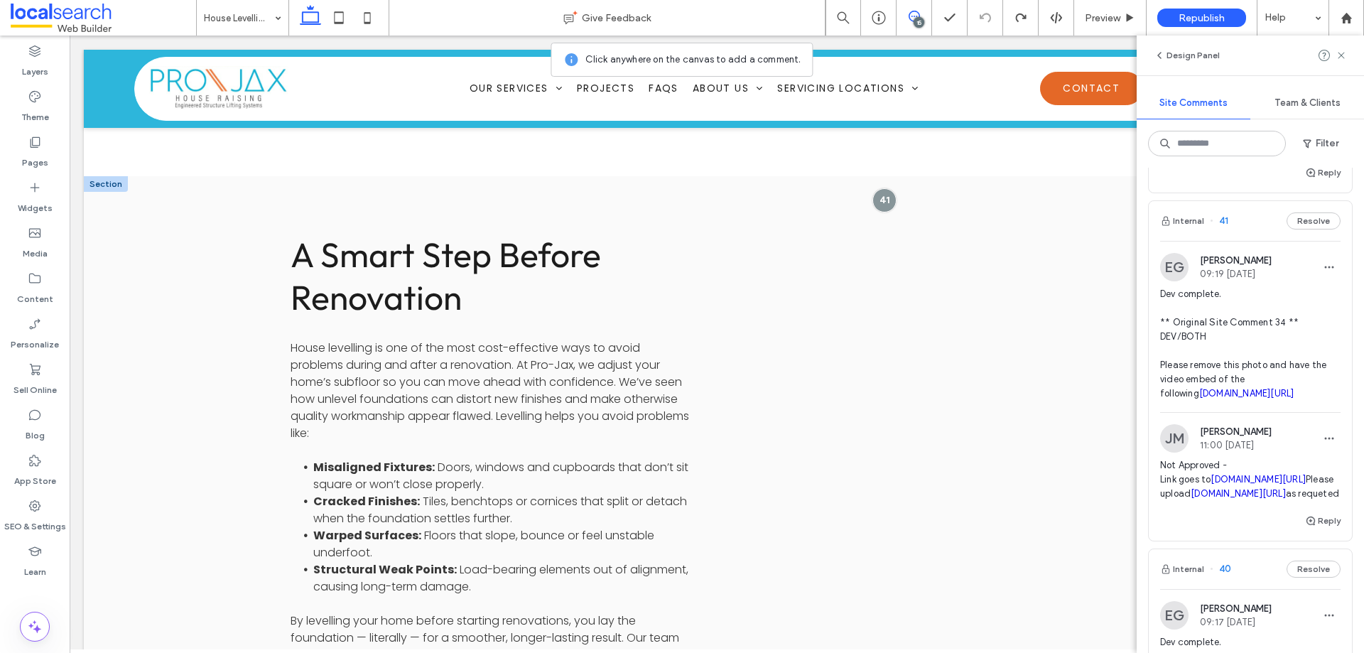
copy link "youtube.com/embed/ZpFrAWqwX8I"
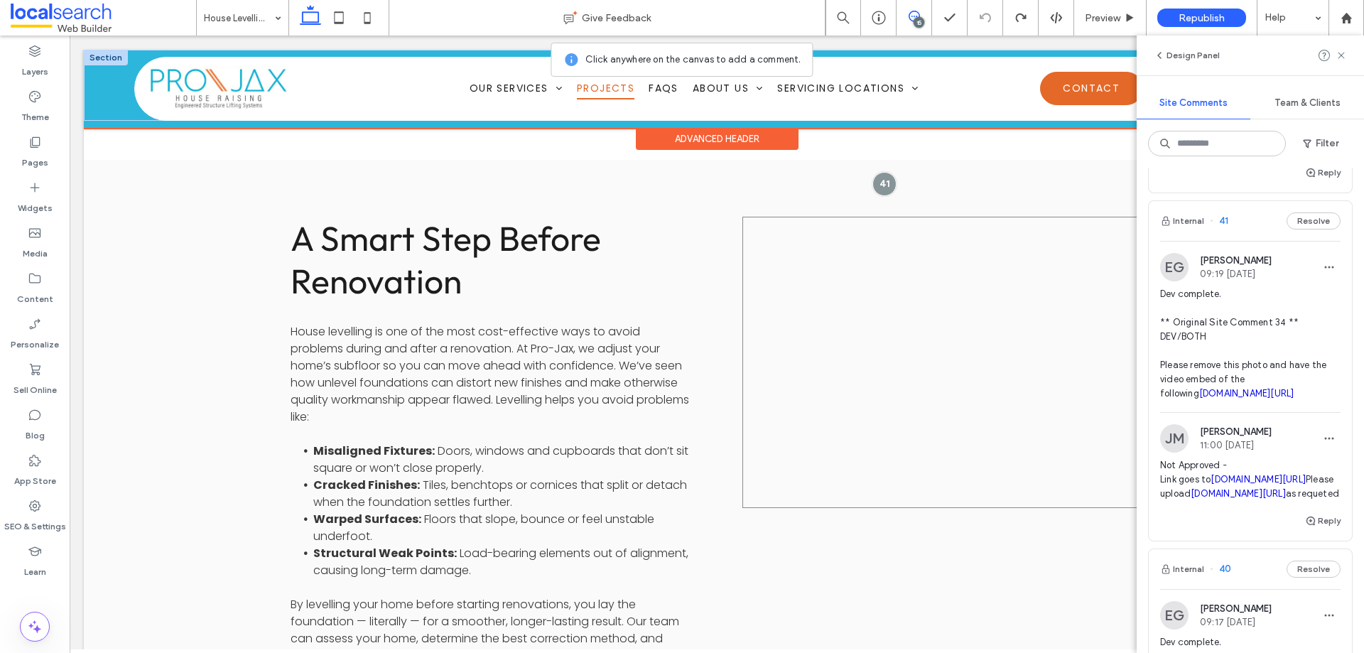
scroll to position [1272, 0]
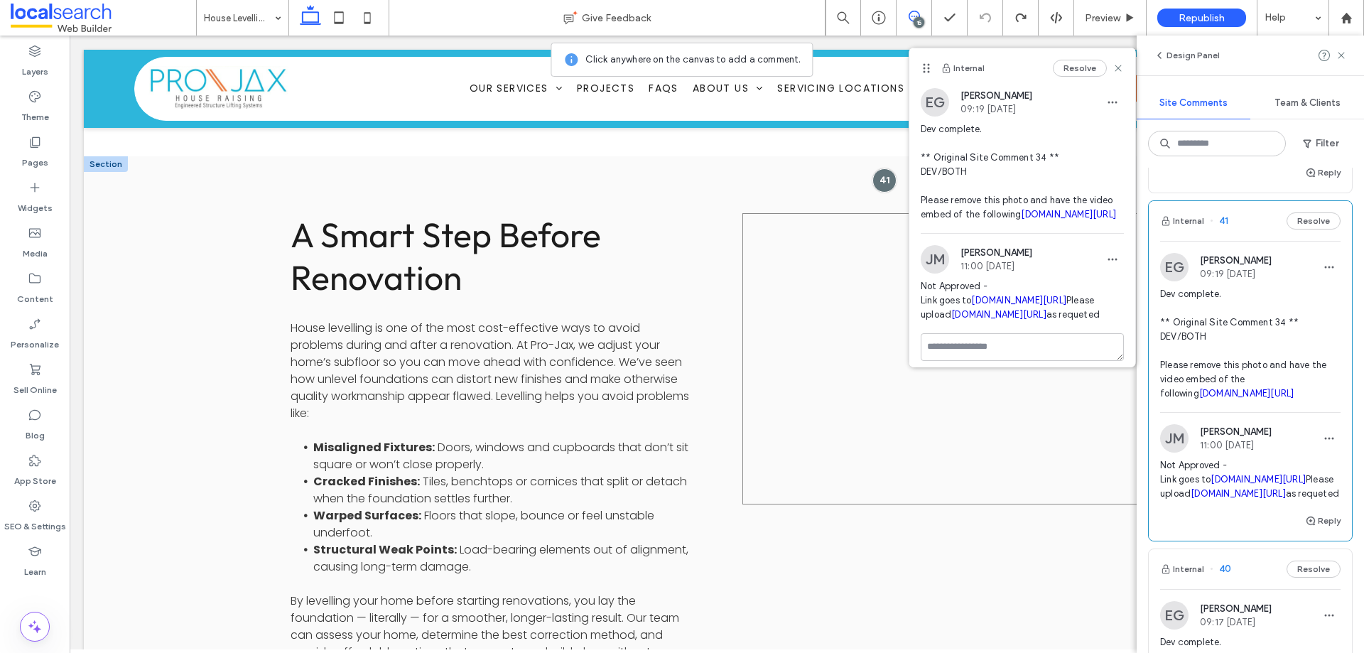
click at [838, 213] on div at bounding box center [942, 358] width 401 height 291
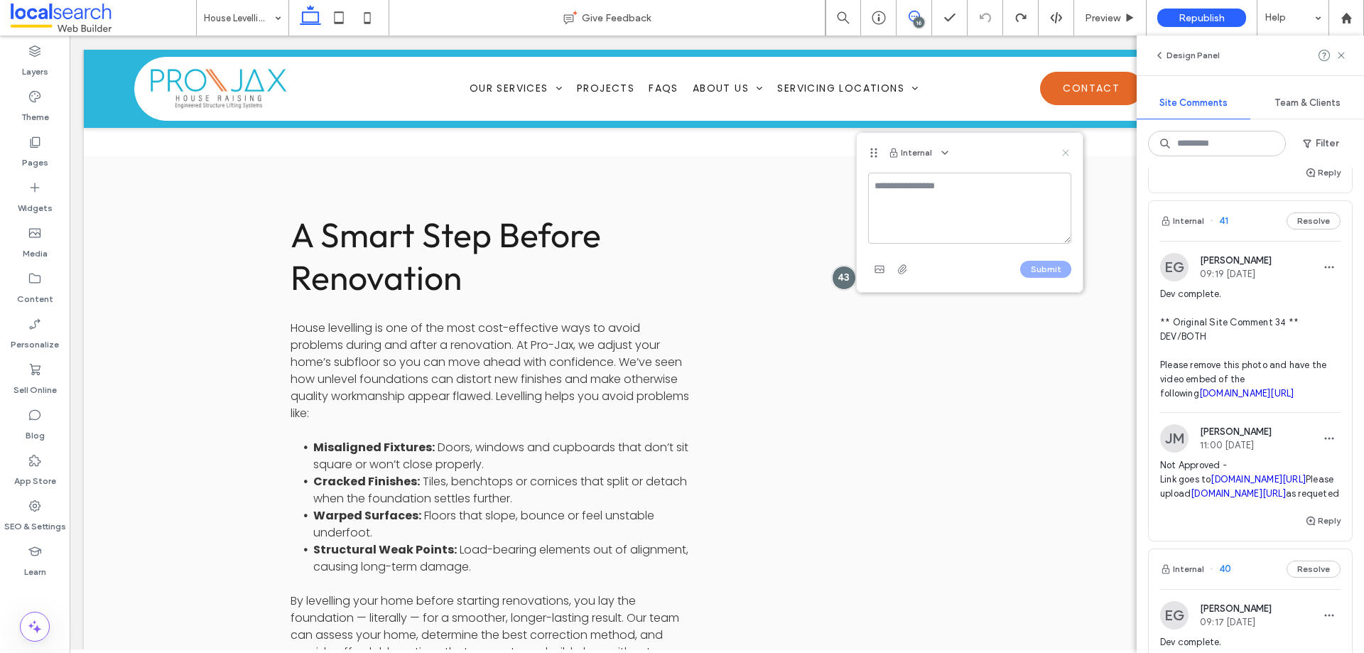
click at [1065, 153] on use at bounding box center [1065, 152] width 6 height 6
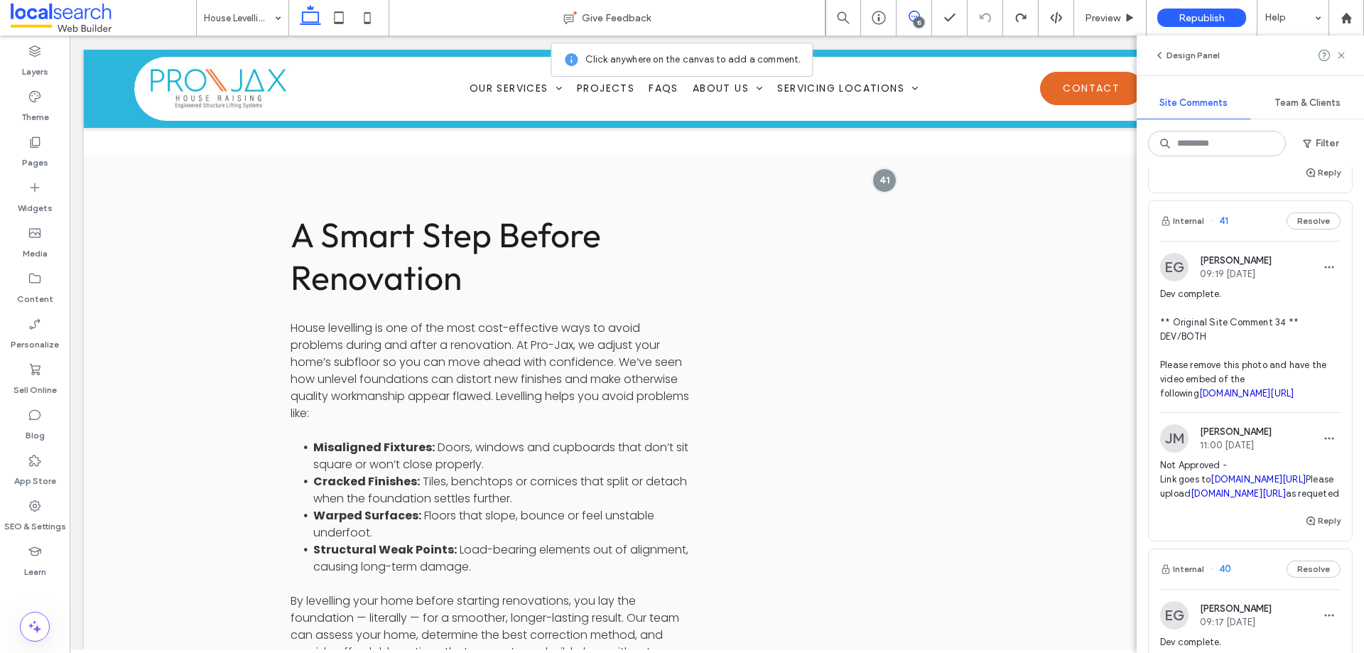
click at [1347, 56] on div "Design Panel" at bounding box center [1250, 56] width 227 height 40
click at [1339, 56] on icon at bounding box center [1340, 55] width 11 height 11
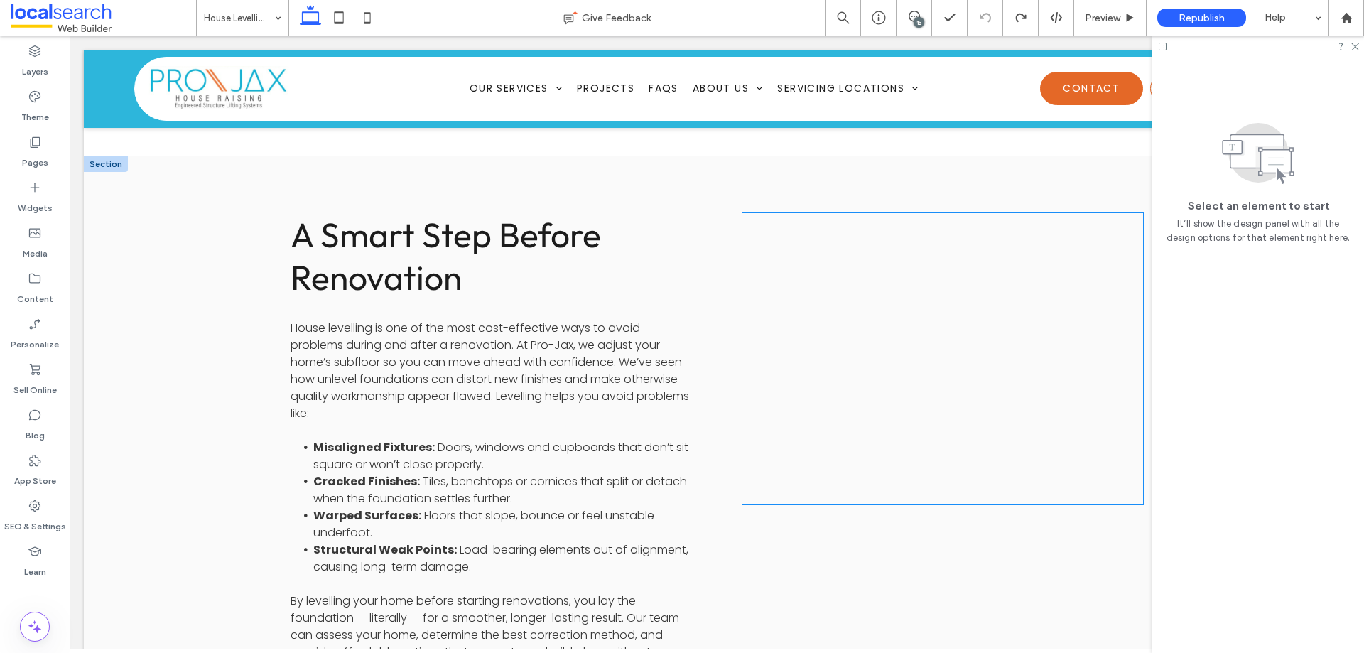
click at [1042, 213] on div at bounding box center [942, 358] width 401 height 291
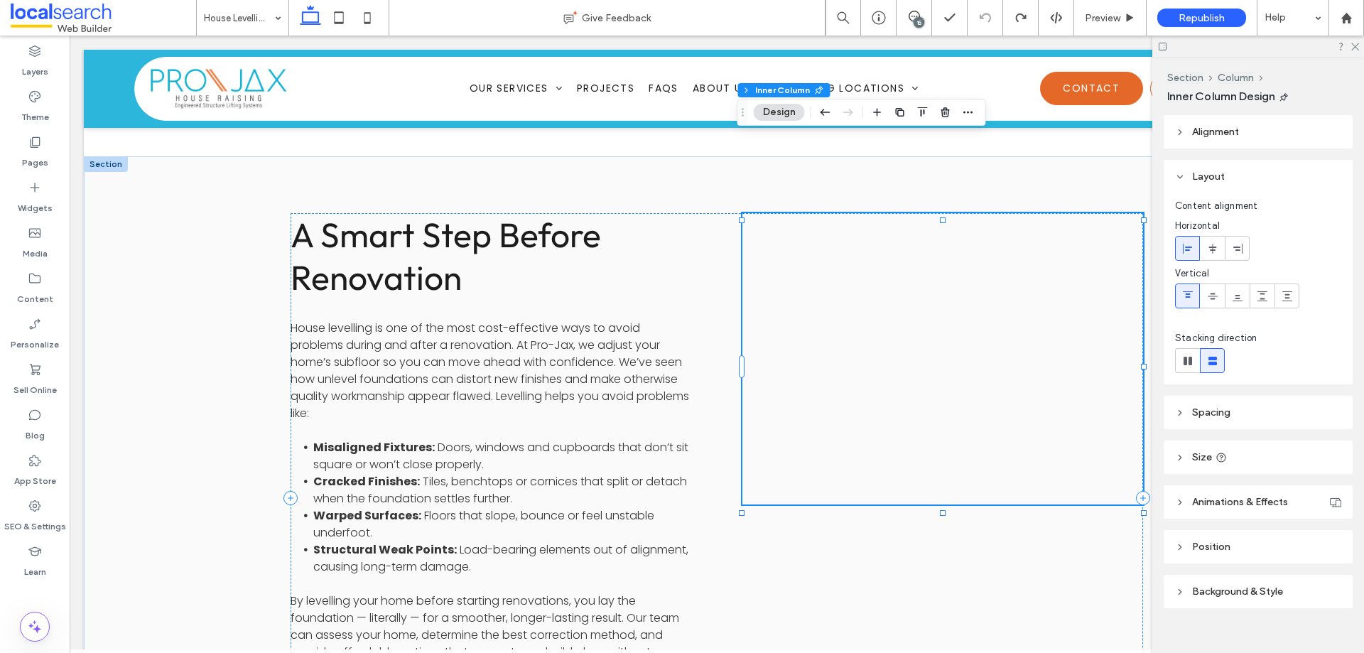
click at [1042, 213] on div at bounding box center [942, 358] width 401 height 291
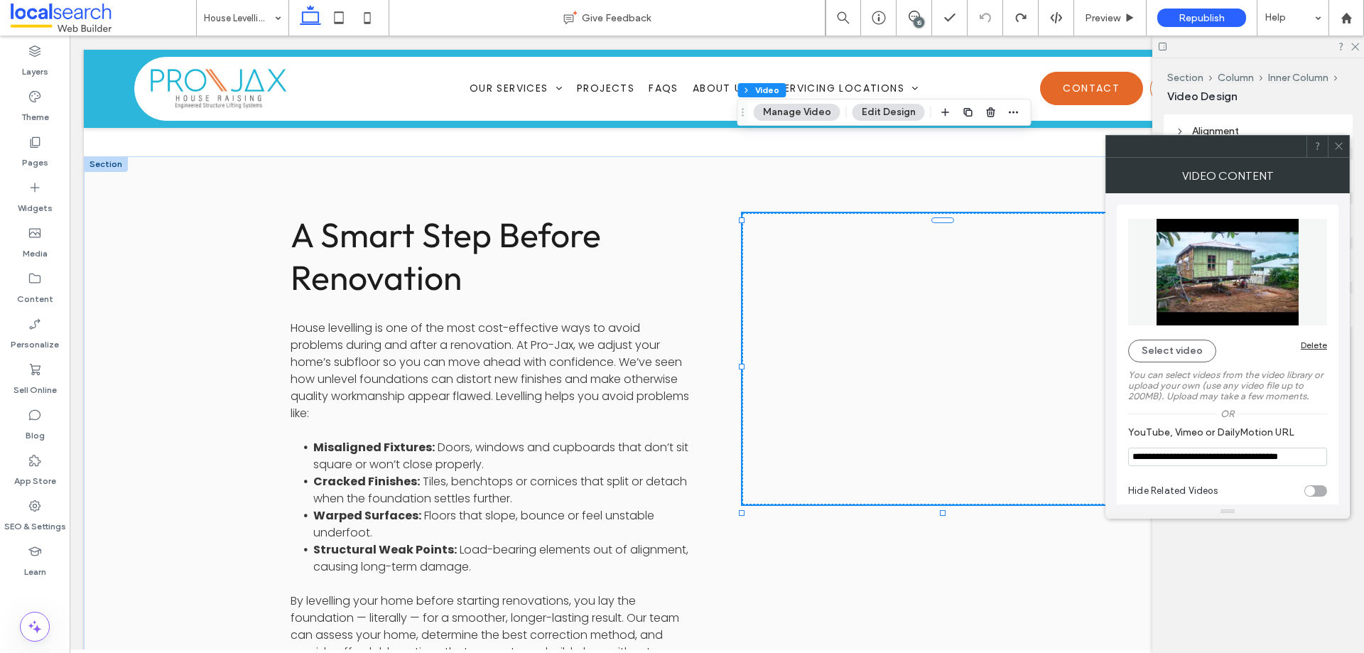
click at [1254, 460] on input "**********" at bounding box center [1227, 457] width 199 height 18
click at [1306, 457] on input "**********" at bounding box center [1227, 457] width 199 height 18
paste input "YouTube, Vimeo or DailyMotion URL"
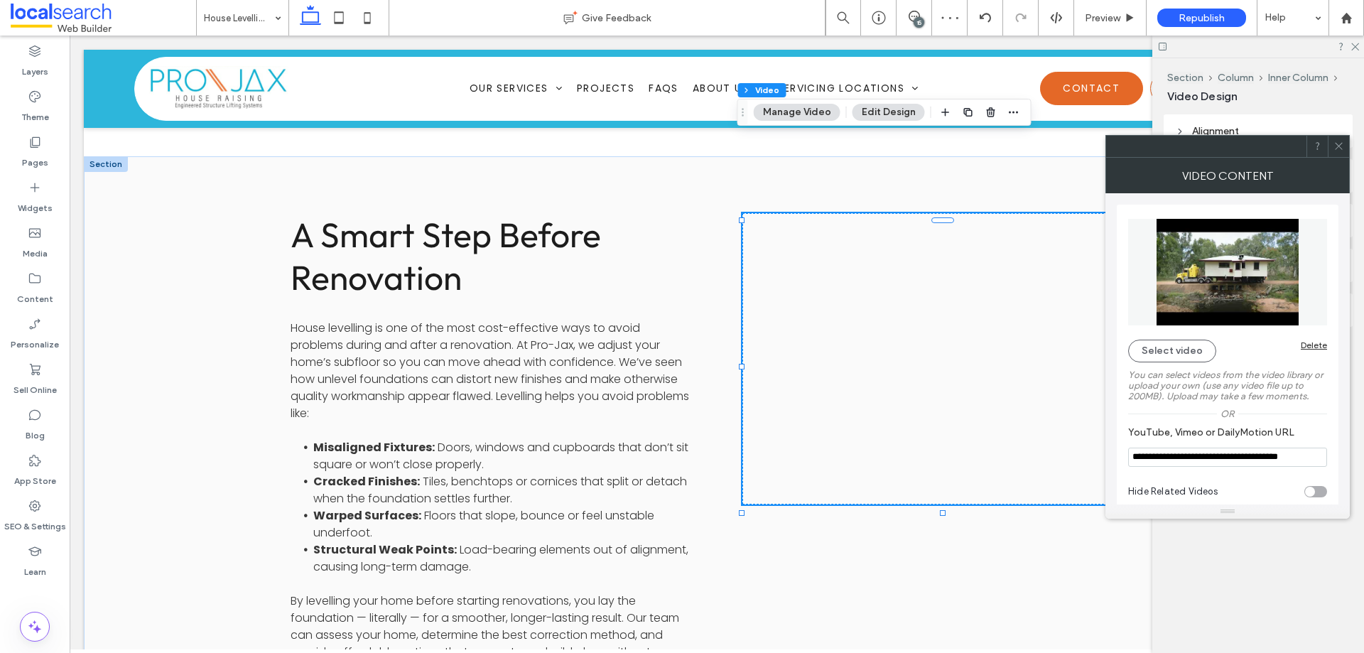
type input "**********"
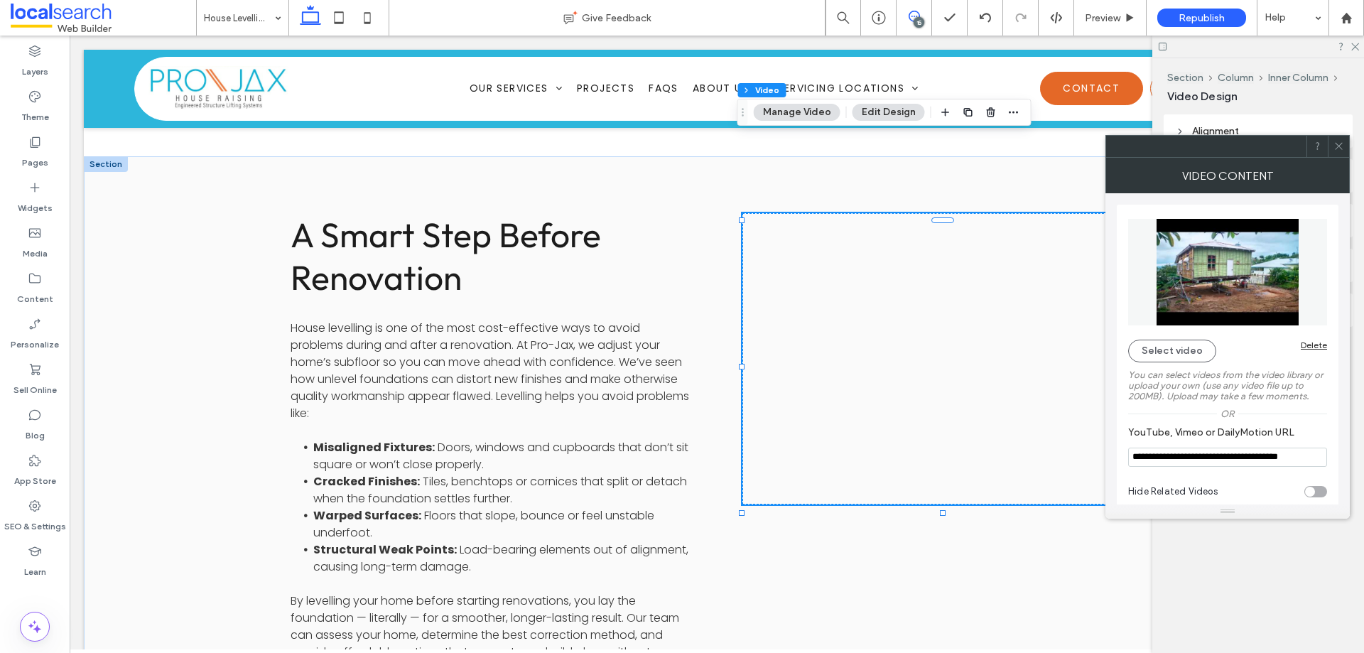
scroll to position [0, 0]
click at [924, 16] on span at bounding box center [913, 16] width 35 height 11
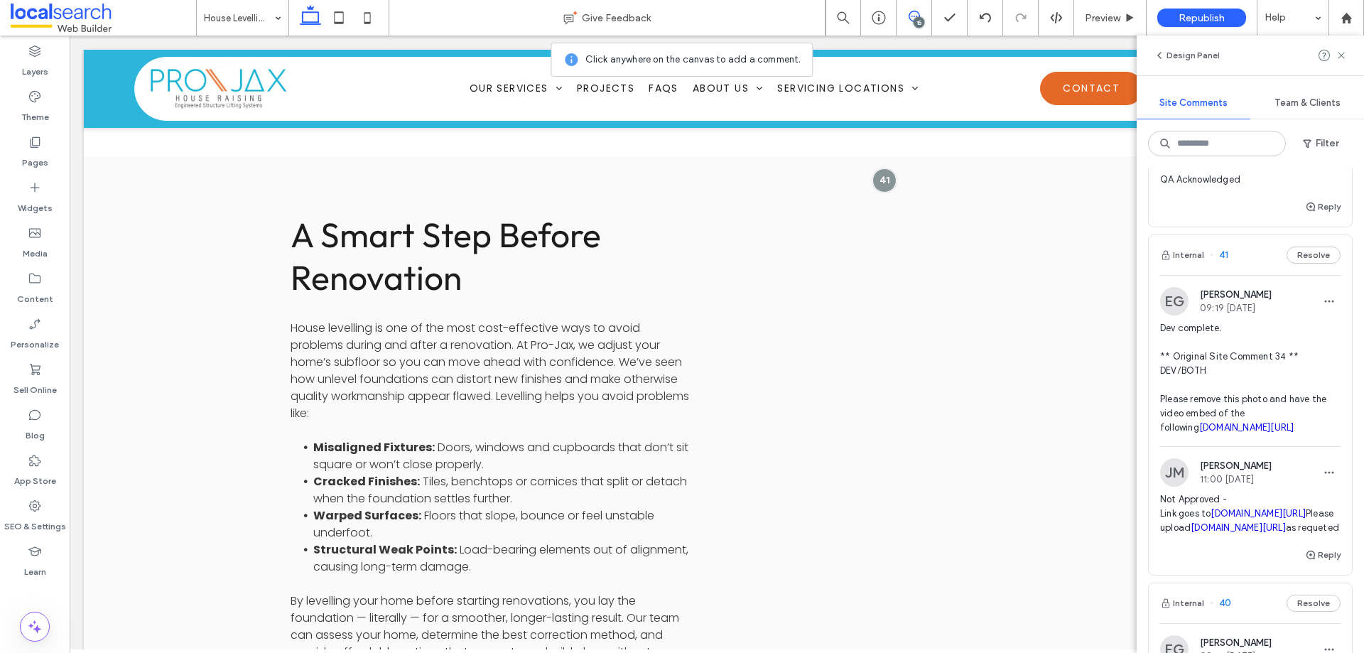
scroll to position [284, 0]
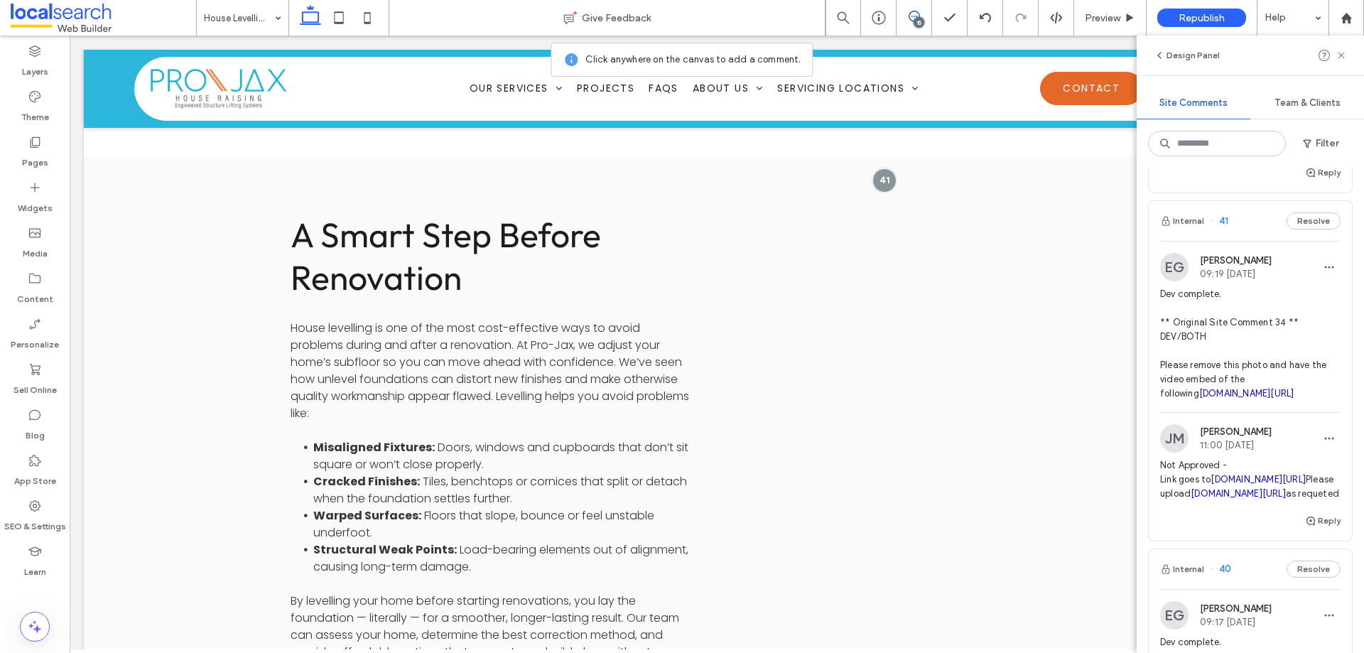
drag, startPoint x: 1155, startPoint y: 551, endPoint x: 1272, endPoint y: 516, distance: 121.4
click at [1316, 512] on div "JM Jane Mcneill 11:00 Aug 12 2025 Not Approved - Link goes to youtube.com/watch…" at bounding box center [1250, 468] width 203 height 88
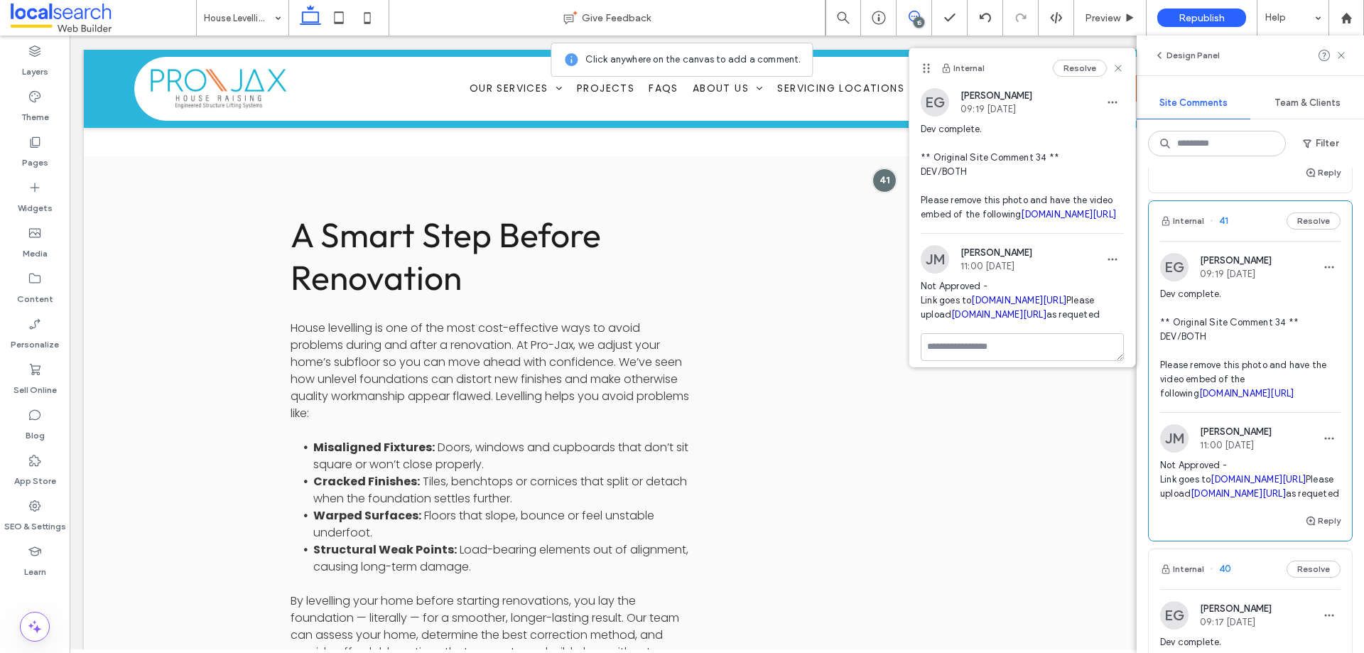
click at [1149, 512] on div "JM Jane Mcneill 11:00 Aug 12 2025 Not Approved - Link goes to youtube.com/watch…" at bounding box center [1250, 468] width 203 height 88
drag, startPoint x: 1158, startPoint y: 551, endPoint x: 1318, endPoint y: 547, distance: 160.6
click at [1318, 512] on div "JM Jane Mcneill 11:00 Aug 12 2025 Not Approved - Link goes to youtube.com/watch…" at bounding box center [1250, 468] width 203 height 88
copy link "youtube.com/embed/ZpFrAWqwX8I"
drag, startPoint x: 845, startPoint y: 331, endPoint x: 1137, endPoint y: 346, distance: 293.0
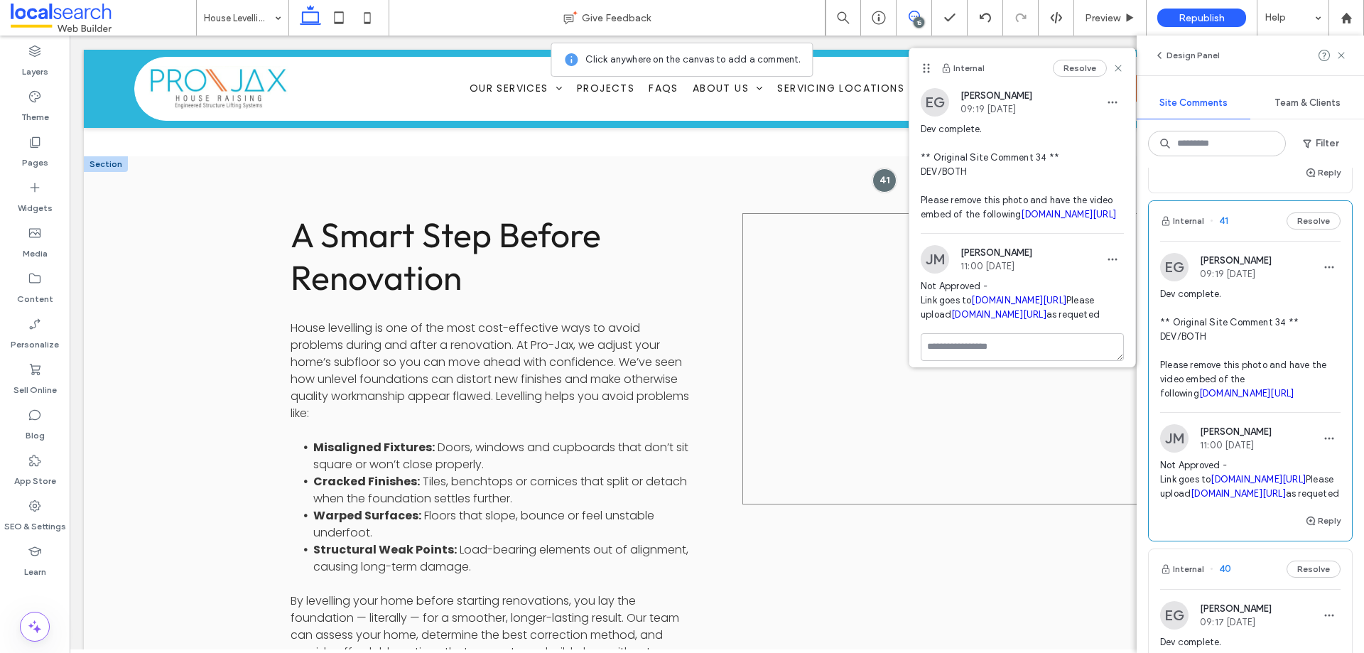
click at [1137, 346] on div at bounding box center [942, 358] width 401 height 291
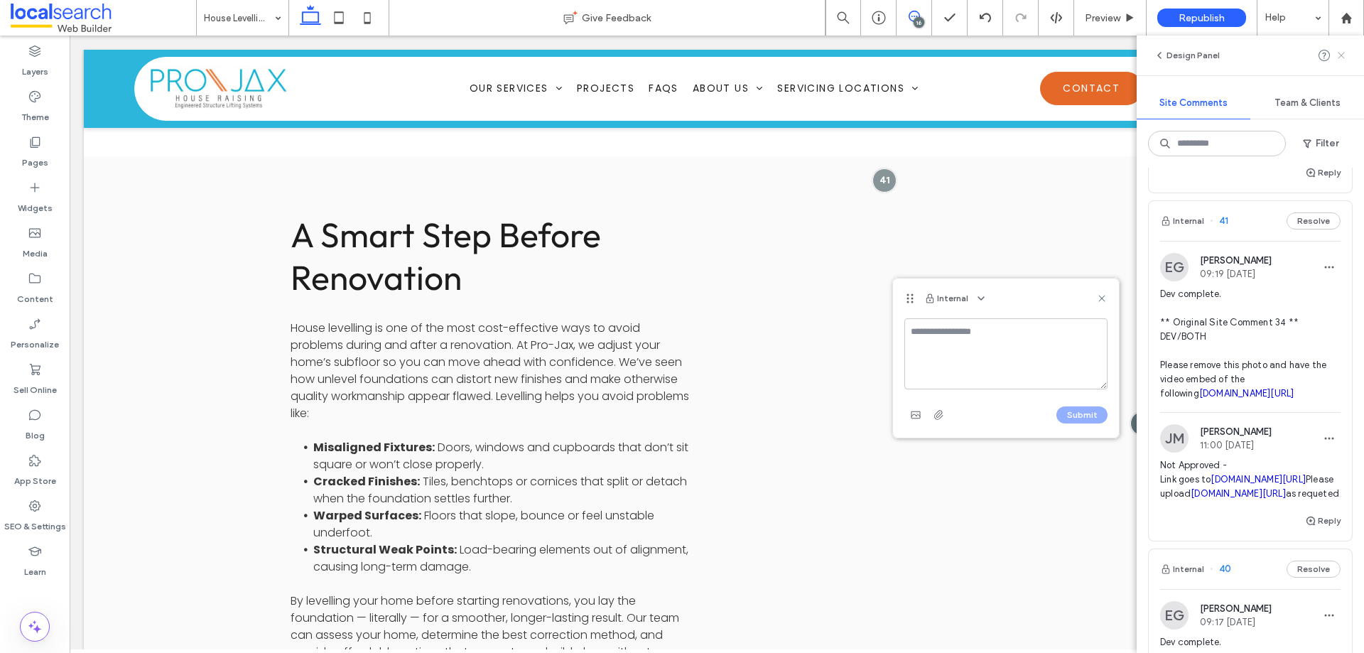
click at [1342, 52] on icon at bounding box center [1340, 55] width 11 height 11
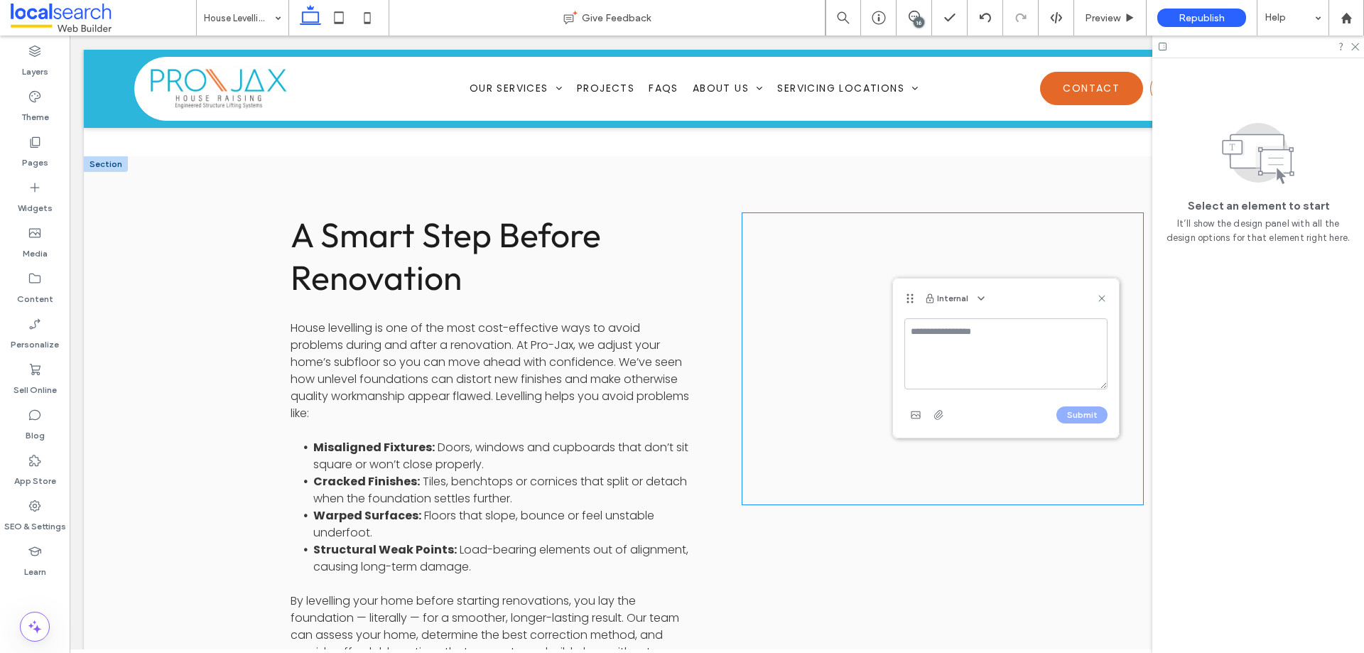
click at [875, 262] on div at bounding box center [942, 358] width 401 height 291
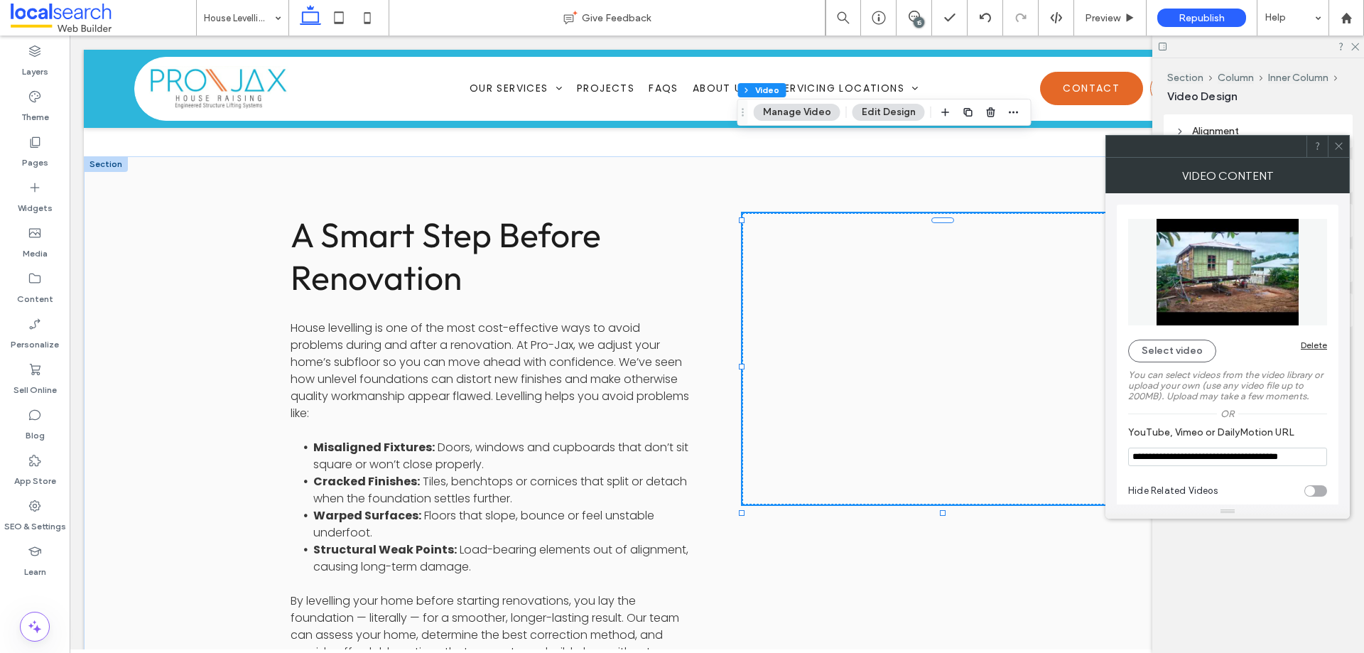
click at [1213, 460] on input "**********" at bounding box center [1227, 457] width 199 height 18
click at [1213, 459] on input "**********" at bounding box center [1227, 457] width 199 height 18
paste input "YouTube, Vimeo or DailyMotion URL"
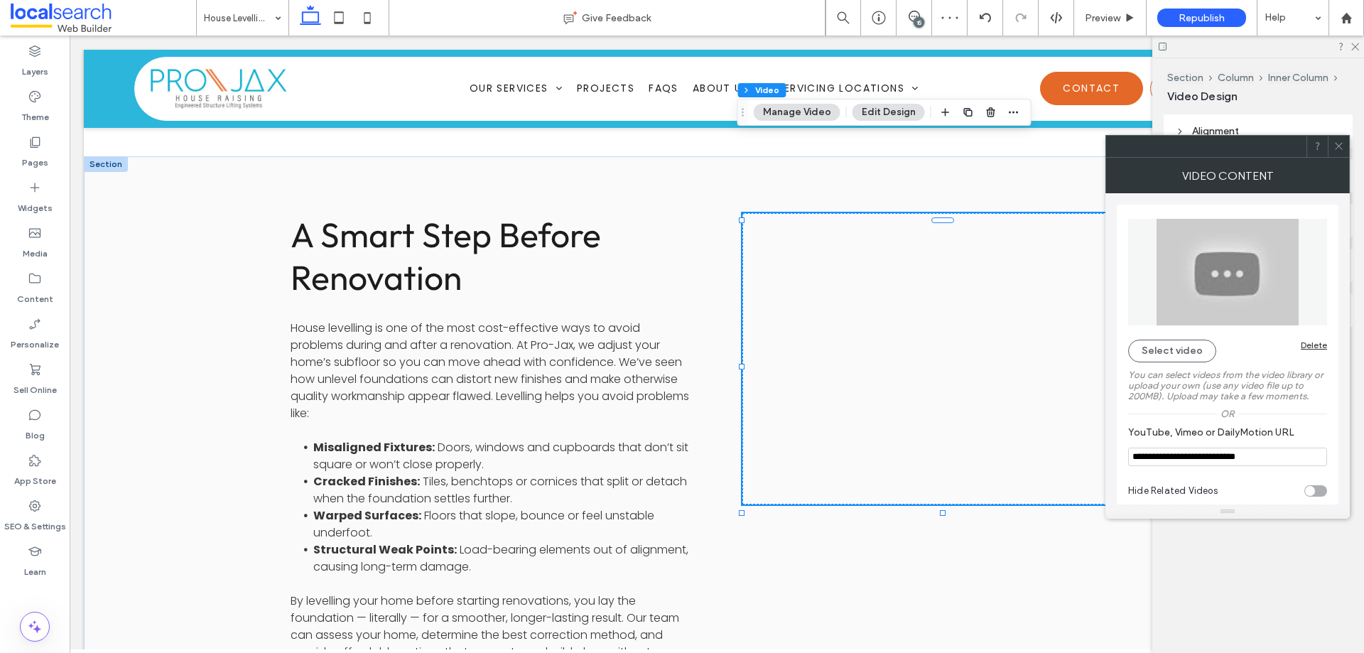
click at [1223, 460] on input "**********" at bounding box center [1227, 457] width 199 height 18
paste input "YouTube, Vimeo or DailyMotion URL"
click at [1257, 459] on input "**********" at bounding box center [1227, 457] width 199 height 18
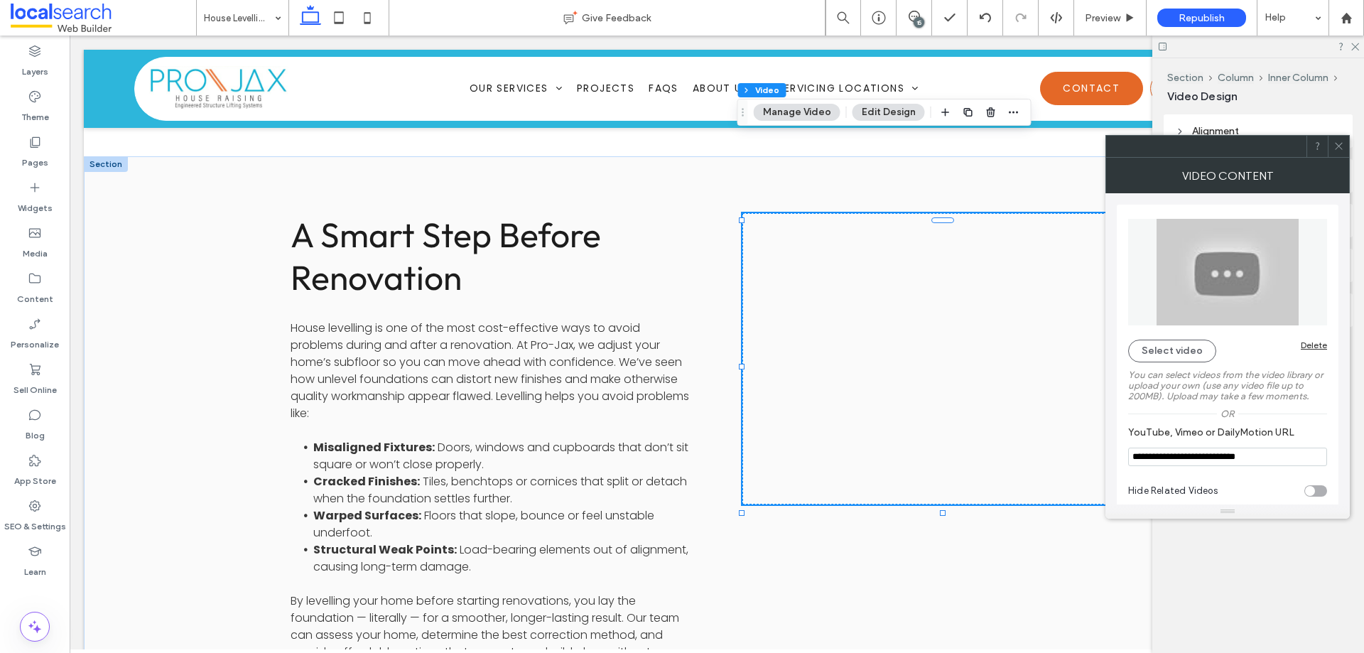
paste input "**********"
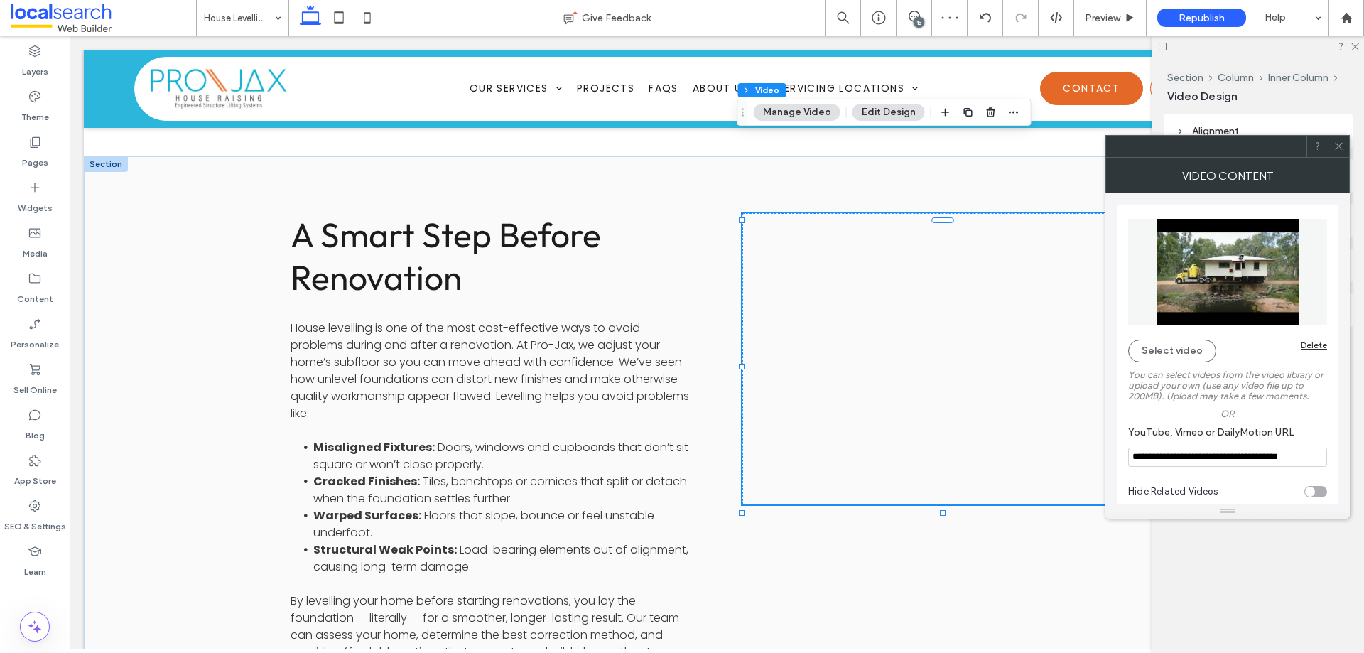
scroll to position [0, 23]
type input "**********"
click at [999, 480] on div "A Smart Step Before Renovation House levelling is one of the most cost-effectiv…" at bounding box center [717, 497] width 852 height 569
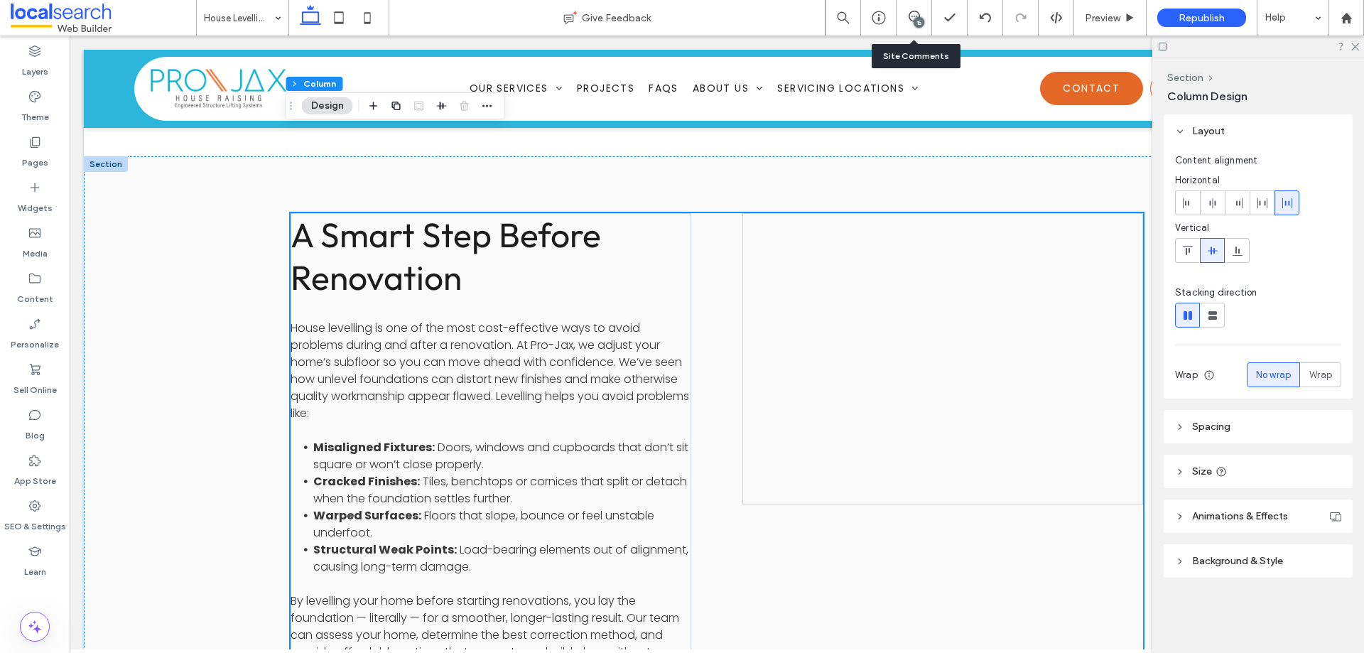
click at [914, 24] on div "15" at bounding box center [919, 22] width 11 height 11
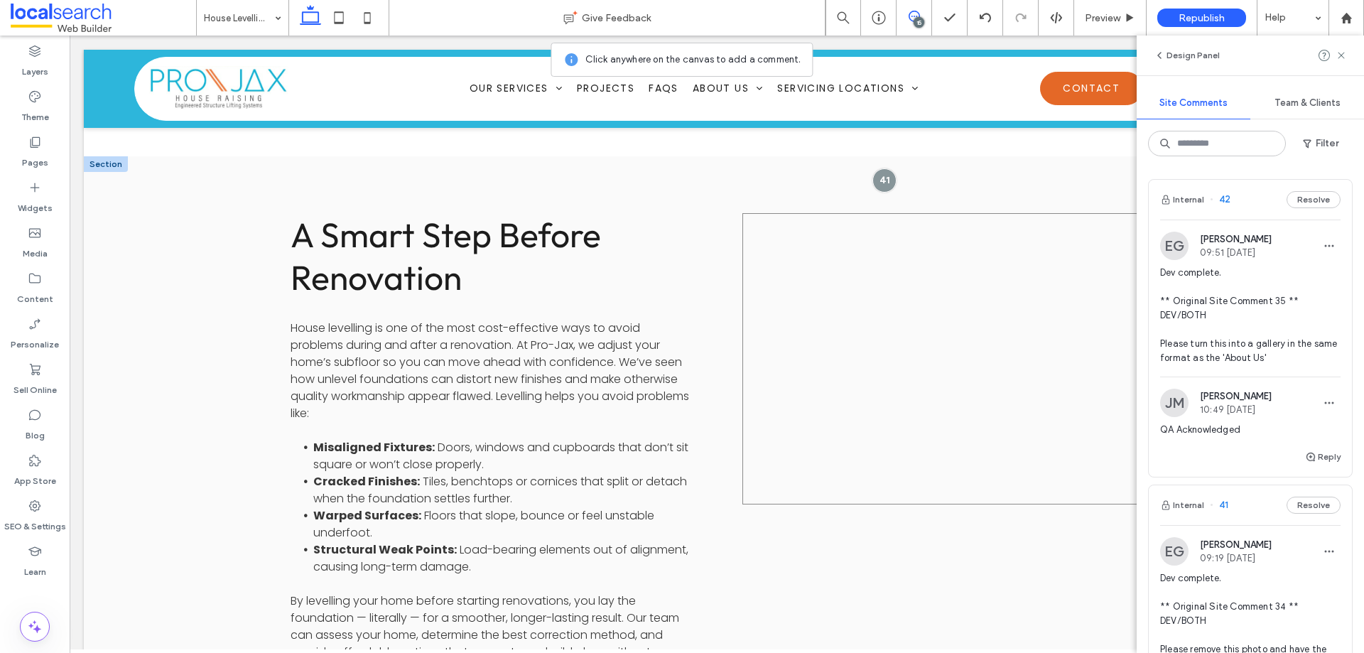
click at [1024, 355] on div at bounding box center [942, 358] width 401 height 291
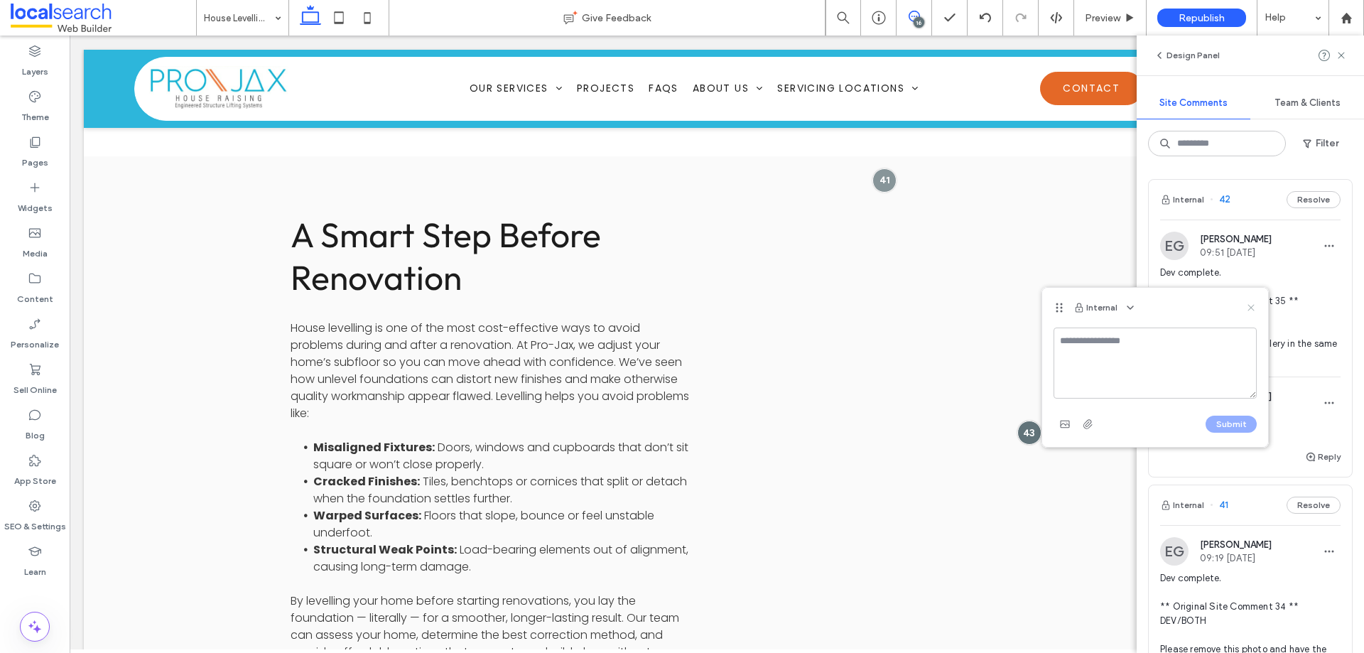
click at [1248, 308] on icon at bounding box center [1250, 307] width 11 height 11
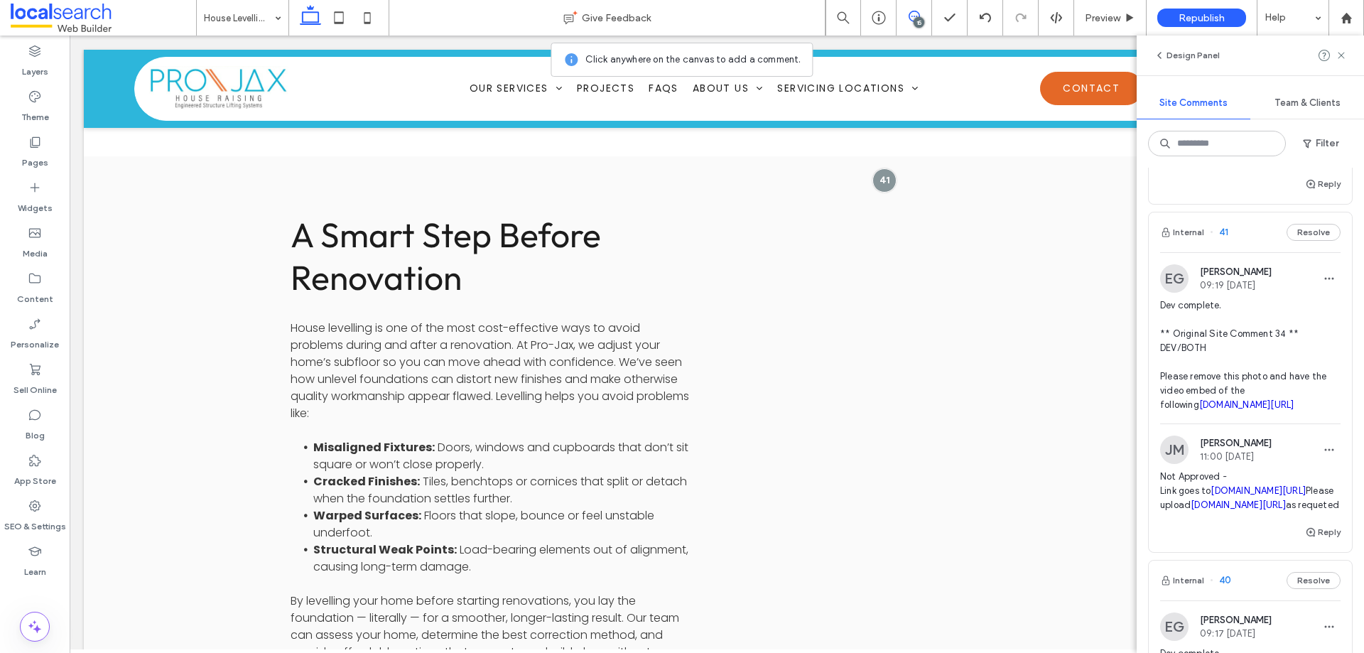
scroll to position [355, 0]
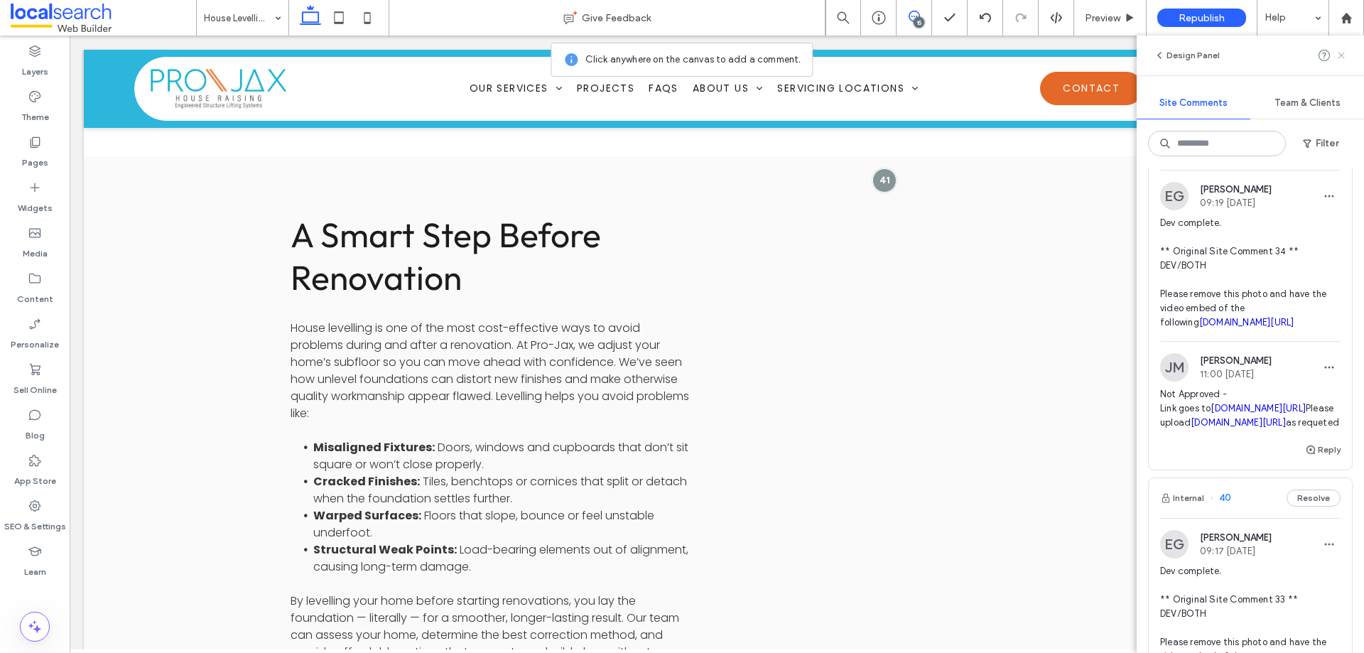
click at [1338, 51] on icon at bounding box center [1340, 55] width 11 height 11
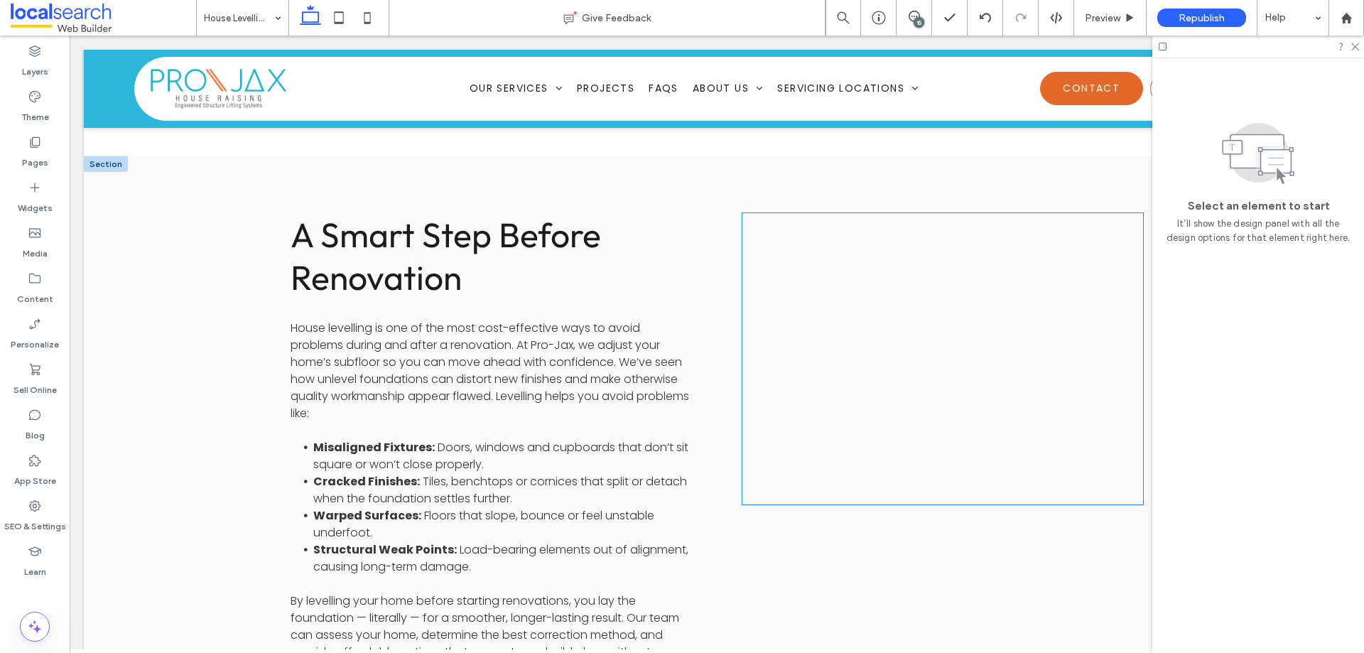
click at [983, 256] on div at bounding box center [942, 358] width 401 height 291
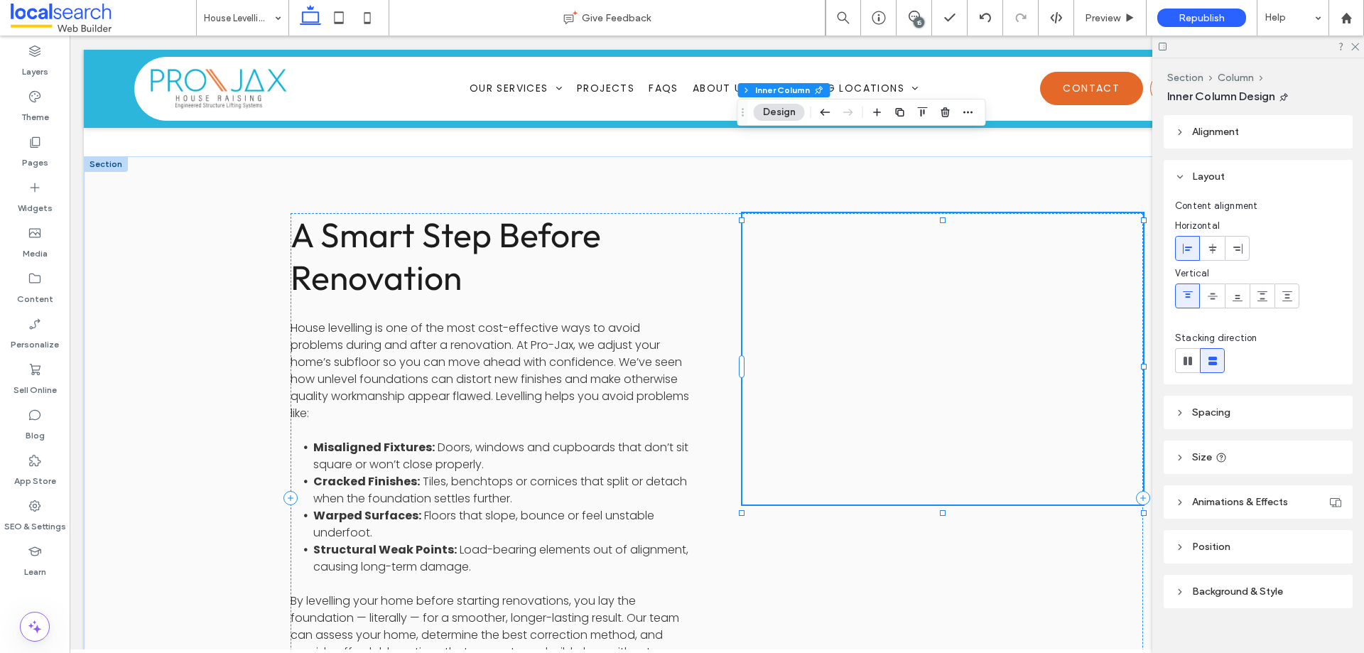
click at [983, 256] on div at bounding box center [942, 358] width 401 height 291
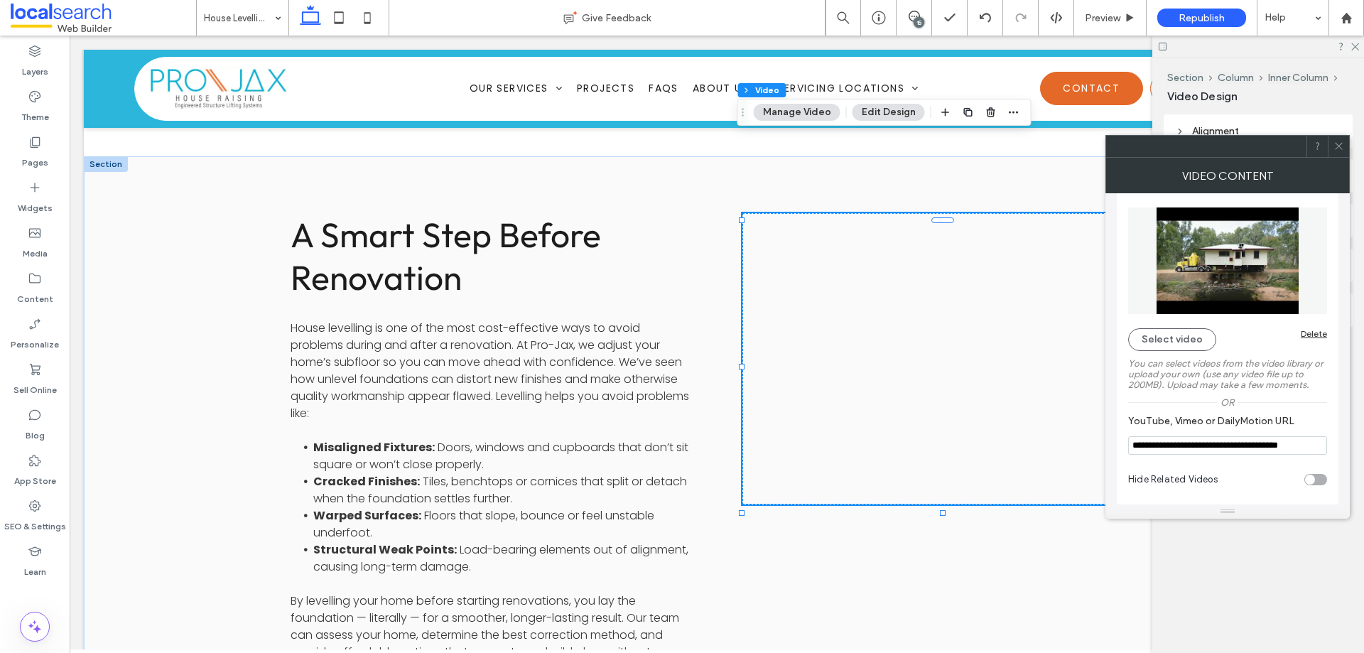
scroll to position [0, 23]
drag, startPoint x: 1282, startPoint y: 438, endPoint x: 1338, endPoint y: 438, distance: 56.1
click at [1338, 438] on div "**********" at bounding box center [1227, 348] width 244 height 311
click at [1300, 403] on div "Or" at bounding box center [1227, 401] width 199 height 11
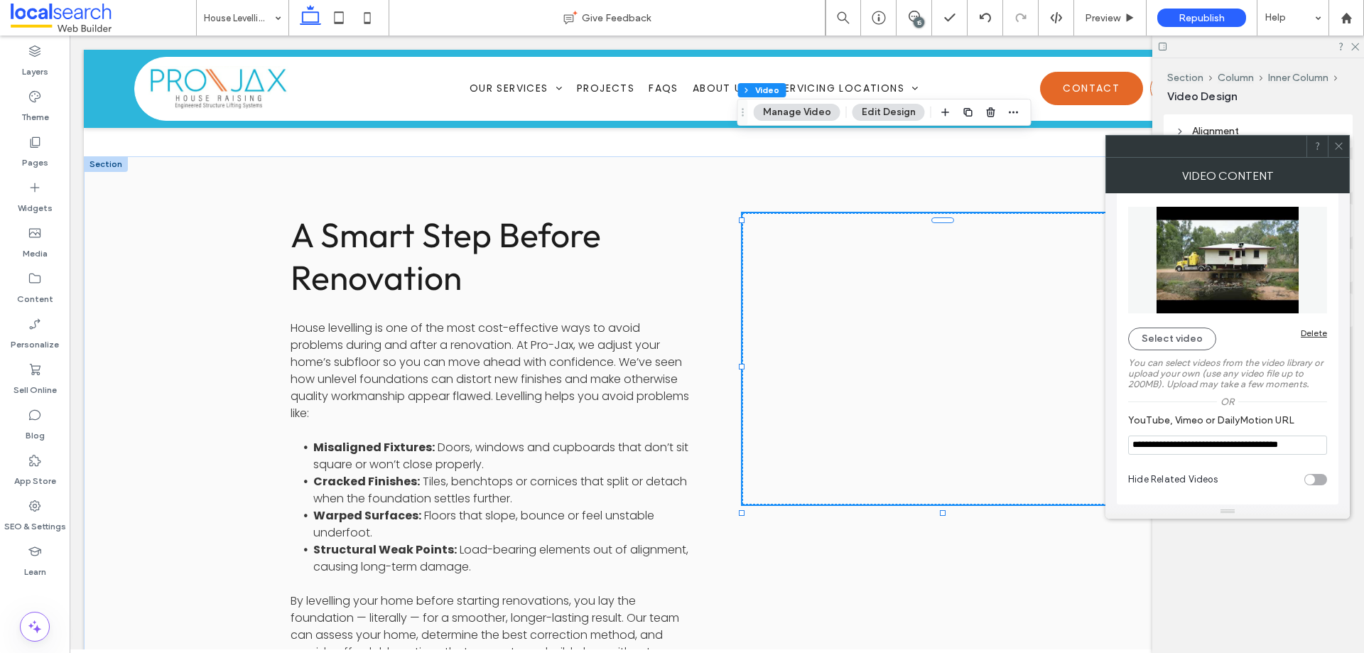
click at [1335, 147] on icon at bounding box center [1338, 146] width 11 height 11
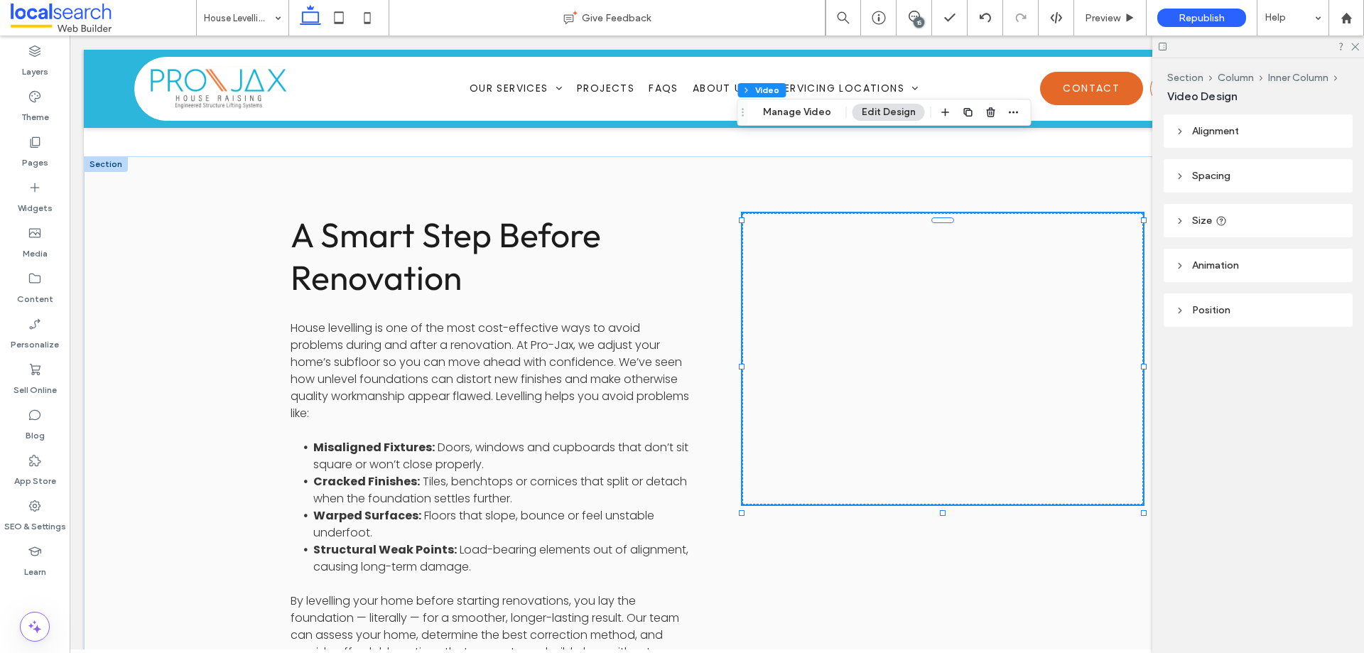
click at [921, 298] on div at bounding box center [942, 358] width 401 height 291
click at [1097, 16] on span "Preview" at bounding box center [1103, 18] width 36 height 12
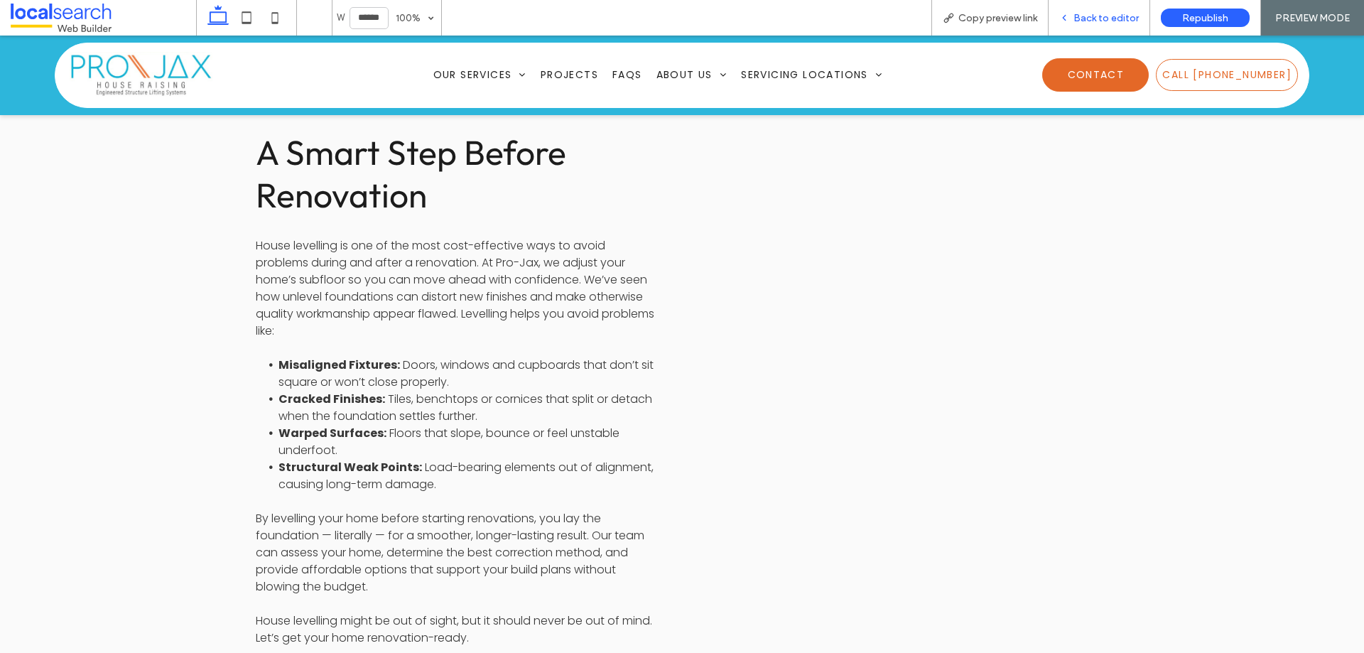
click at [1092, 2] on div "Back to editor" at bounding box center [1099, 18] width 102 height 36
click at [1092, 12] on span "Back to editor" at bounding box center [1105, 18] width 65 height 12
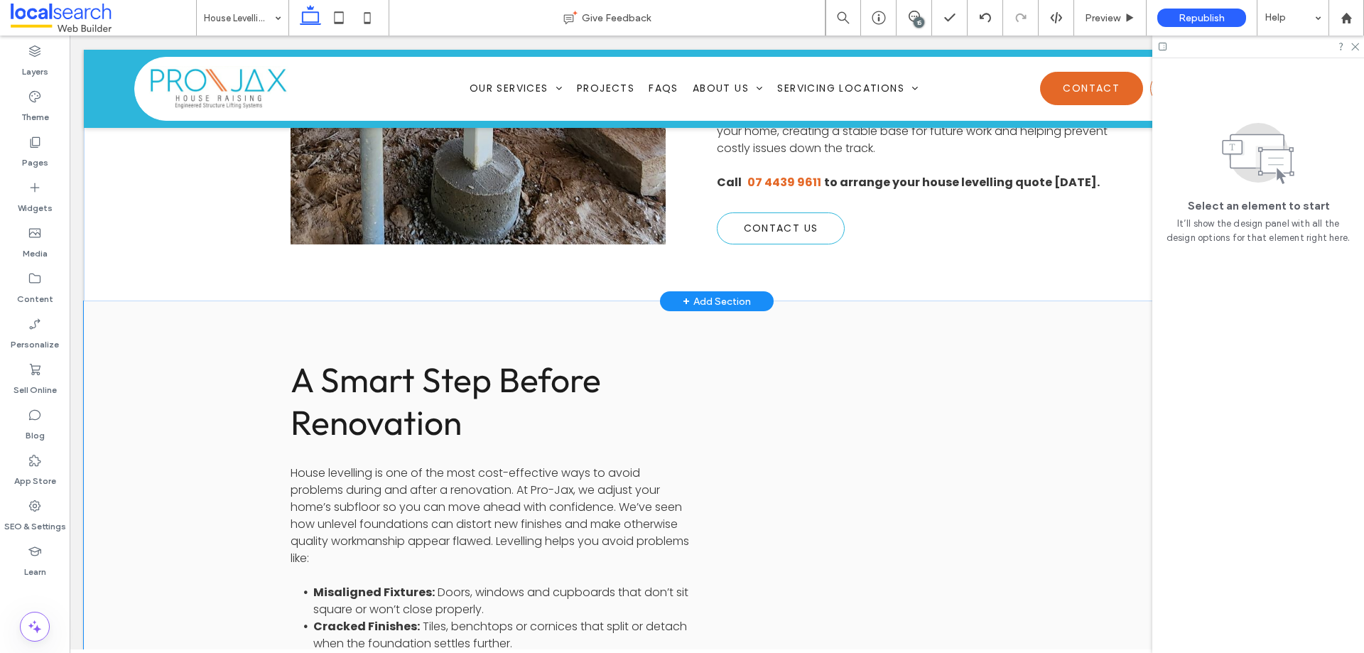
scroll to position [988, 0]
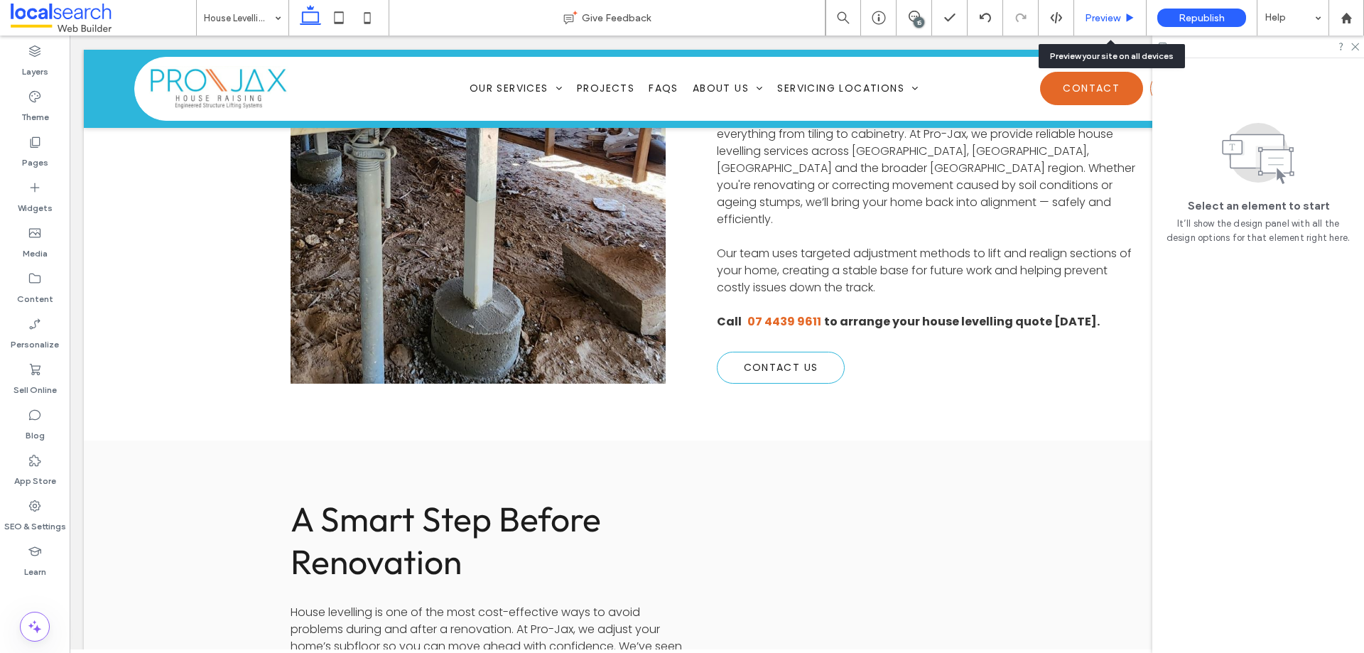
drag, startPoint x: 1100, startPoint y: 18, endPoint x: 964, endPoint y: 118, distance: 168.8
click at [1100, 18] on span "Preview" at bounding box center [1103, 18] width 36 height 12
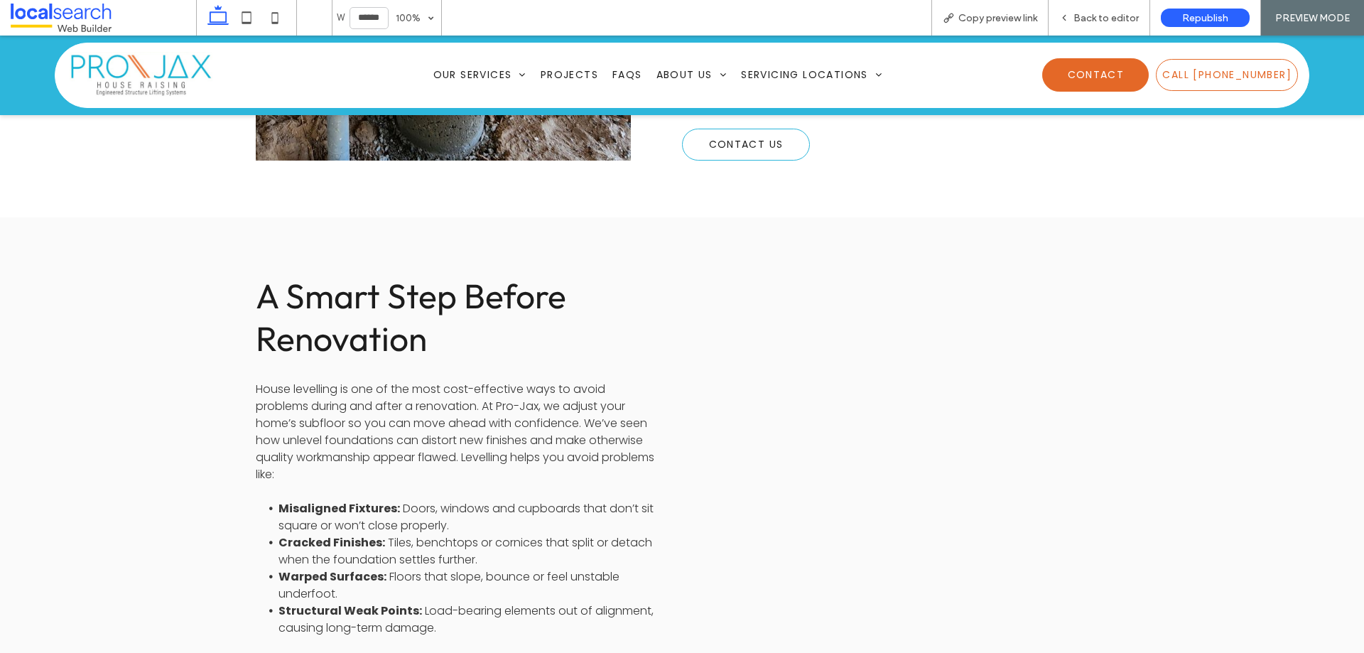
scroll to position [1130, 0]
click at [1110, 24] on div "Back to editor" at bounding box center [1099, 18] width 102 height 36
click at [1097, 17] on span "Back to editor" at bounding box center [1105, 18] width 65 height 12
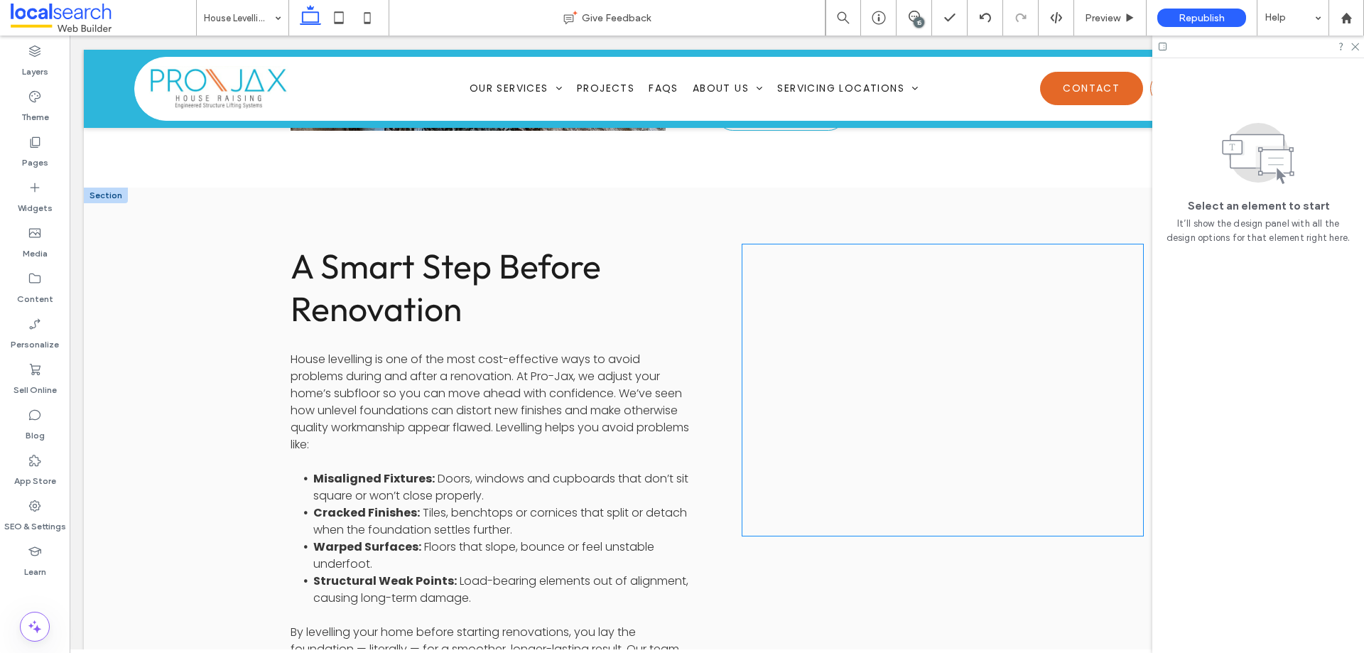
scroll to position [1272, 0]
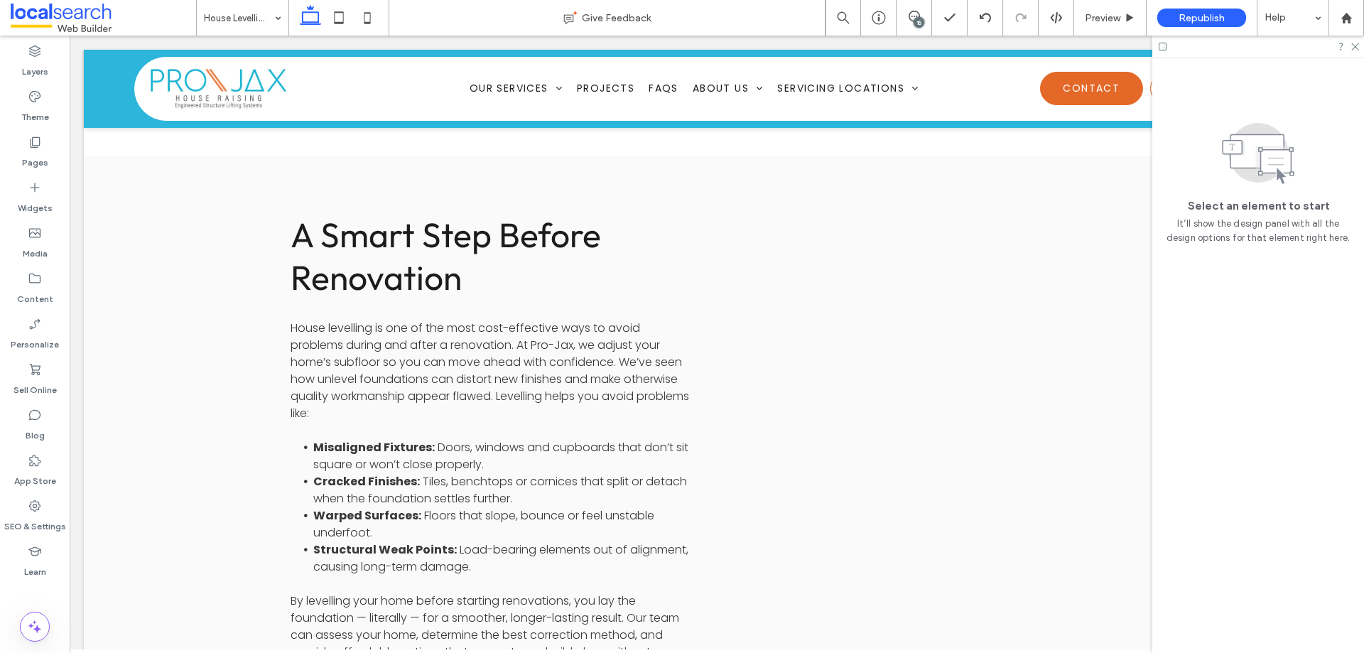
click at [915, 21] on div "15" at bounding box center [919, 22] width 11 height 11
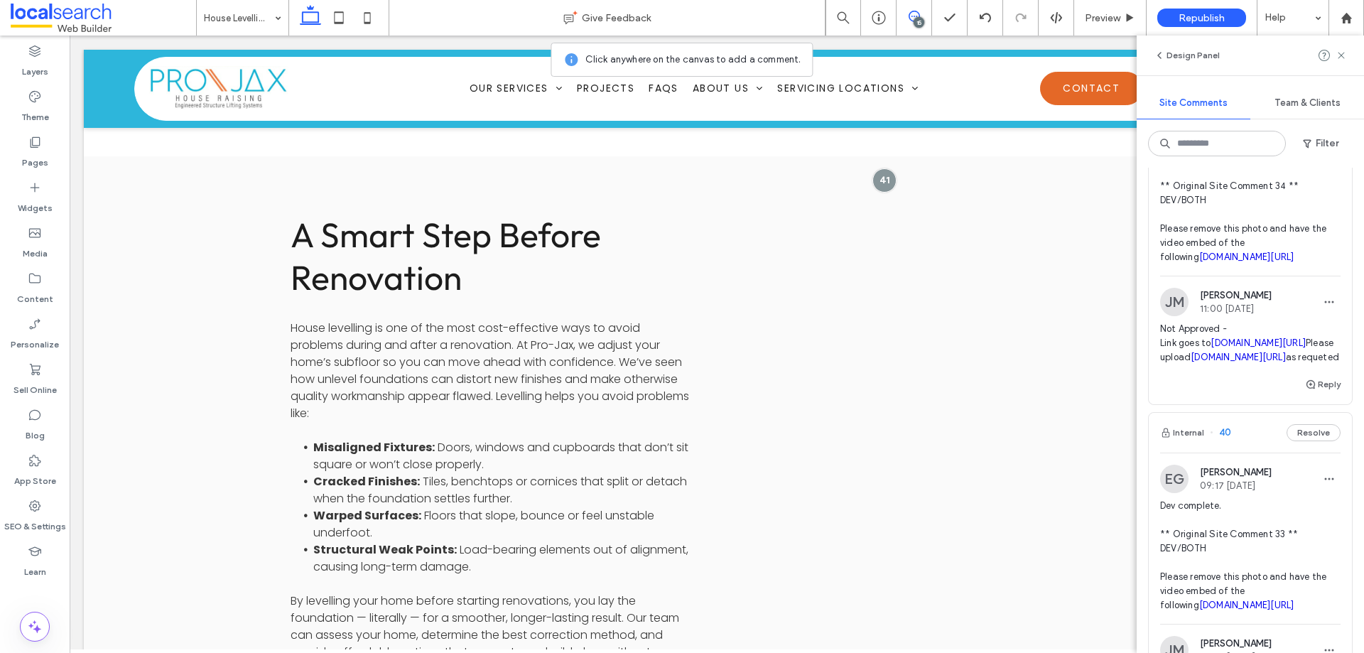
scroll to position [426, 0]
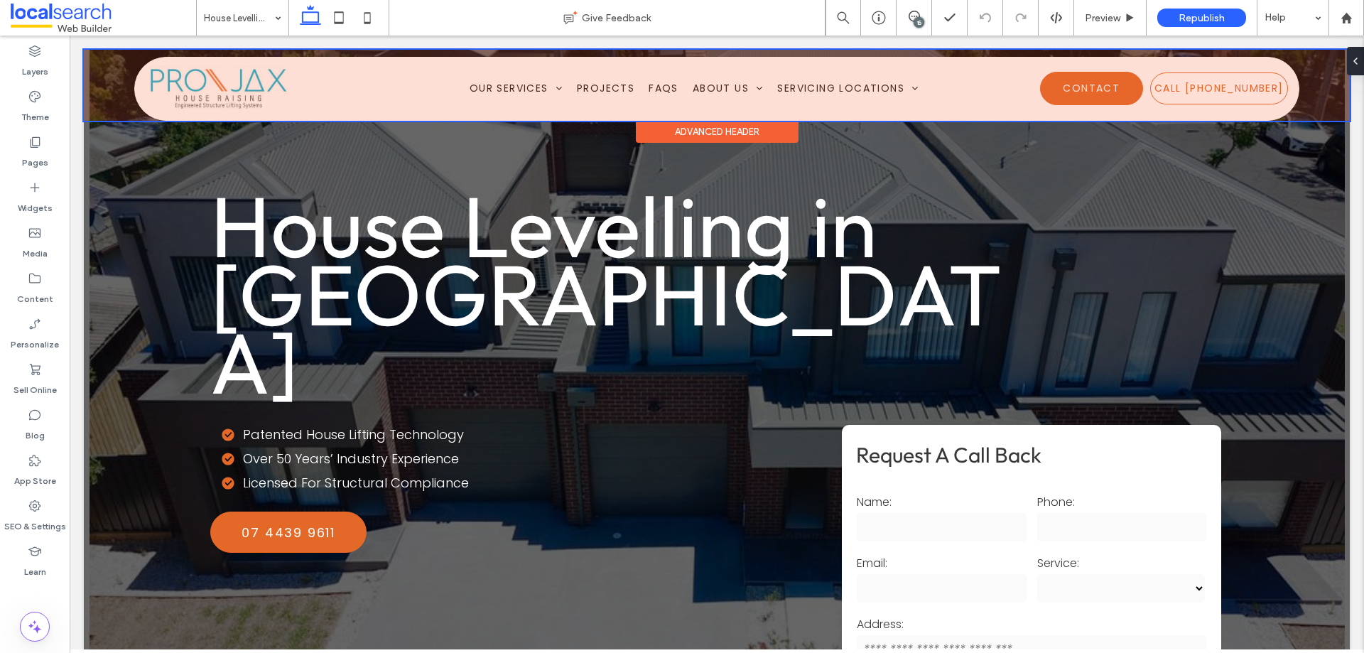
click at [882, 90] on div at bounding box center [717, 85] width 1266 height 71
click at [882, 90] on span "Servicing Locations" at bounding box center [847, 89] width 141 height 22
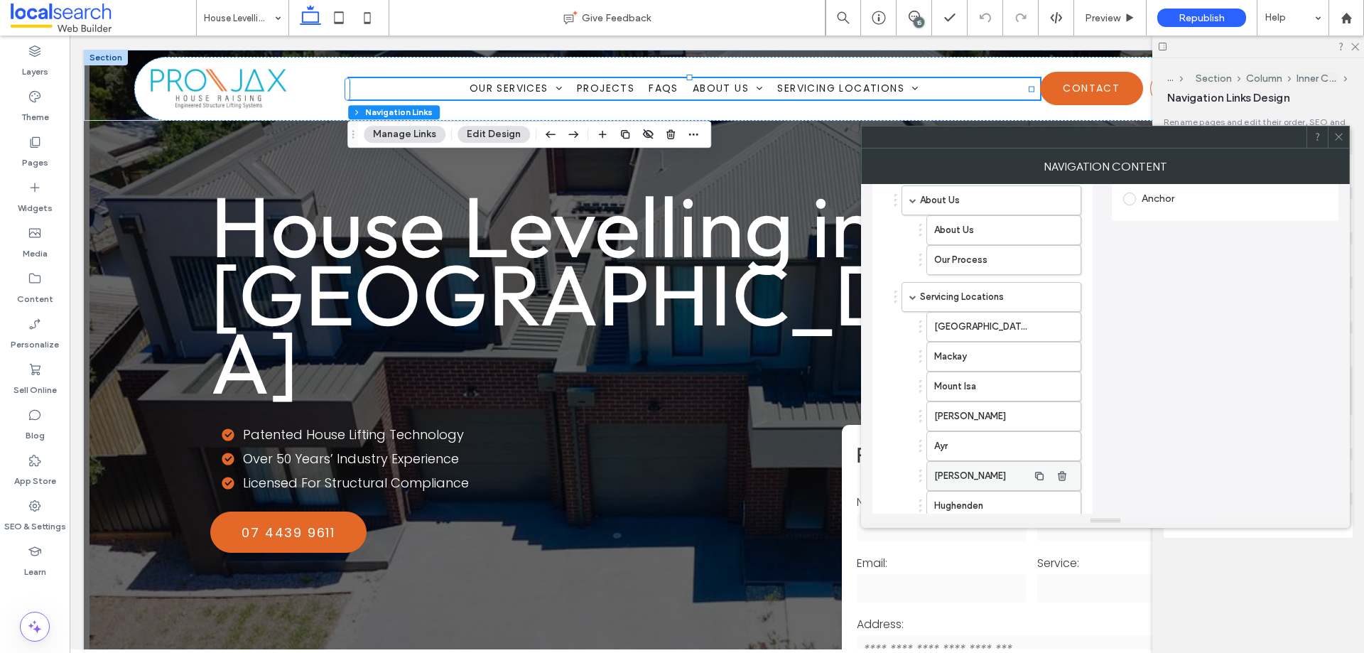
scroll to position [480, 0]
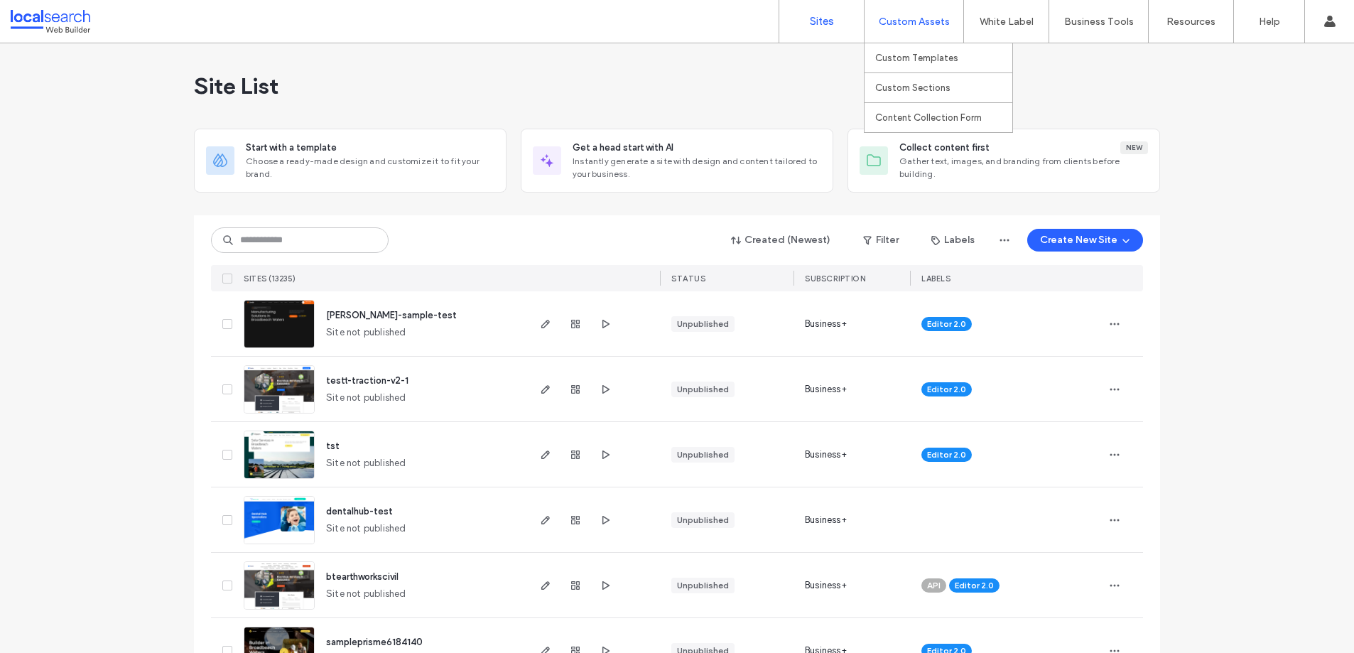
click at [915, 23] on label "Custom Assets" at bounding box center [914, 22] width 71 height 12
click at [938, 57] on label "Custom Templates" at bounding box center [916, 58] width 83 height 11
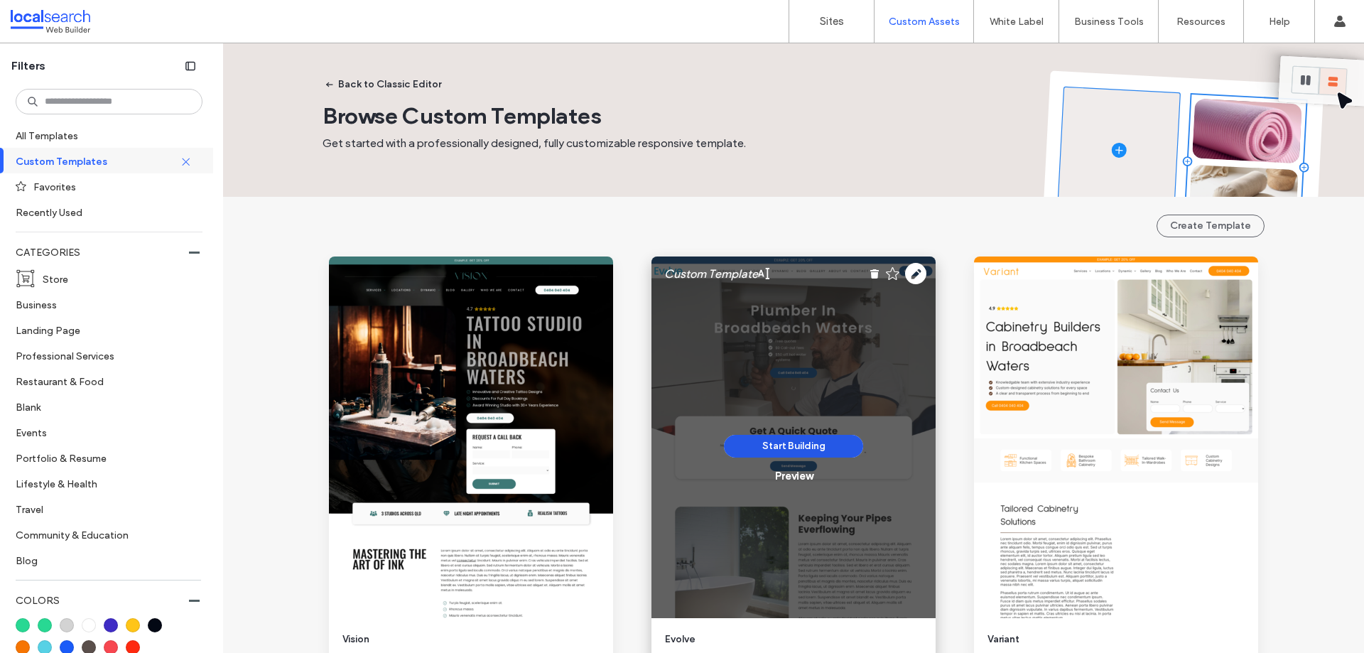
click at [805, 443] on button "Start Building" at bounding box center [793, 446] width 139 height 23
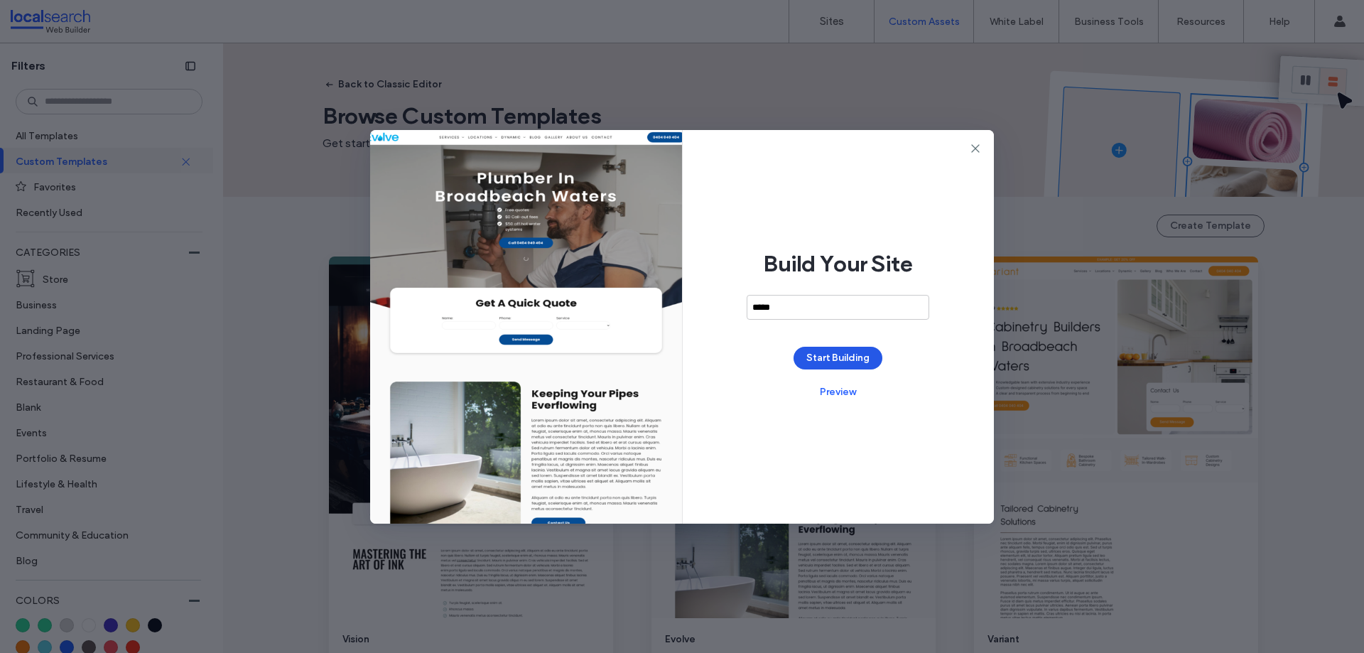
type input "*****"
click at [851, 353] on button "Start Building" at bounding box center [837, 358] width 89 height 23
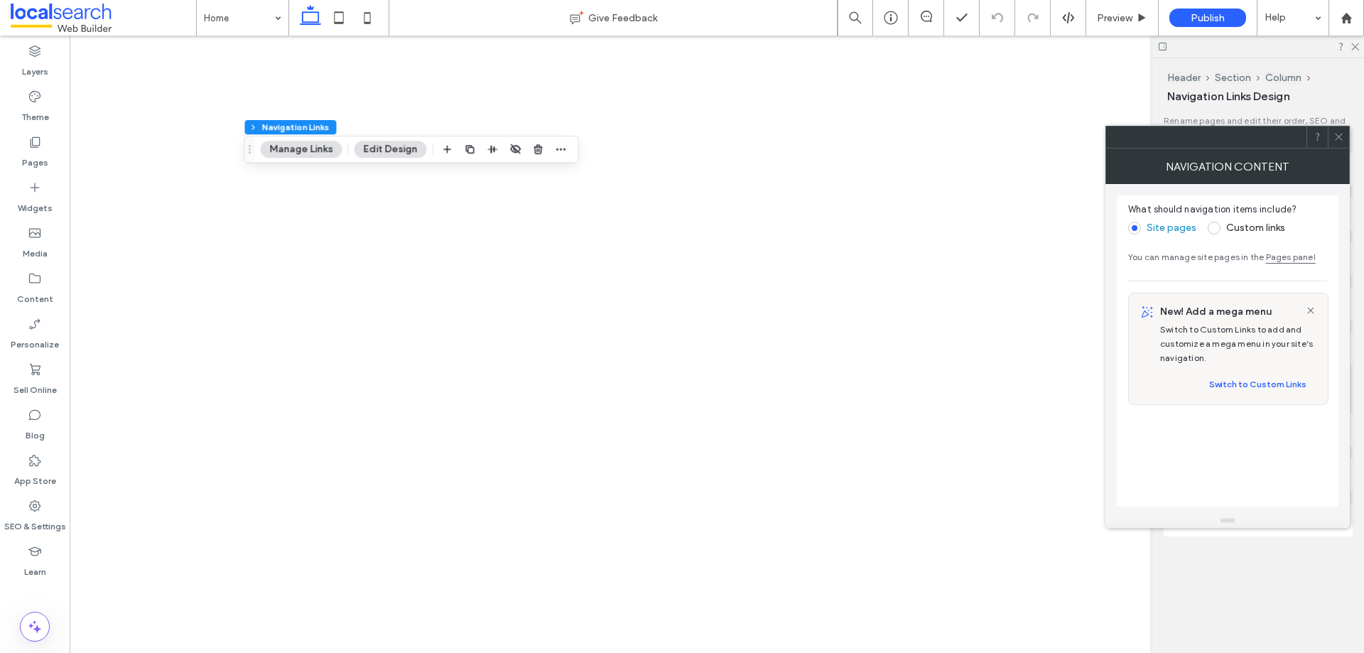
click at [1208, 223] on span at bounding box center [1214, 228] width 13 height 13
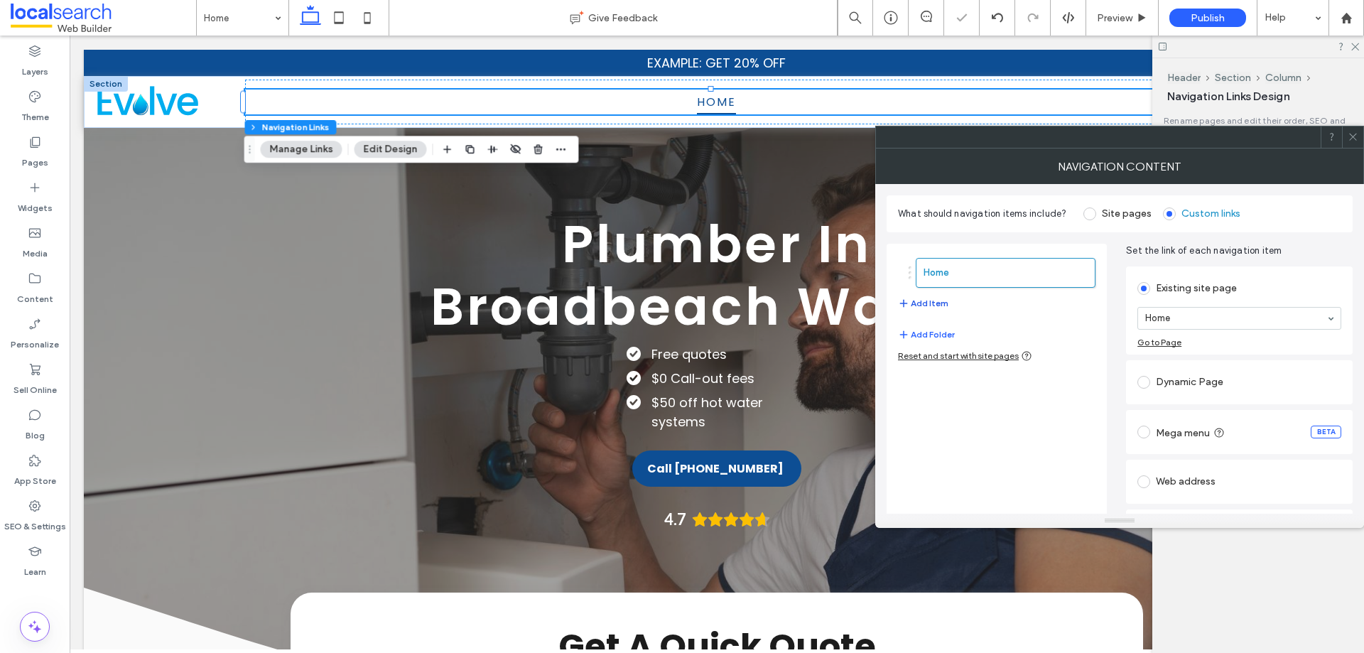
click at [938, 300] on button "Add Item" at bounding box center [923, 303] width 50 height 17
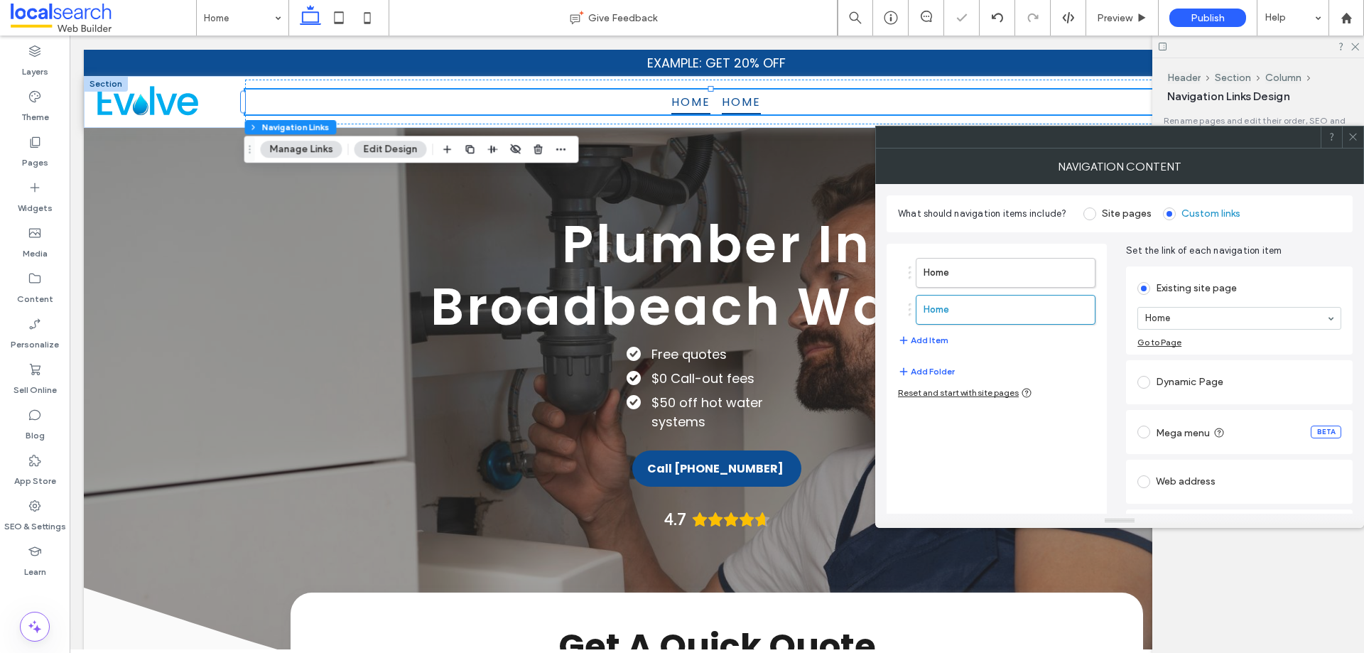
click at [1201, 433] on label "Mega menu" at bounding box center [1192, 432] width 72 height 14
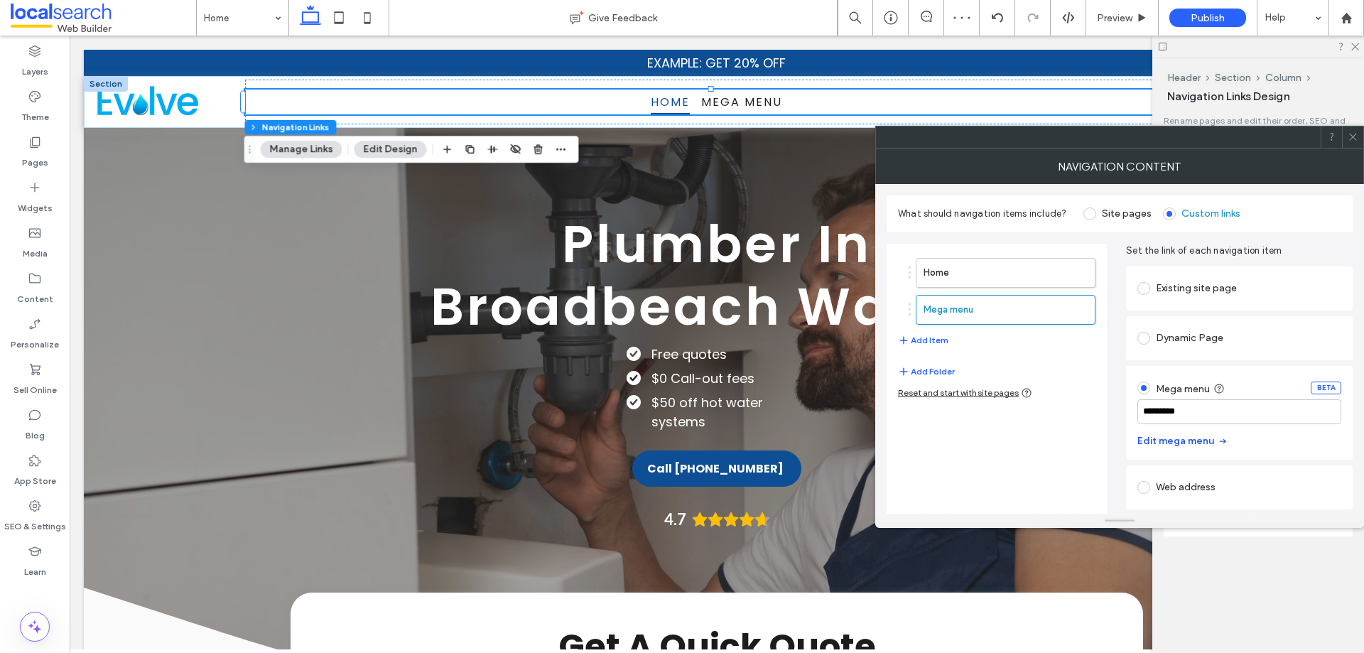
click at [1201, 435] on button "Edit mega menu" at bounding box center [1182, 441] width 91 height 23
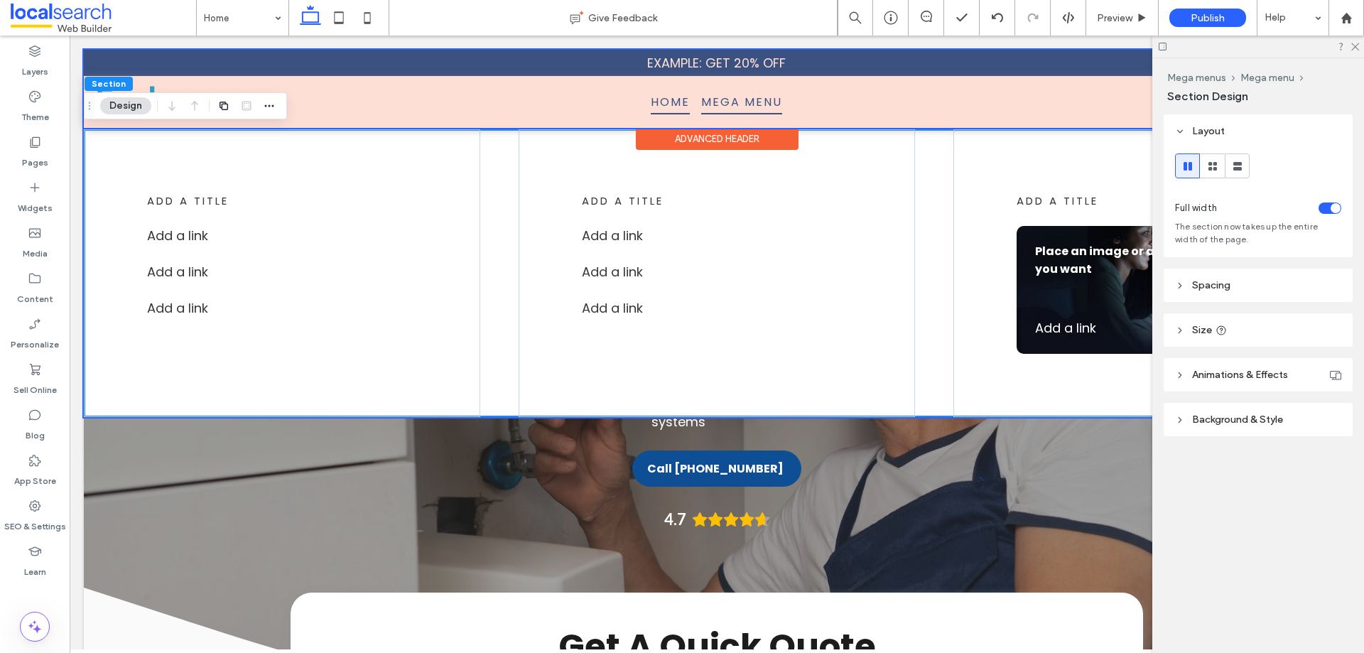
click at [722, 99] on div at bounding box center [717, 89] width 1266 height 78
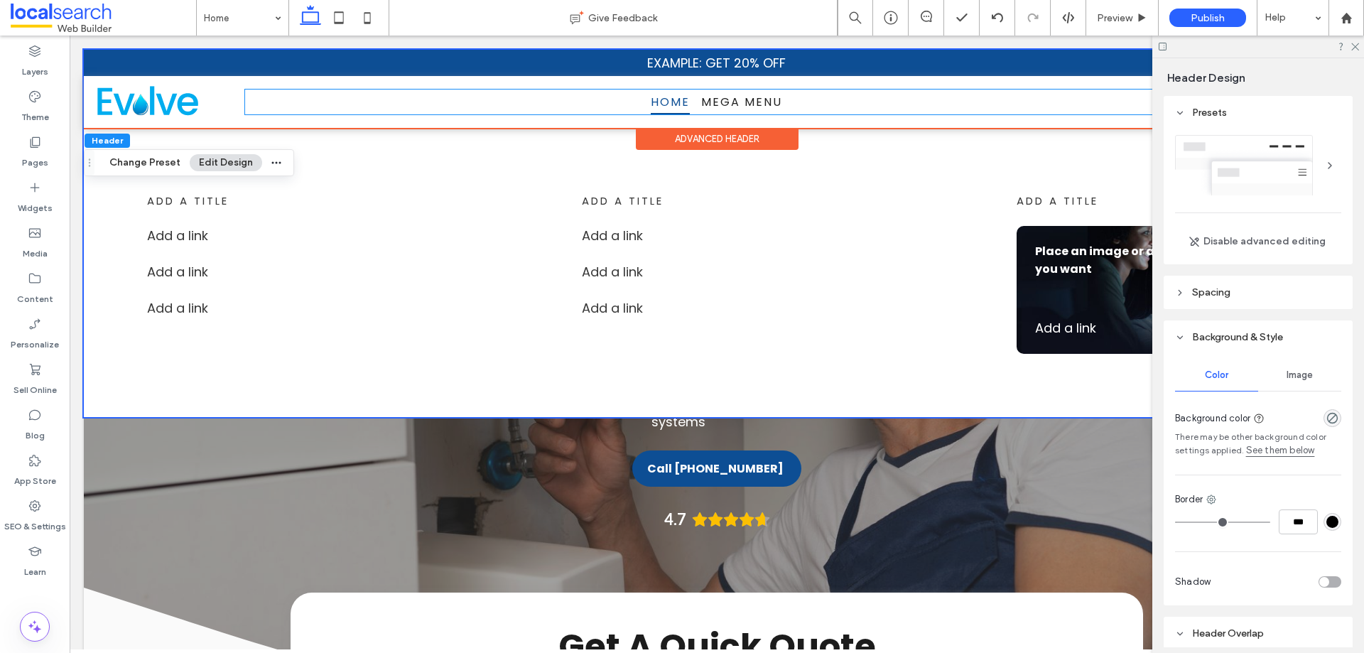
click at [722, 99] on span "Mega menu" at bounding box center [741, 102] width 81 height 25
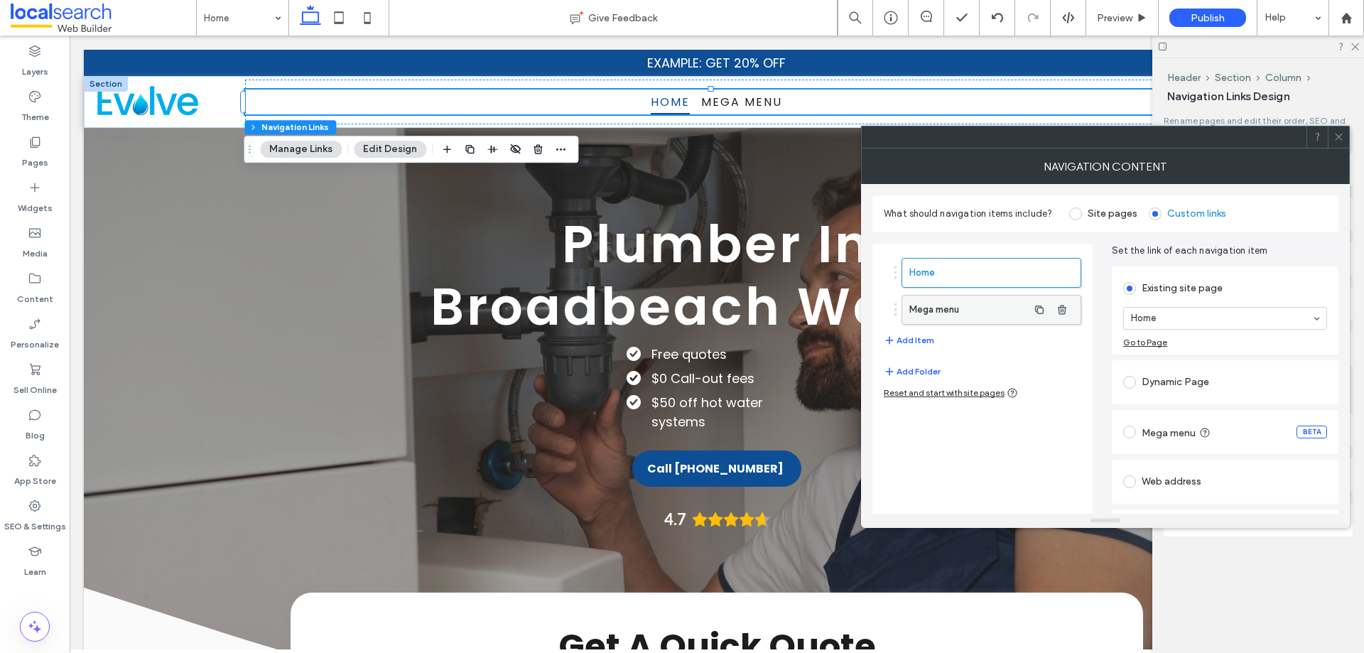
click at [999, 308] on label "Mega menu" at bounding box center [968, 310] width 119 height 28
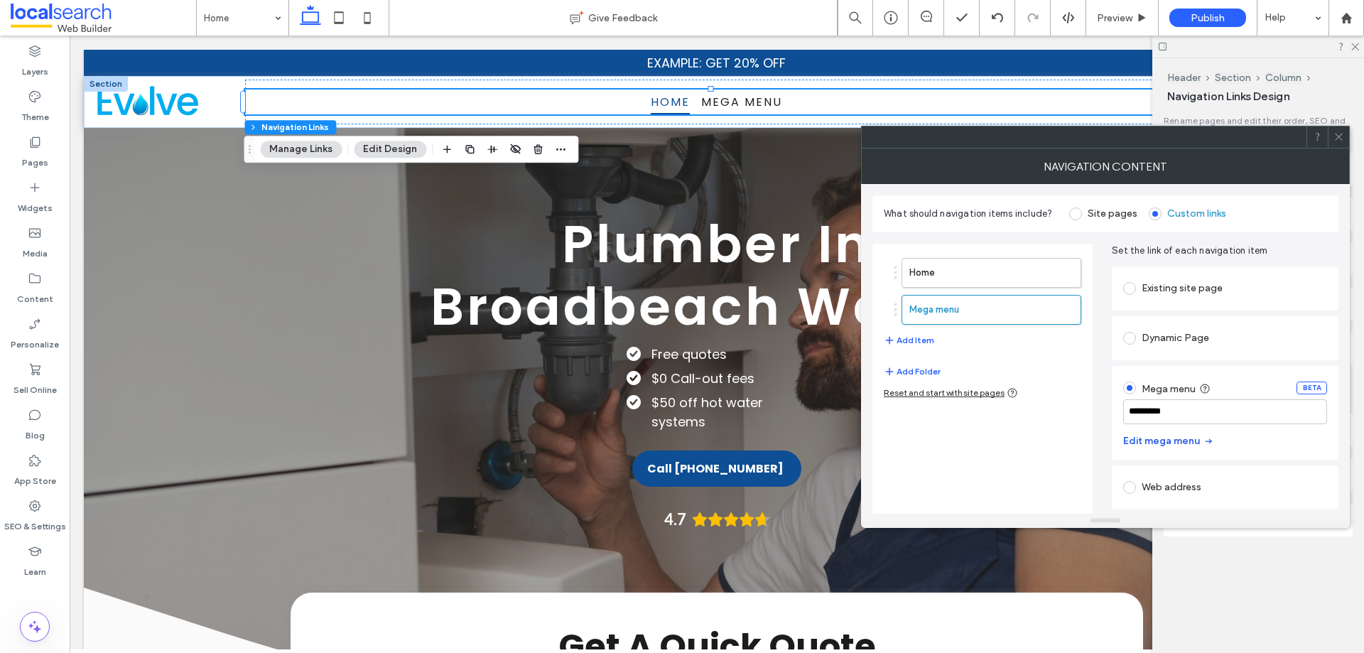
click at [1167, 440] on button "Edit mega menu" at bounding box center [1168, 441] width 91 height 23
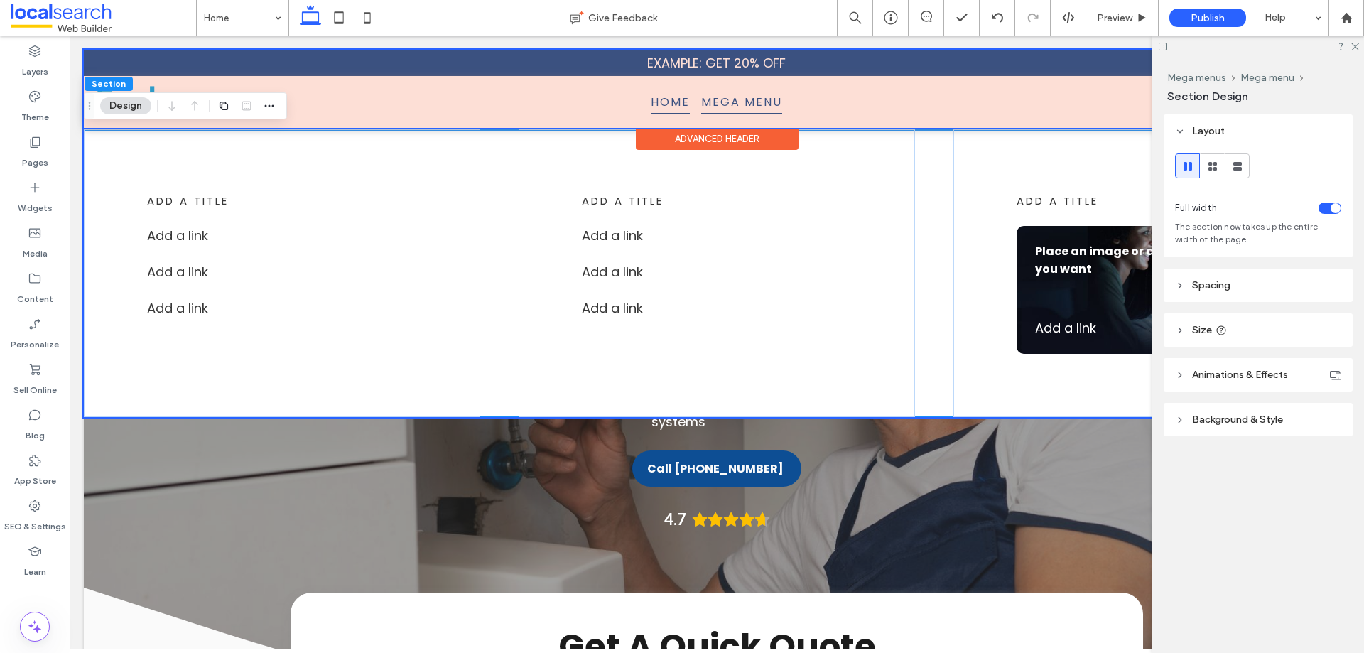
click at [740, 104] on div at bounding box center [717, 89] width 1266 height 78
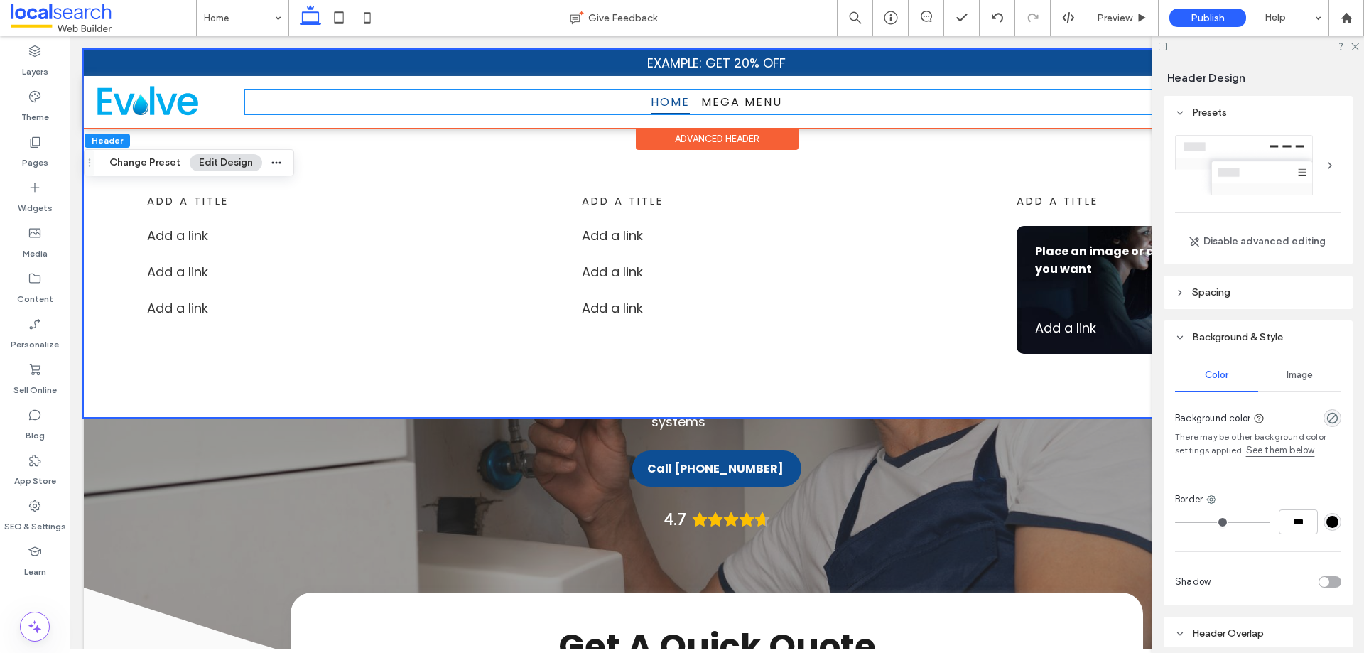
click at [740, 104] on span "Mega menu" at bounding box center [741, 102] width 81 height 25
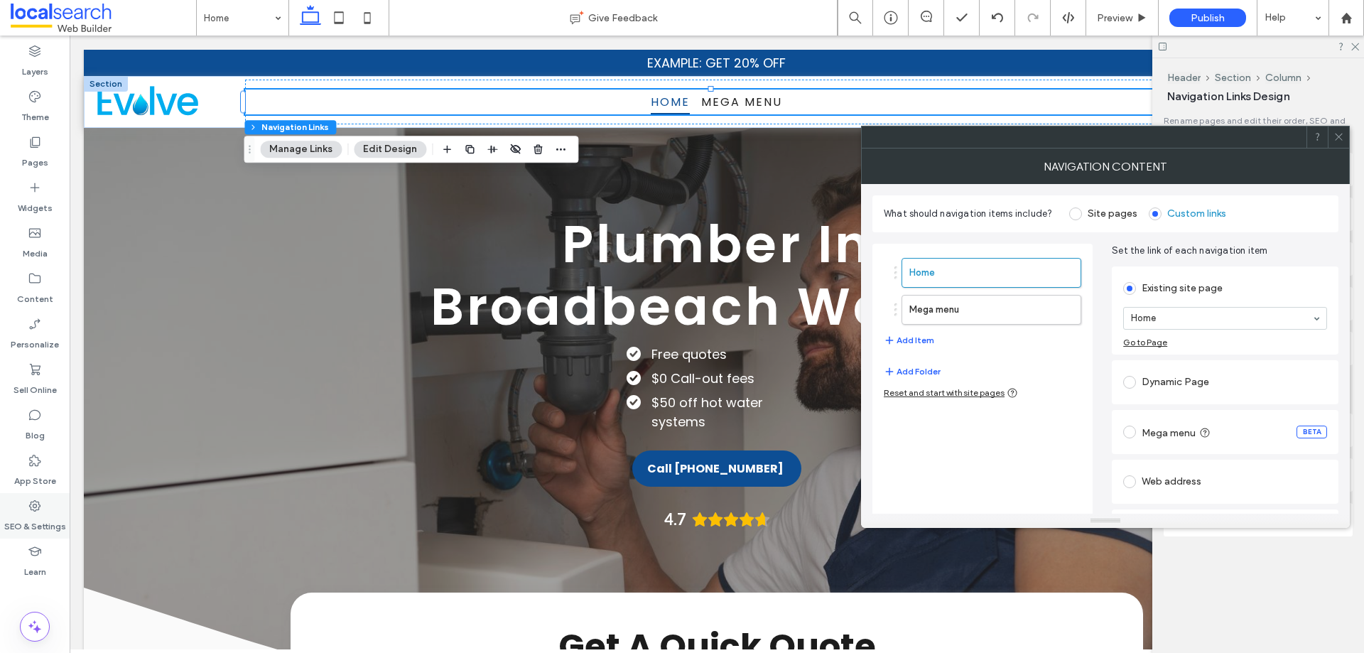
click at [29, 509] on icon at bounding box center [35, 506] width 14 height 14
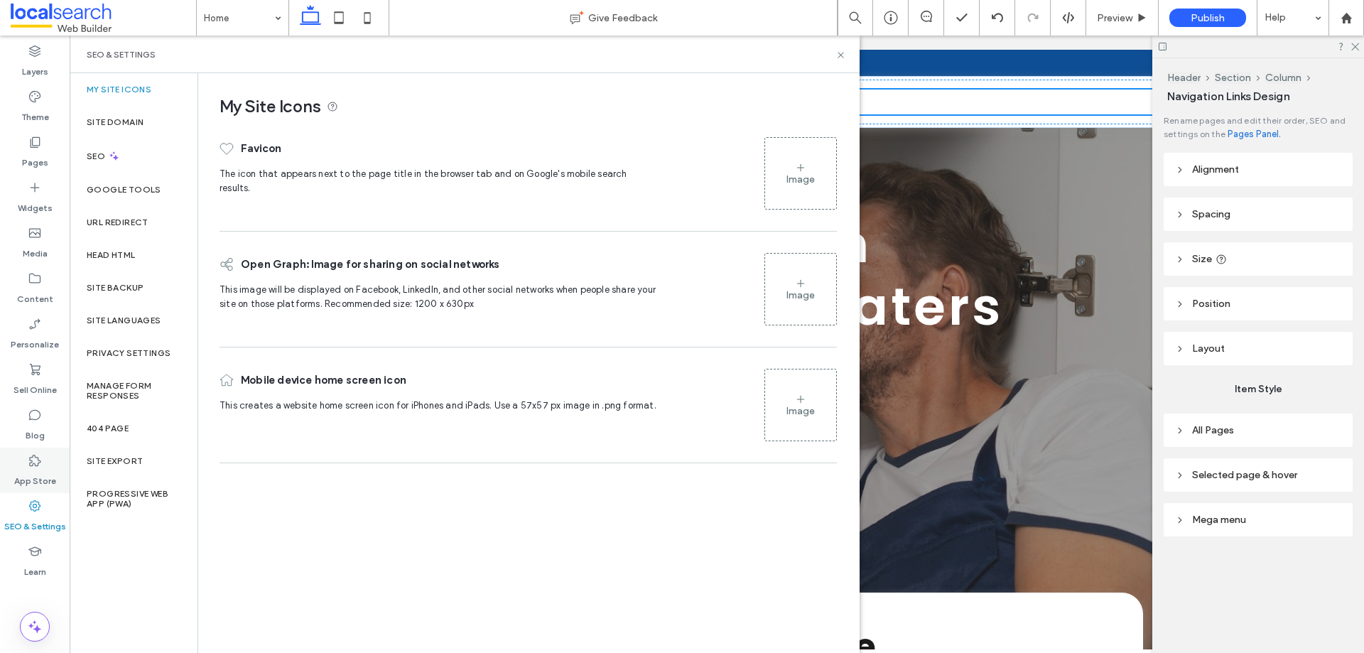
click at [33, 474] on label "App Store" at bounding box center [35, 477] width 42 height 20
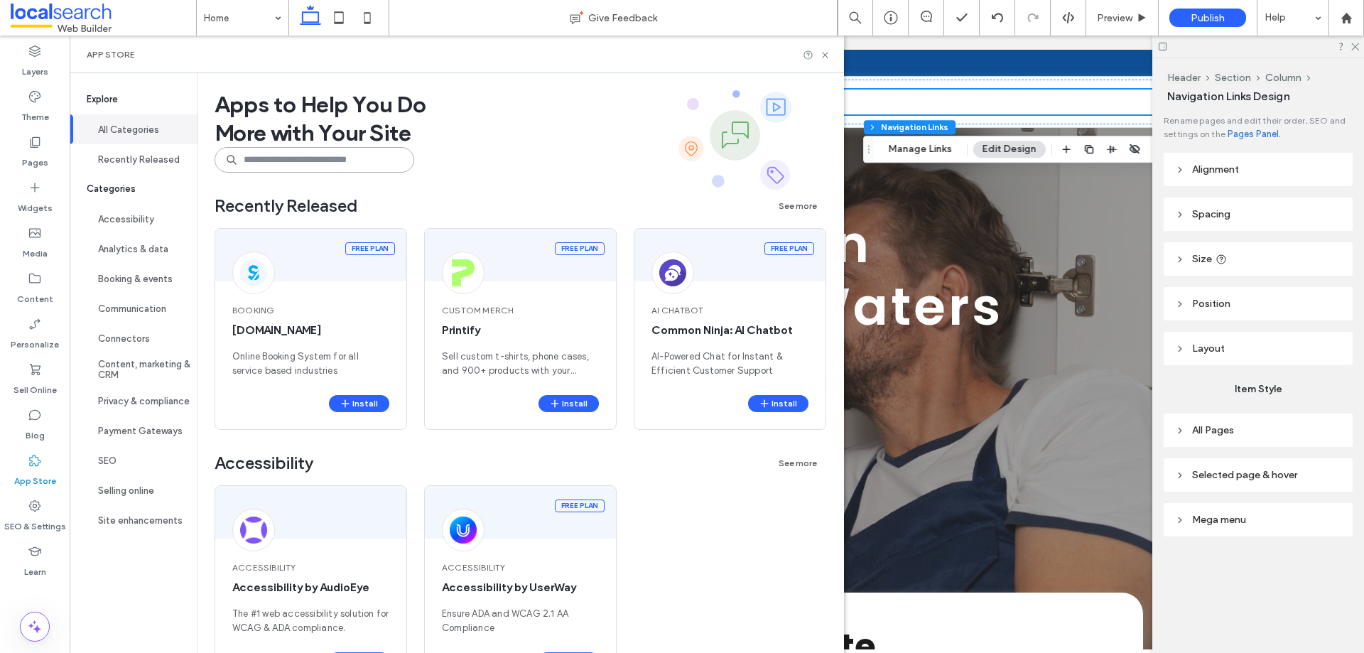
click at [311, 166] on input at bounding box center [315, 160] width 200 height 26
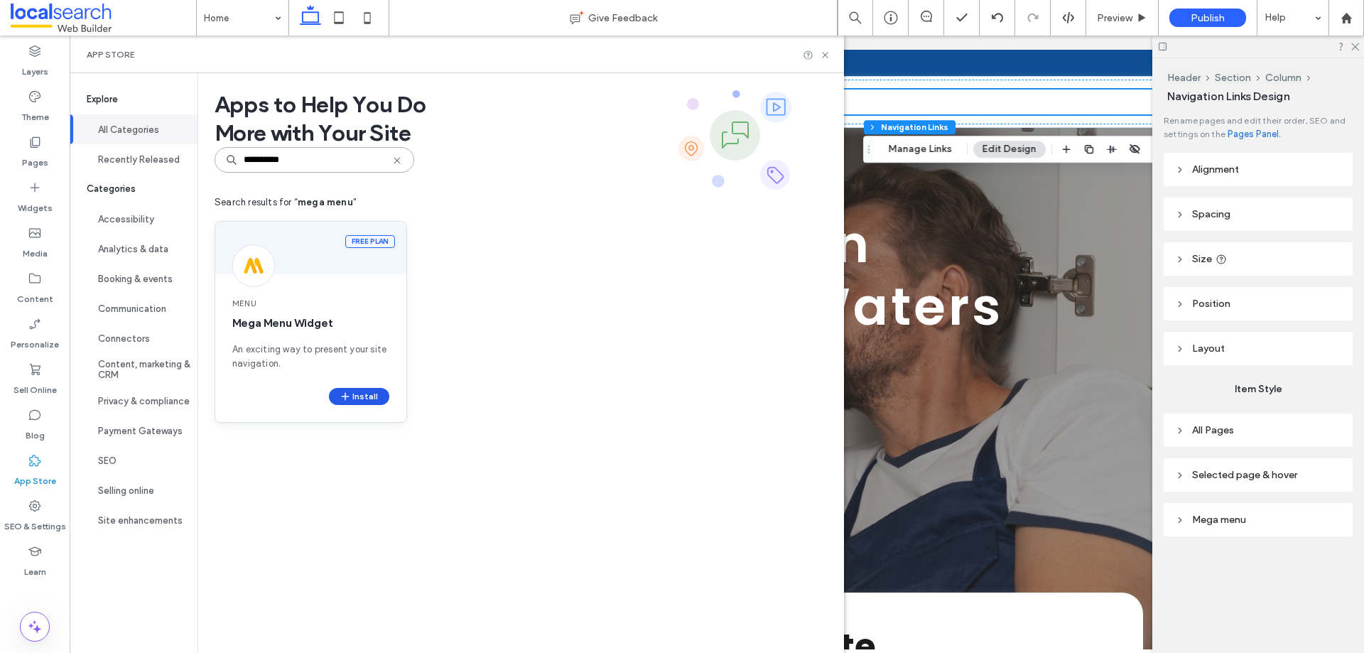
type input "*********"
click at [362, 394] on button "Install" at bounding box center [359, 396] width 60 height 17
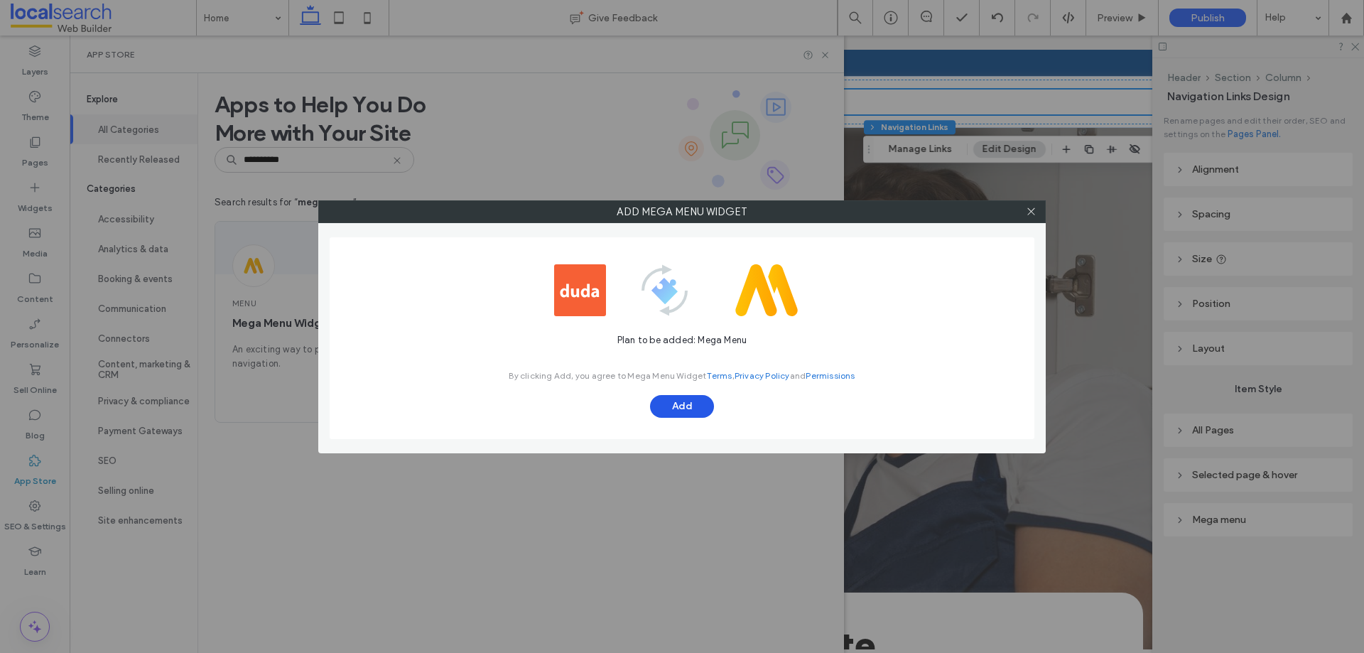
click at [656, 408] on button "Add" at bounding box center [682, 406] width 64 height 23
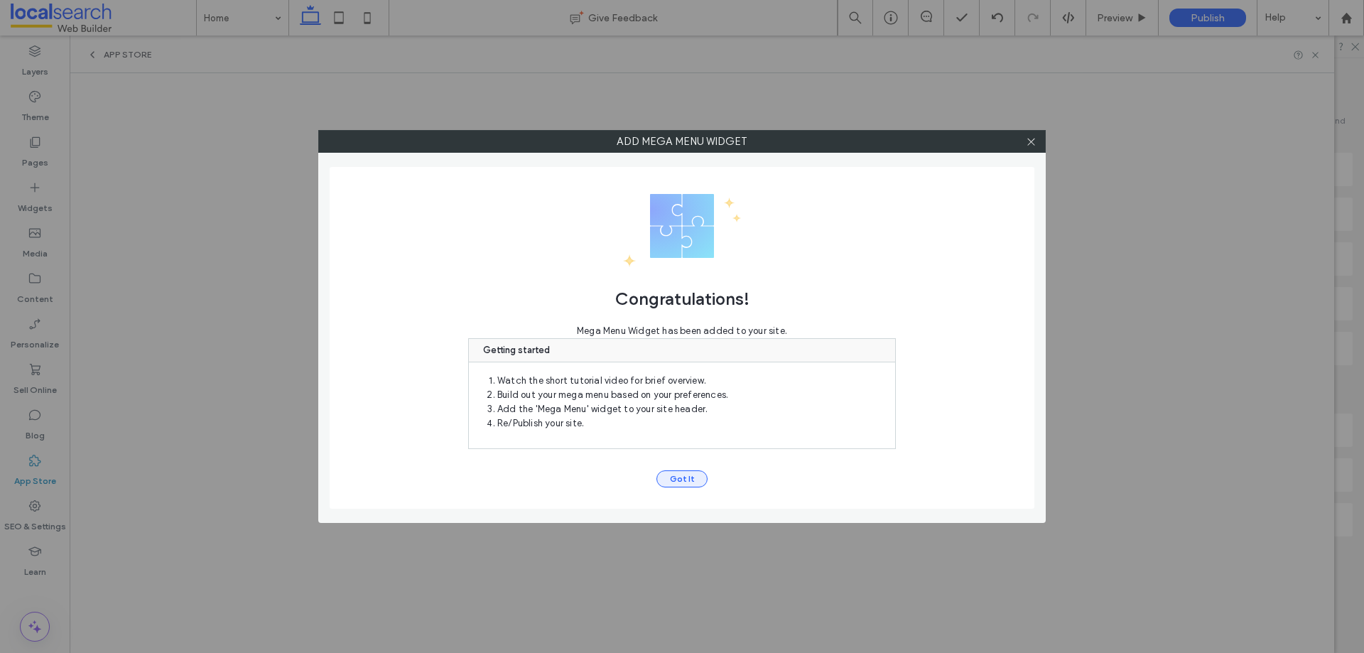
click at [687, 475] on button "Got It" at bounding box center [681, 478] width 51 height 17
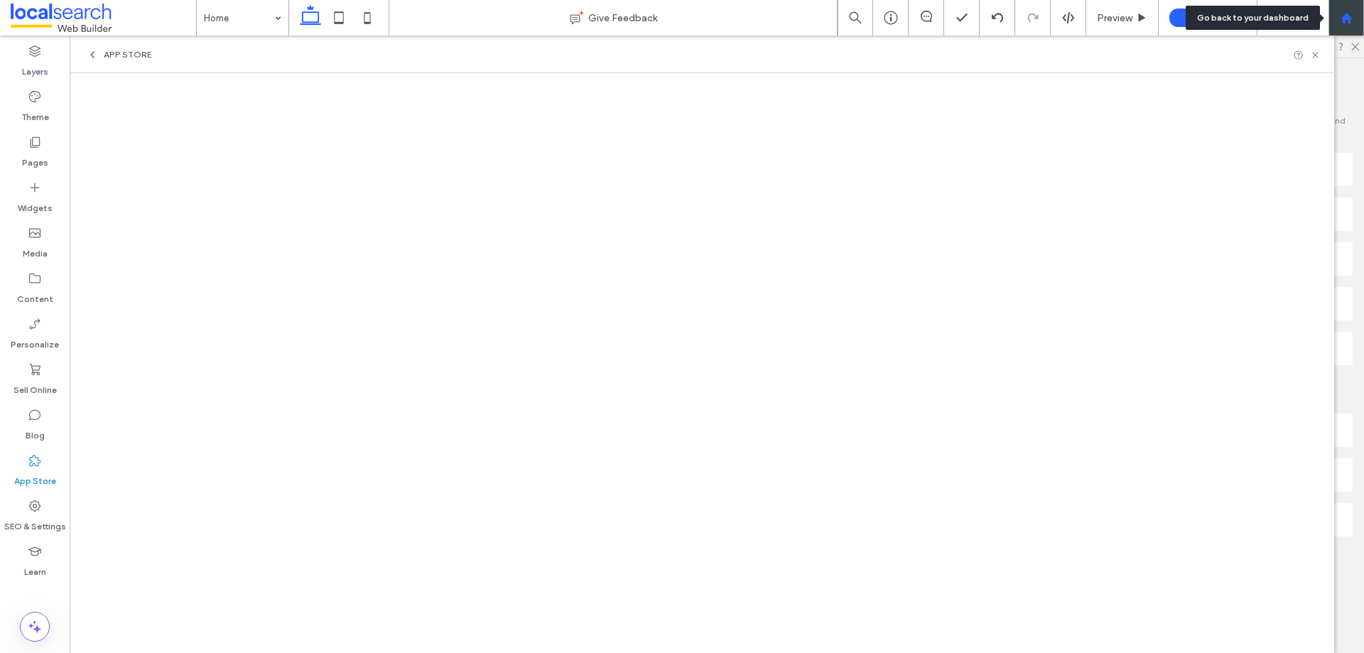
drag, startPoint x: 1349, startPoint y: 25, endPoint x: 1257, endPoint y: 15, distance: 92.9
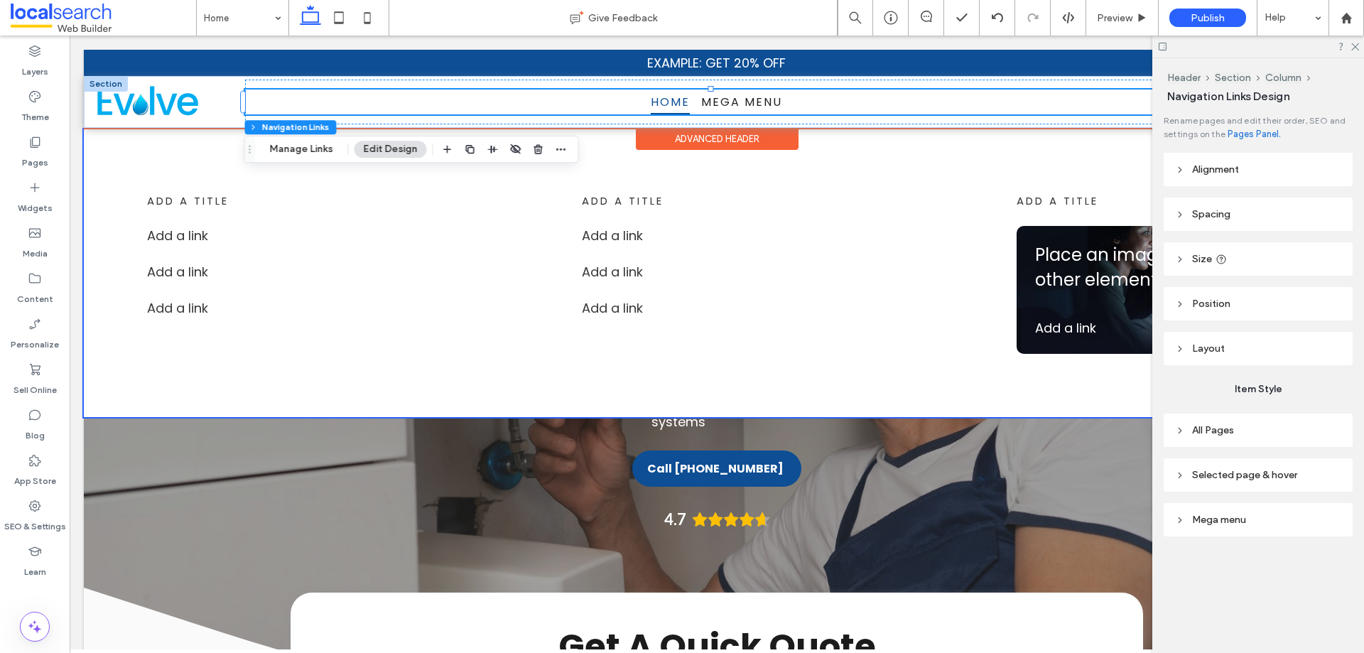
click at [609, 99] on ul "Home Mega menu" at bounding box center [716, 102] width 942 height 25
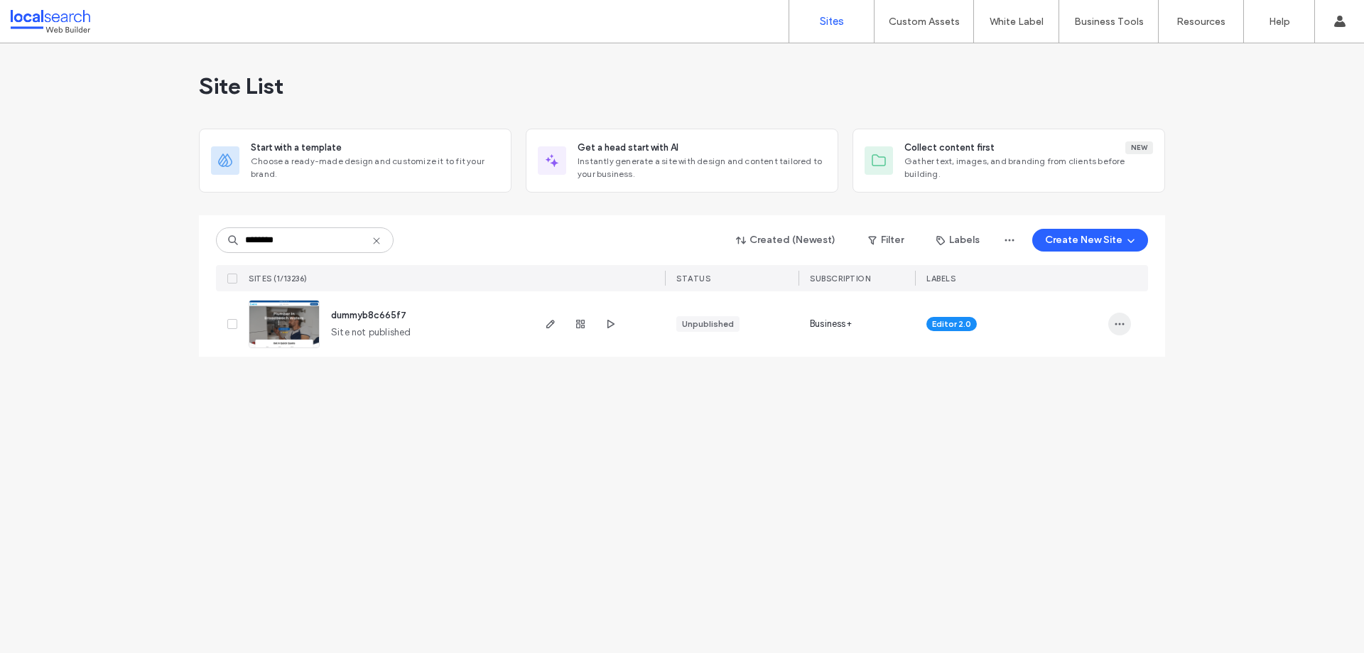
type input "********"
click at [1122, 325] on icon "button" at bounding box center [1119, 323] width 11 height 11
click at [1050, 513] on div "Delete Site" at bounding box center [1067, 504] width 126 height 27
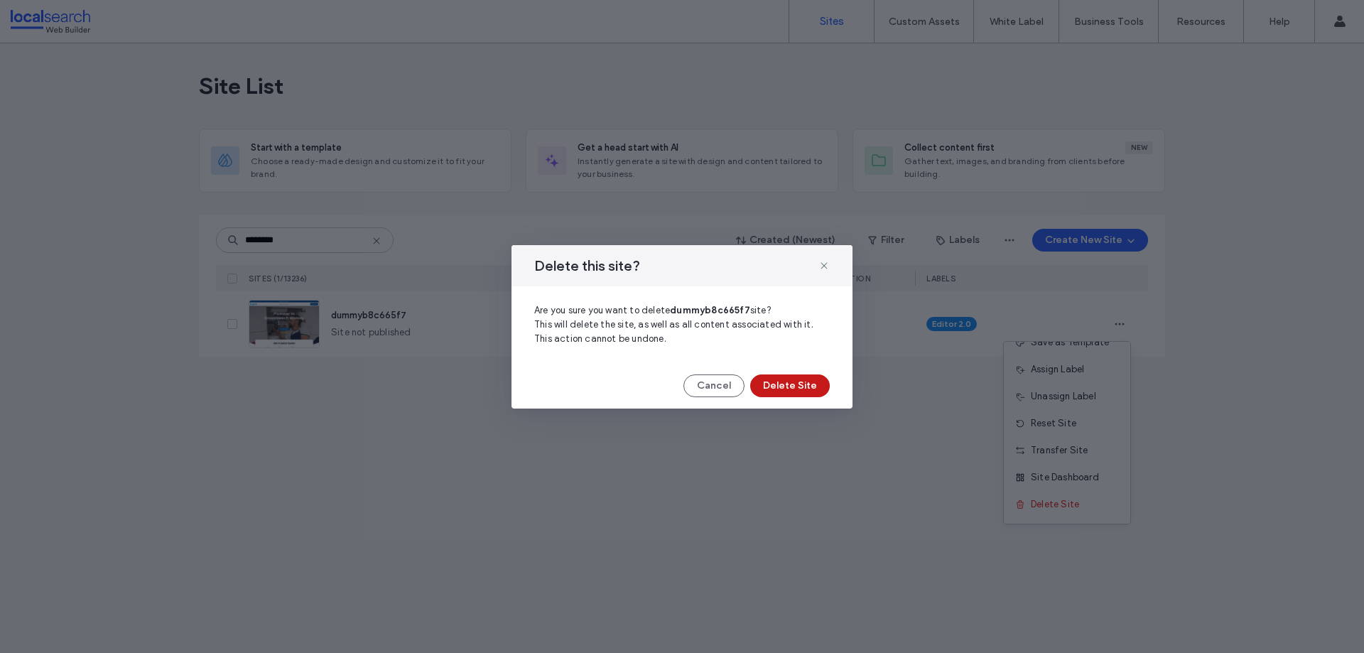
click at [795, 380] on button "Delete Site" at bounding box center [790, 385] width 80 height 23
